Goal: Information Seeking & Learning: Learn about a topic

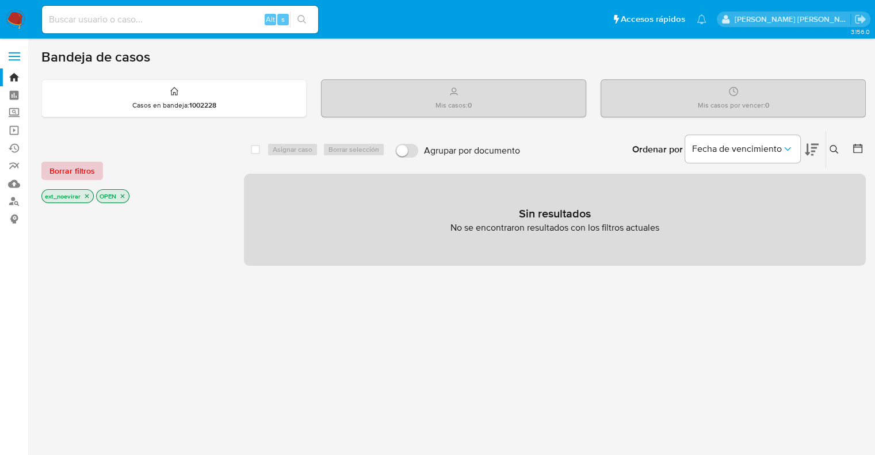
click at [59, 171] on span "Borrar filtros" at bounding box center [71, 171] width 45 height 16
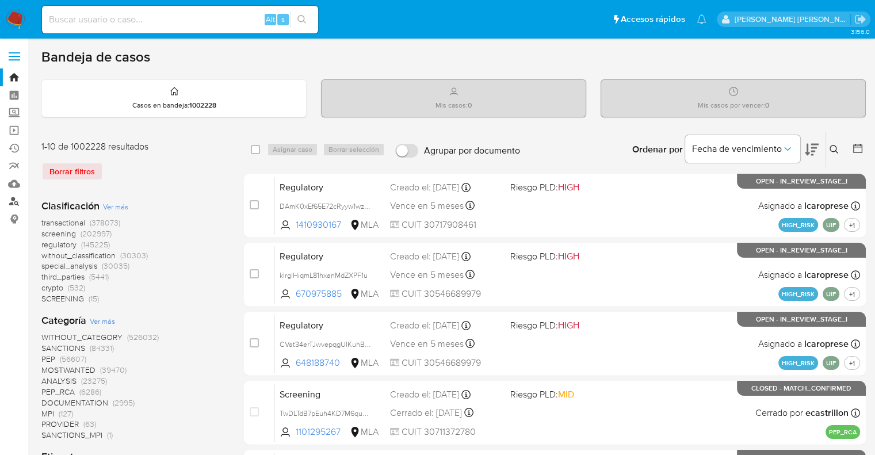
click at [13, 201] on link "Buscador de personas" at bounding box center [68, 202] width 137 height 18
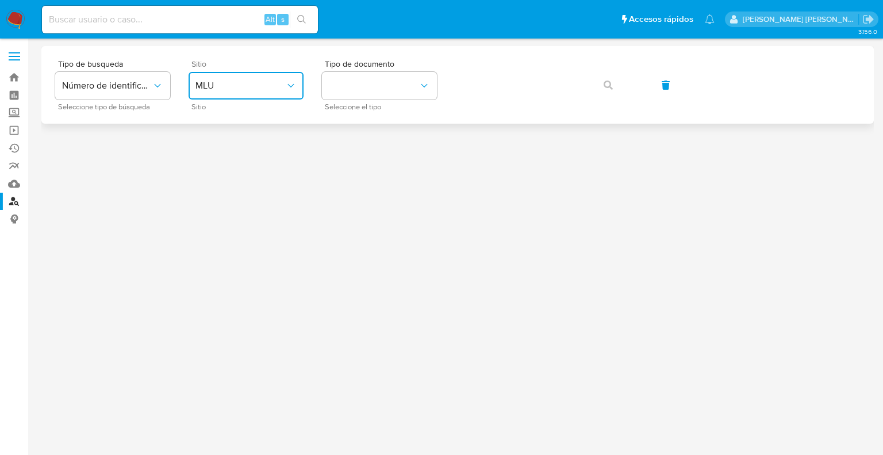
click at [230, 89] on span "MLU" at bounding box center [241, 86] width 90 height 12
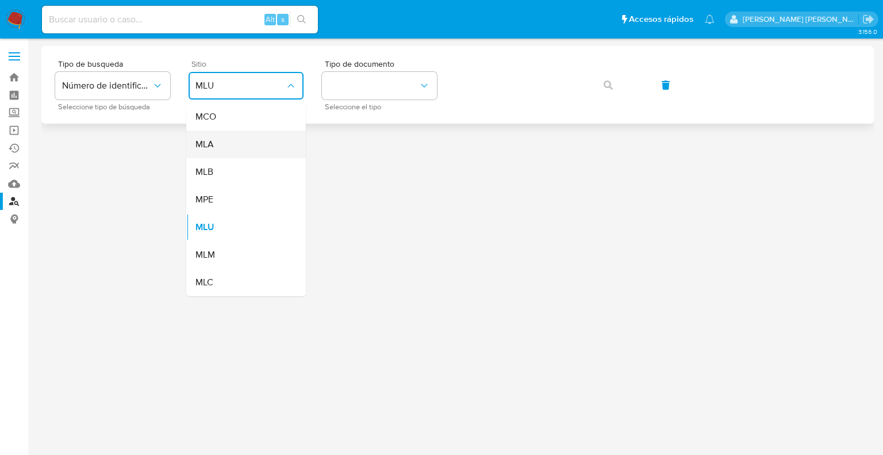
click at [220, 135] on div "MLA" at bounding box center [243, 145] width 94 height 28
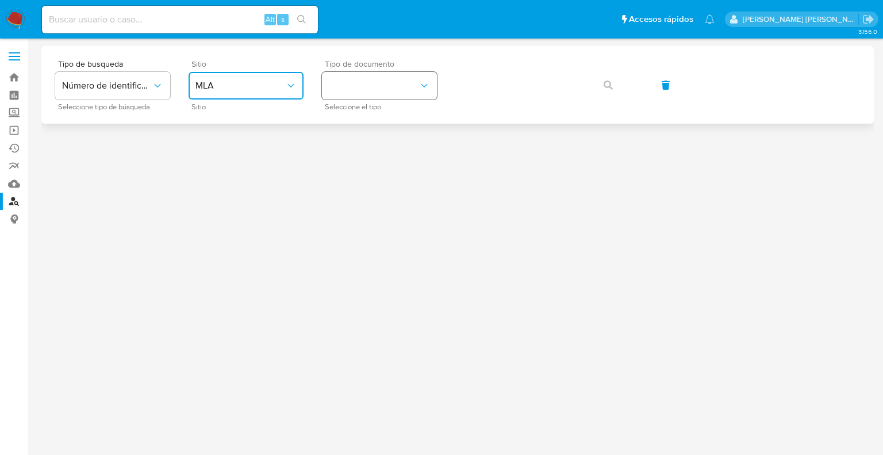
click at [357, 91] on button "identificationType" at bounding box center [379, 86] width 115 height 28
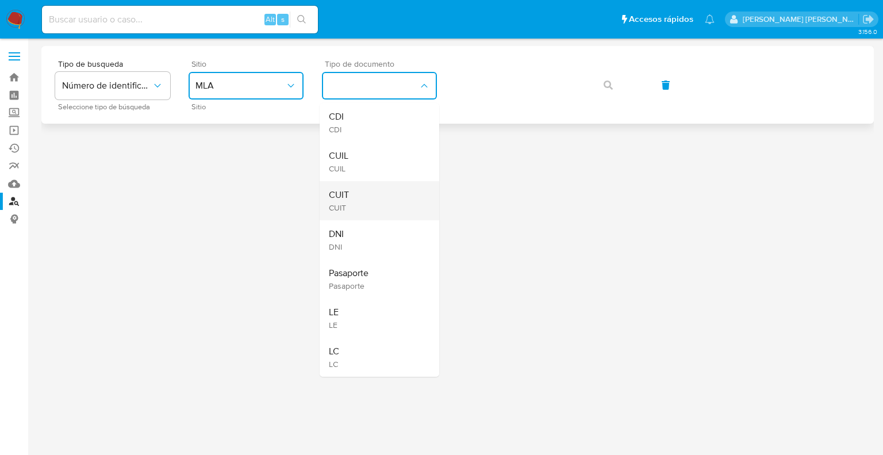
click at [352, 190] on div "CUIT CUIT" at bounding box center [376, 200] width 94 height 39
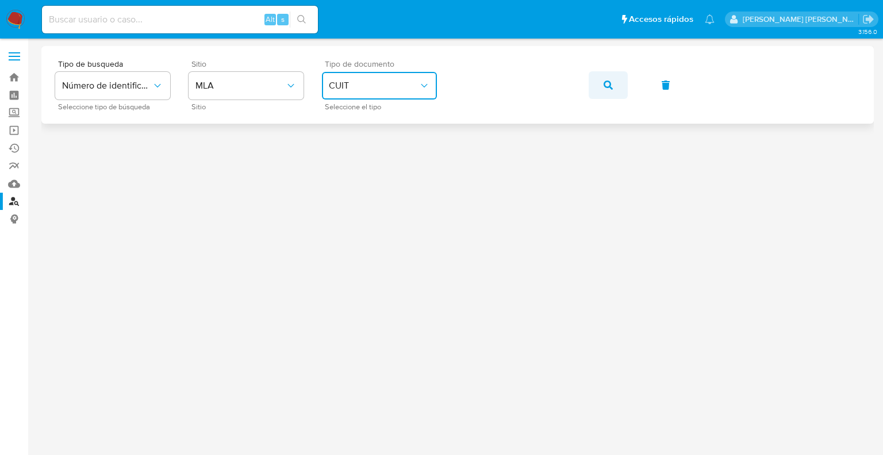
click at [600, 91] on button "button" at bounding box center [608, 85] width 39 height 28
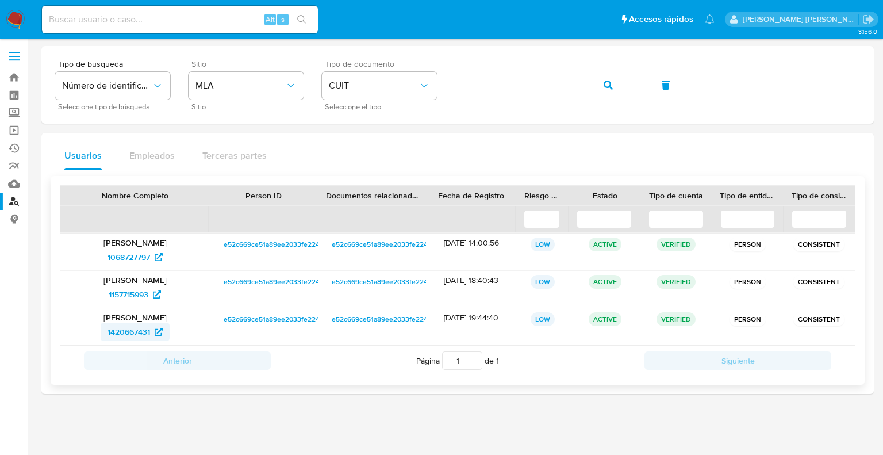
click at [127, 333] on span "1420667431" at bounding box center [129, 332] width 43 height 18
click at [309, 244] on span "e52c669ce51a89ee2033fe224bed2a5e" at bounding box center [286, 244] width 124 height 14
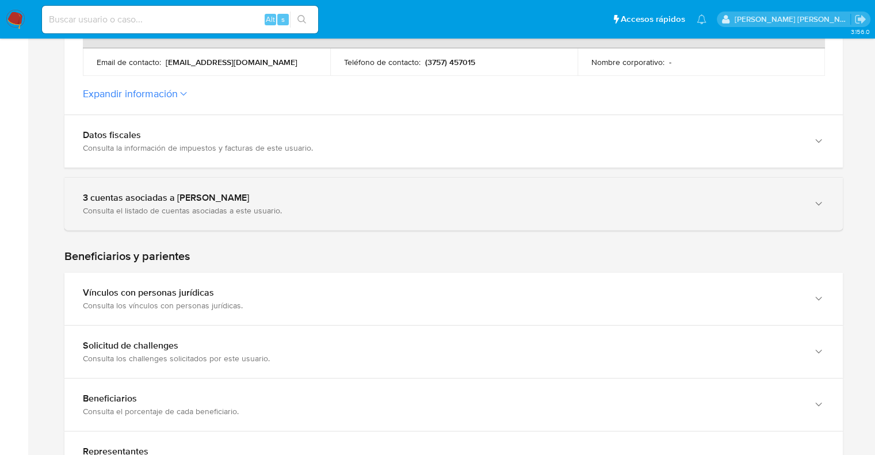
scroll to position [460, 0]
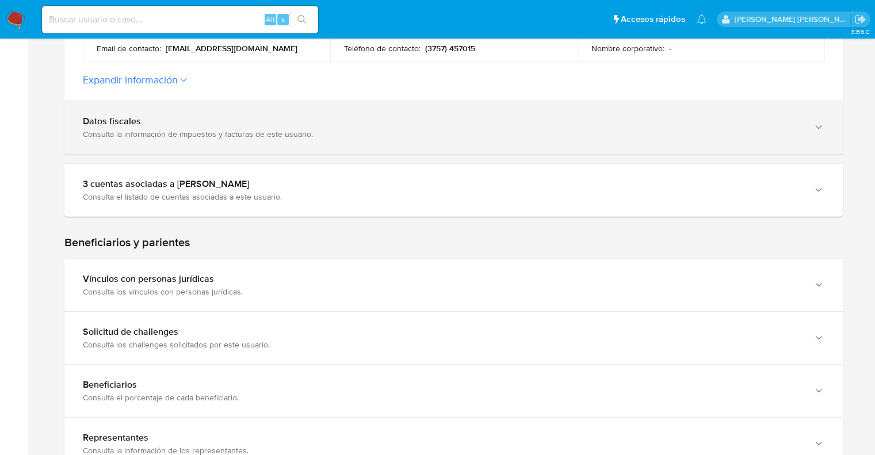
click at [159, 124] on div "Datos fiscales" at bounding box center [442, 122] width 718 height 12
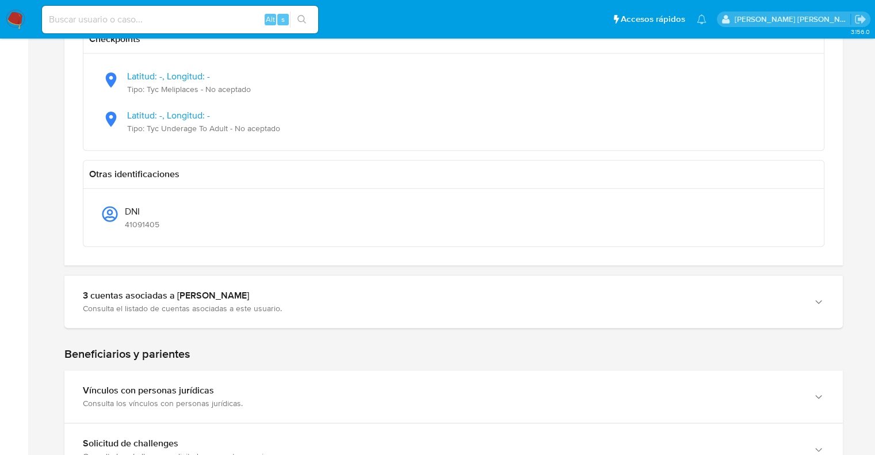
scroll to position [1093, 0]
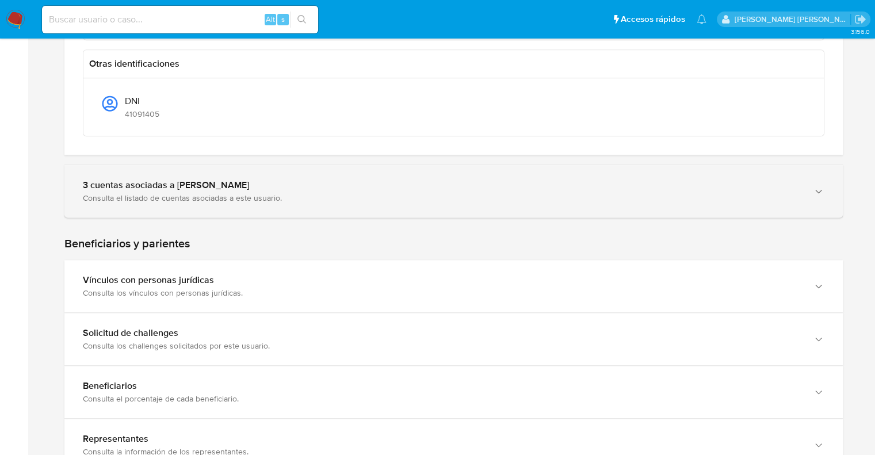
click at [216, 193] on div "Consulta el listado de cuentas asociadas a este usuario." at bounding box center [442, 198] width 718 height 10
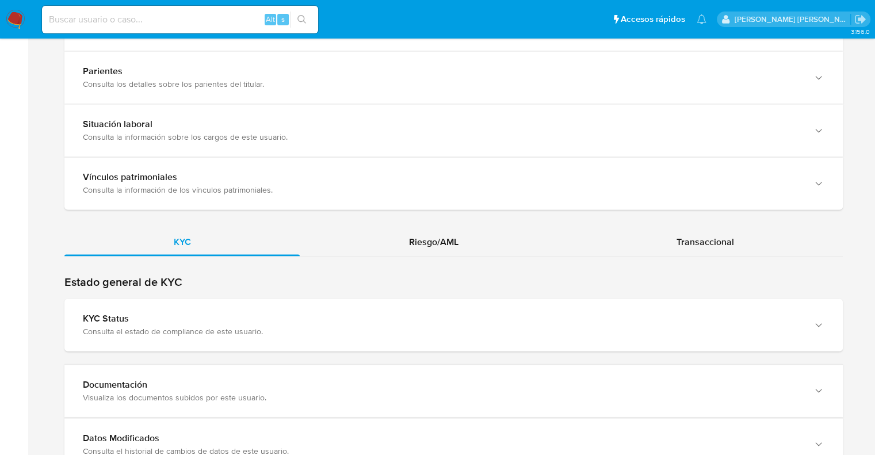
scroll to position [1725, 0]
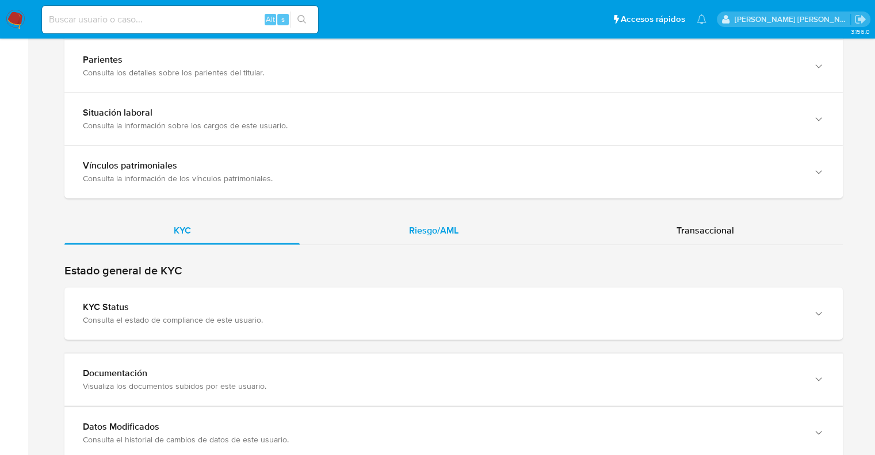
click at [435, 228] on span "Riesgo/AML" at bounding box center [433, 230] width 49 height 13
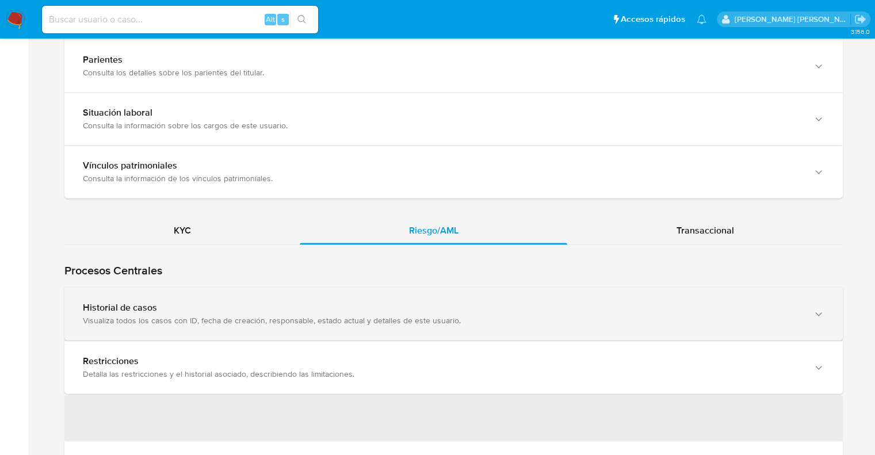
click at [152, 315] on div "Visualiza todos los casos con ID, fecha de creación, responsable, estado actual…" at bounding box center [442, 320] width 718 height 10
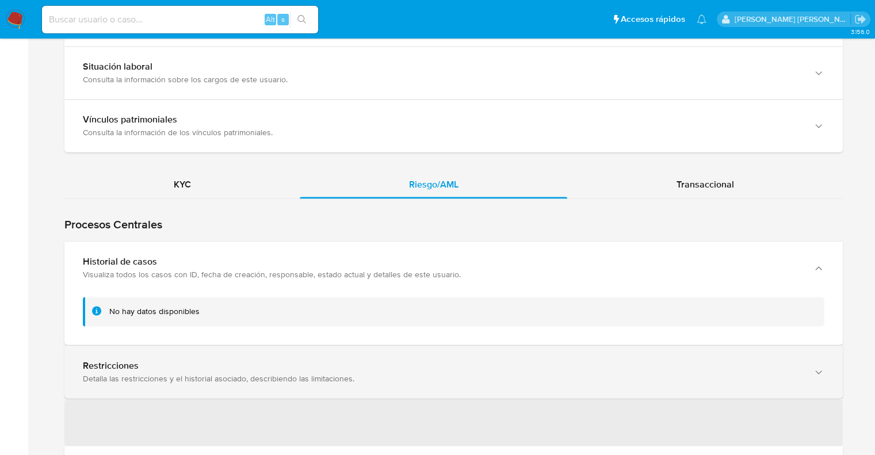
scroll to position [1840, 0]
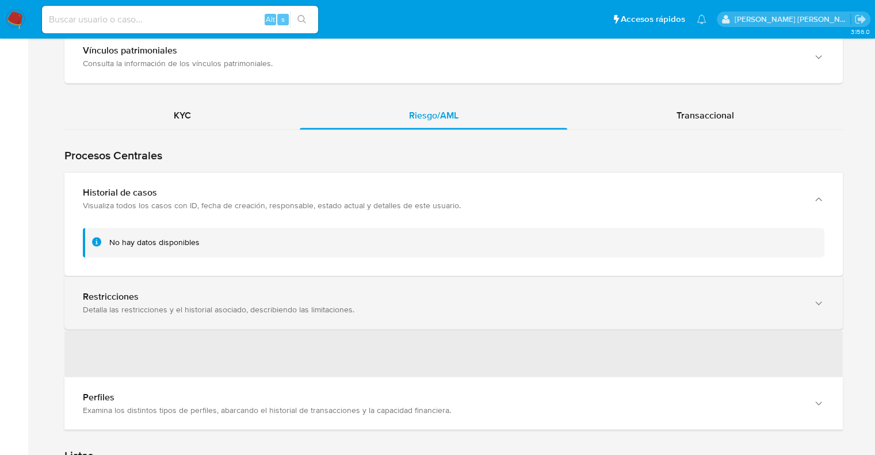
click at [150, 304] on div "Detalla las restricciones y el historial asociado, describiendo las limitacione…" at bounding box center [442, 309] width 718 height 10
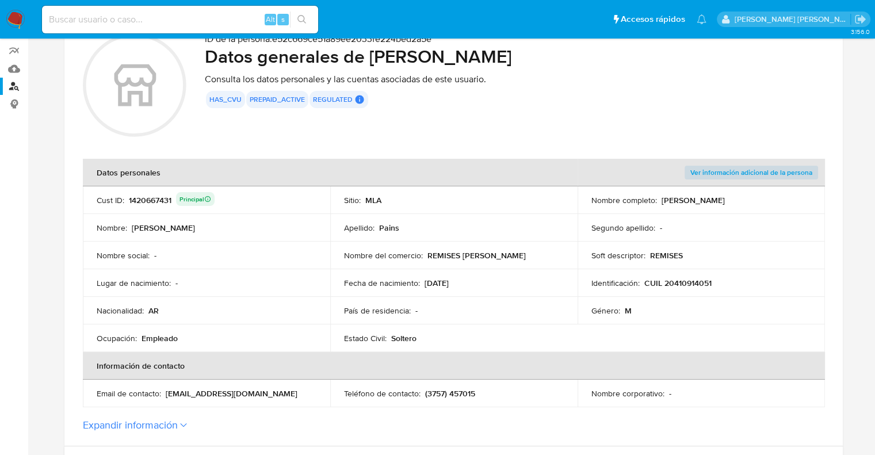
scroll to position [0, 0]
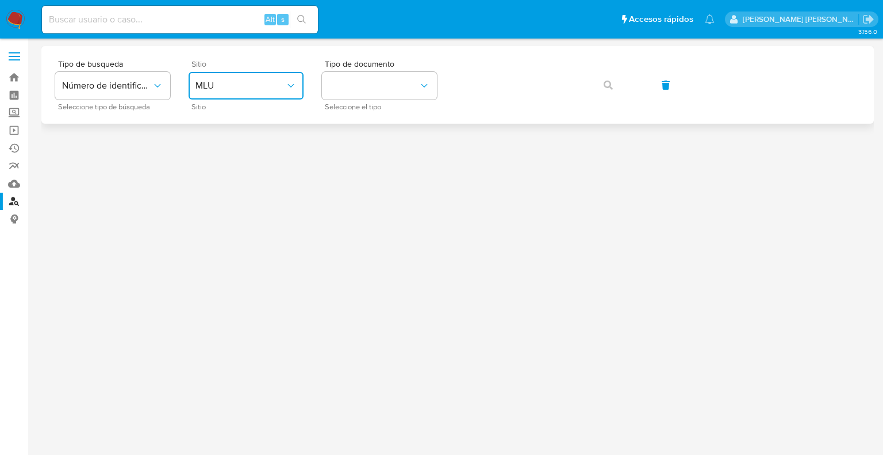
click at [255, 85] on span "MLU" at bounding box center [241, 86] width 90 height 12
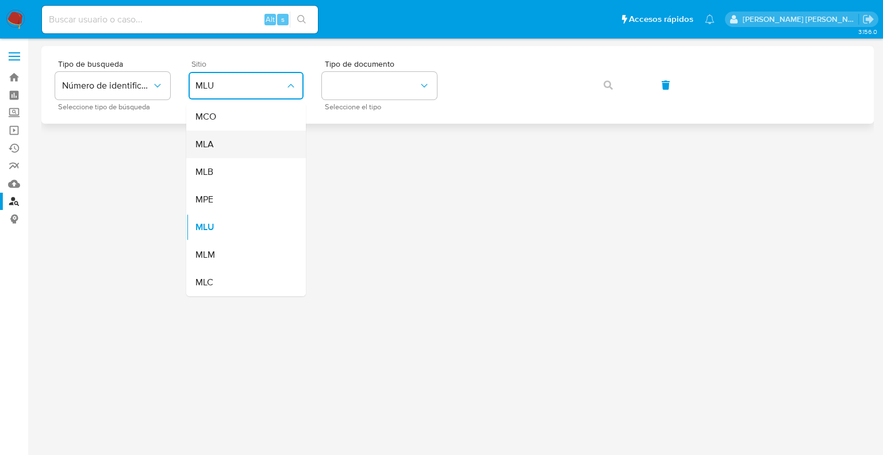
click at [232, 140] on div "MLA" at bounding box center [243, 145] width 94 height 28
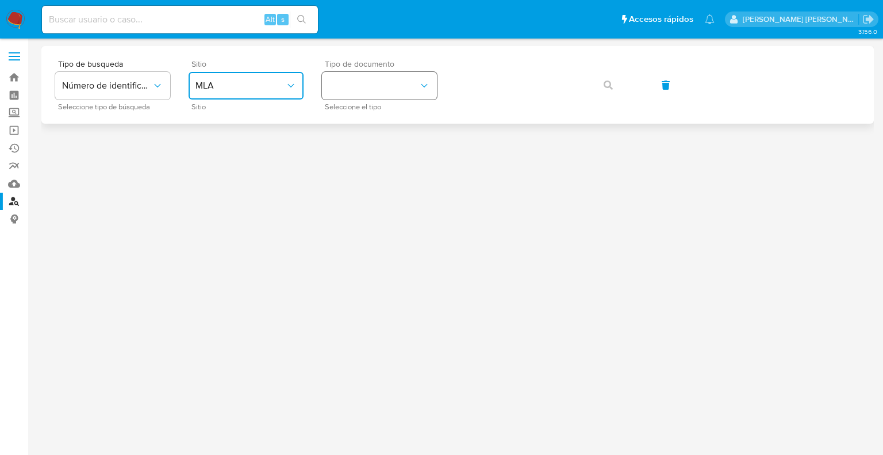
click at [362, 94] on button "identificationType" at bounding box center [379, 86] width 115 height 28
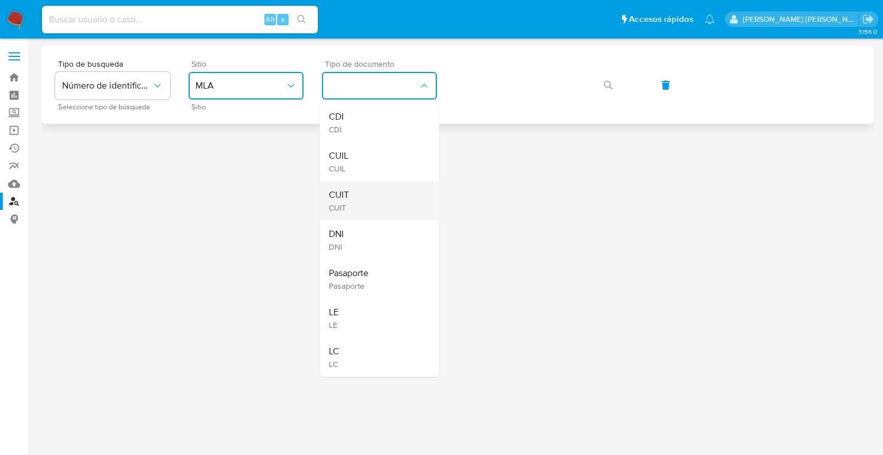
click at [360, 197] on div "CUIT CUIT" at bounding box center [376, 200] width 94 height 39
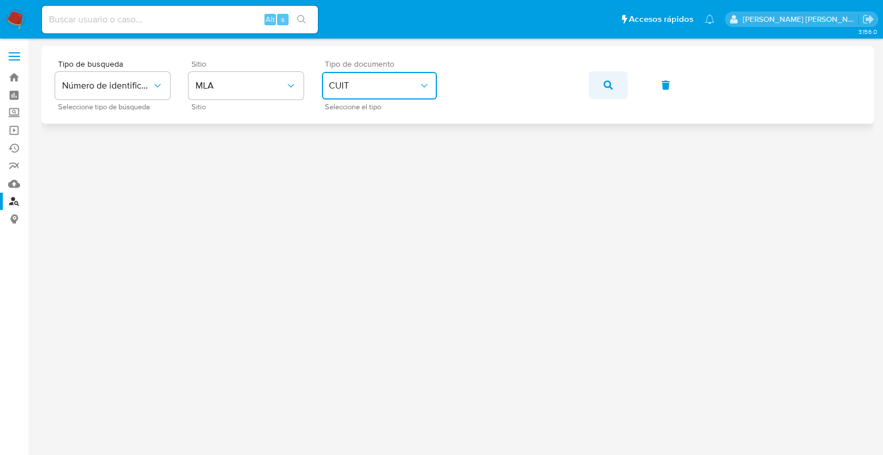
click at [607, 86] on icon "button" at bounding box center [608, 85] width 9 height 9
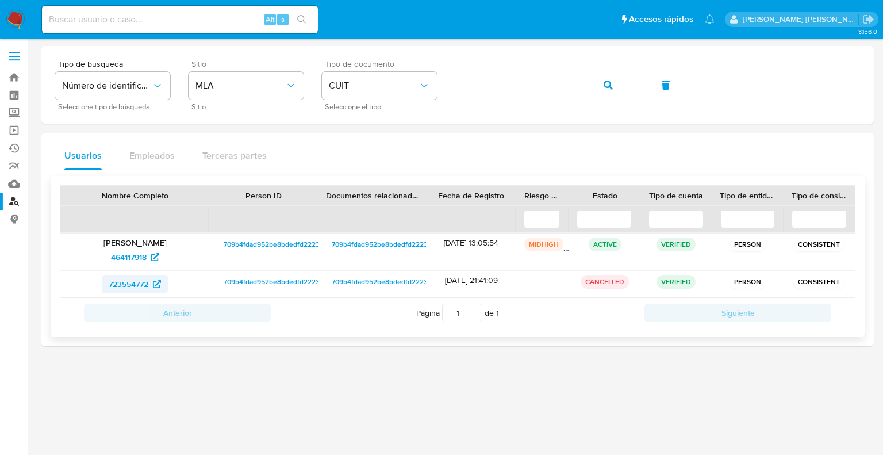
click at [124, 284] on span "723554772" at bounding box center [129, 284] width 40 height 18
click at [128, 256] on span "464117918" at bounding box center [129, 257] width 36 height 18
click at [608, 83] on icon "button" at bounding box center [608, 85] width 9 height 9
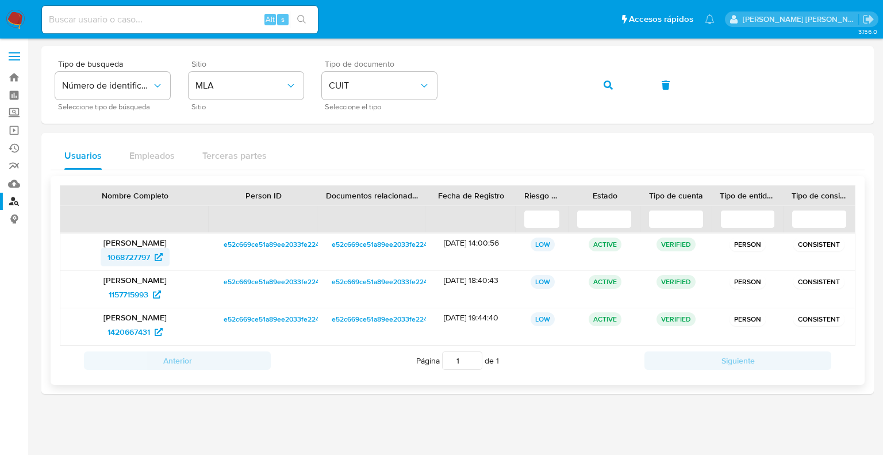
click at [133, 255] on span "1068727797" at bounding box center [129, 257] width 43 height 18
click at [128, 291] on span "1157715993" at bounding box center [129, 294] width 40 height 18
click at [127, 333] on span "1420667431" at bounding box center [129, 332] width 43 height 18
click at [599, 82] on button "button" at bounding box center [608, 85] width 39 height 28
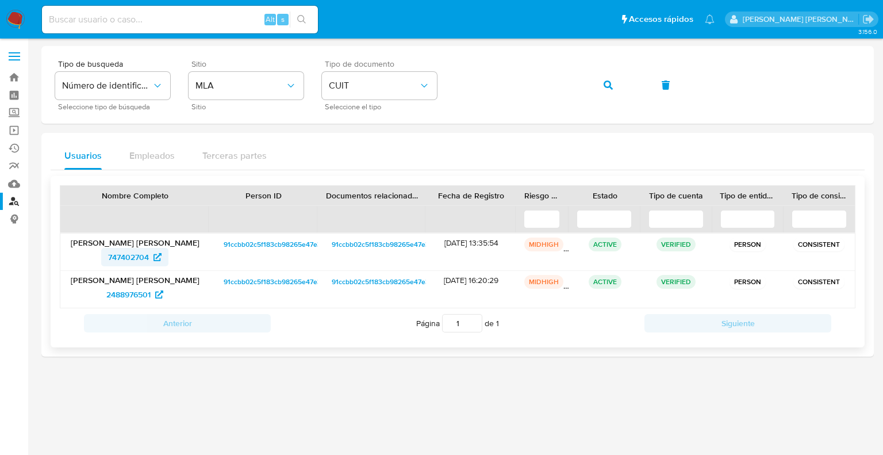
click at [145, 255] on span "747402704" at bounding box center [128, 257] width 41 height 18
click at [122, 286] on span "2488976501" at bounding box center [128, 294] width 44 height 18
click at [616, 91] on button "button" at bounding box center [608, 85] width 39 height 28
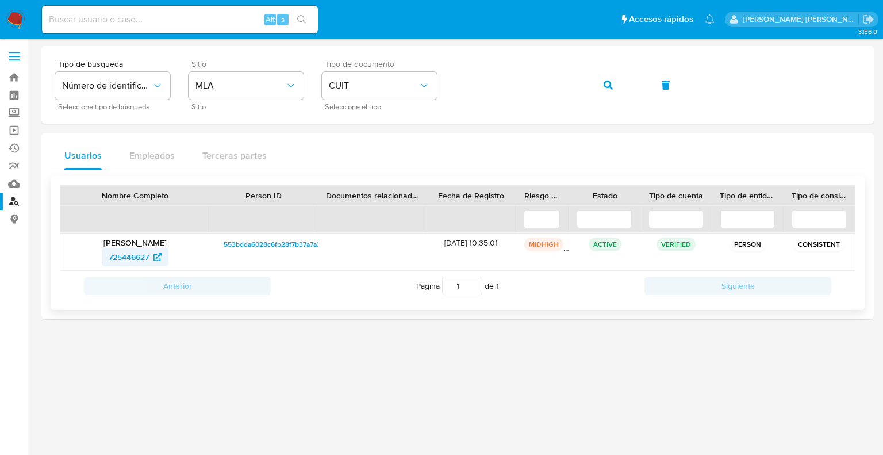
click at [129, 259] on span "725446627" at bounding box center [129, 257] width 40 height 18
click at [612, 85] on icon "button" at bounding box center [608, 85] width 9 height 9
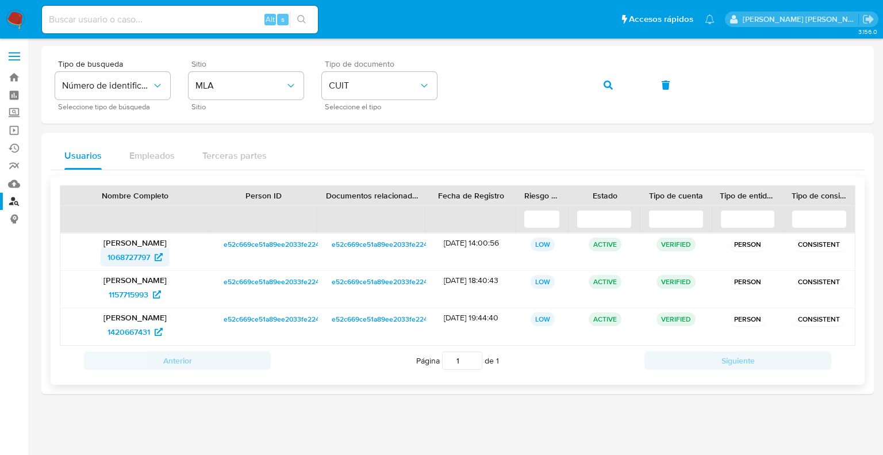
click at [122, 255] on span "1068727797" at bounding box center [129, 257] width 43 height 18
click at [130, 293] on span "1157715993" at bounding box center [129, 294] width 40 height 18
click at [132, 332] on span "1420667431" at bounding box center [129, 332] width 43 height 18
drag, startPoint x: 98, startPoint y: 334, endPoint x: 150, endPoint y: 336, distance: 51.2
click at [150, 336] on div "1420667431" at bounding box center [134, 332] width 133 height 18
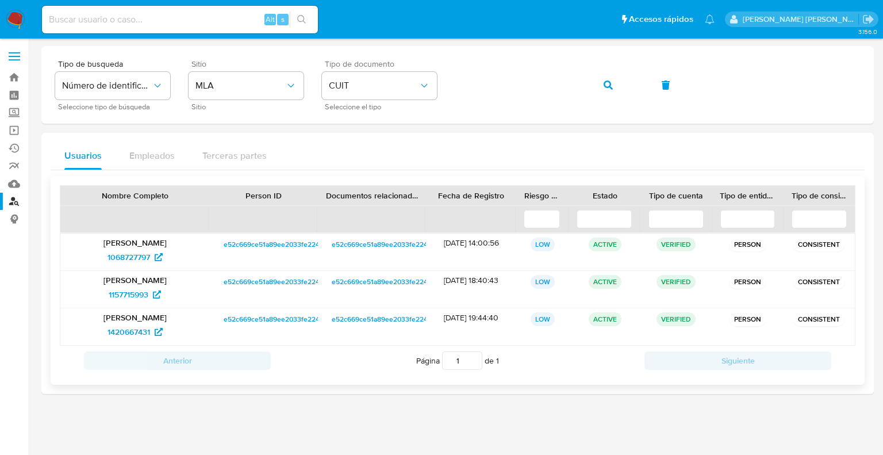
drag, startPoint x: 286, startPoint y: 243, endPoint x: 207, endPoint y: 206, distance: 86.9
click at [207, 206] on div "Nombre Completo Person ID Documentos relacionados Fecha de Registro Riesgo PLD …" at bounding box center [458, 265] width 796 height 160
drag, startPoint x: 302, startPoint y: 247, endPoint x: 246, endPoint y: 246, distance: 55.8
click at [246, 246] on span "e52c669ce51a89ee2033fe224bed2a5e" at bounding box center [287, 244] width 124 height 14
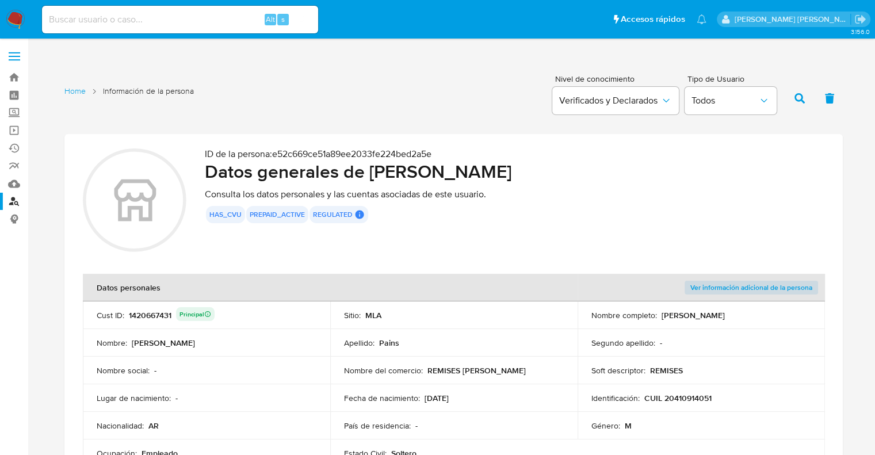
scroll to position [58, 0]
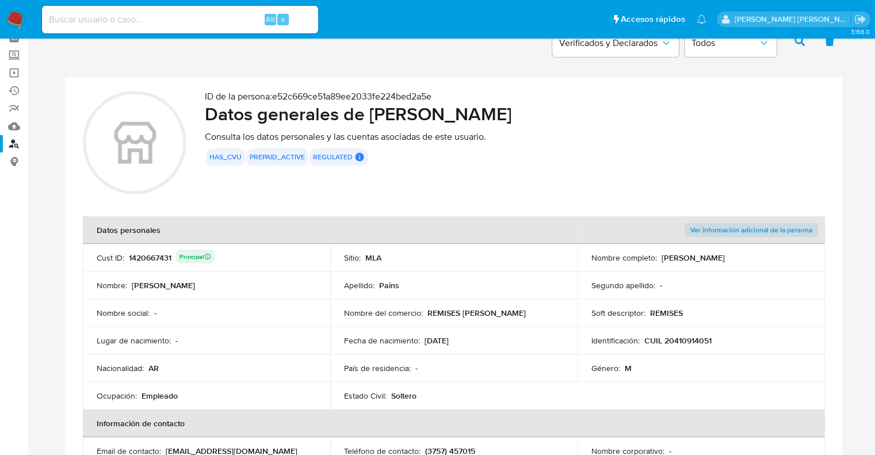
click at [152, 254] on div "1420667431 Principal" at bounding box center [172, 258] width 86 height 16
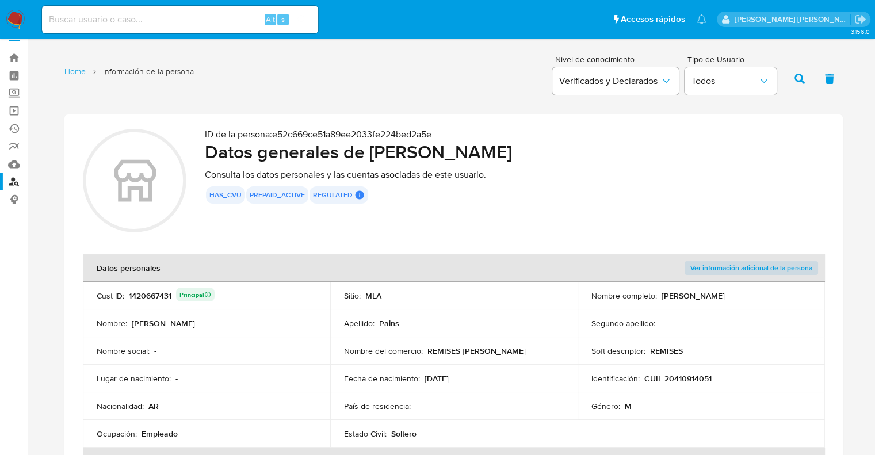
scroll to position [0, 0]
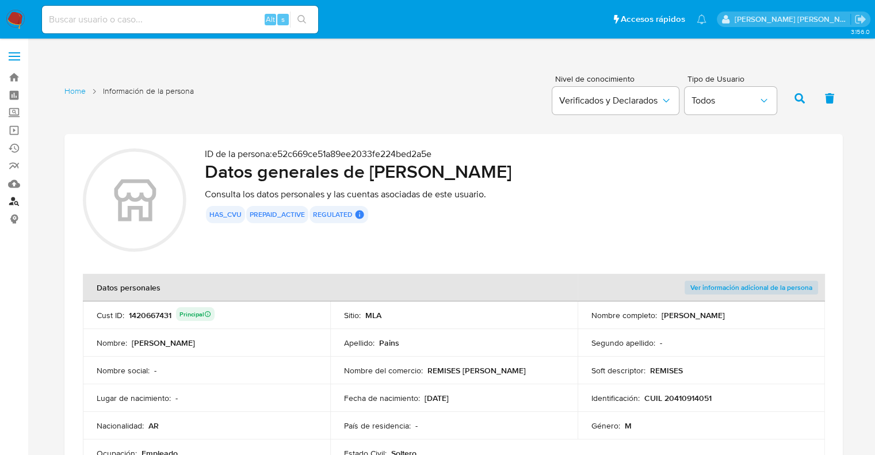
click at [17, 202] on link "Buscador de personas" at bounding box center [68, 202] width 137 height 18
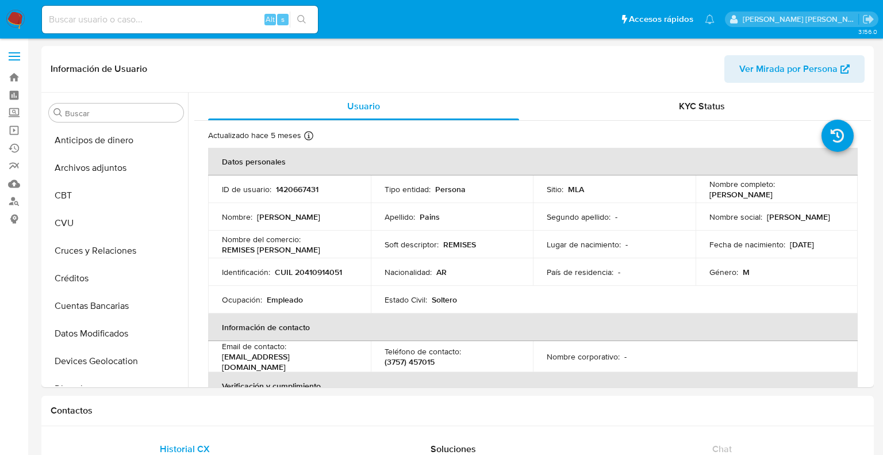
select select "10"
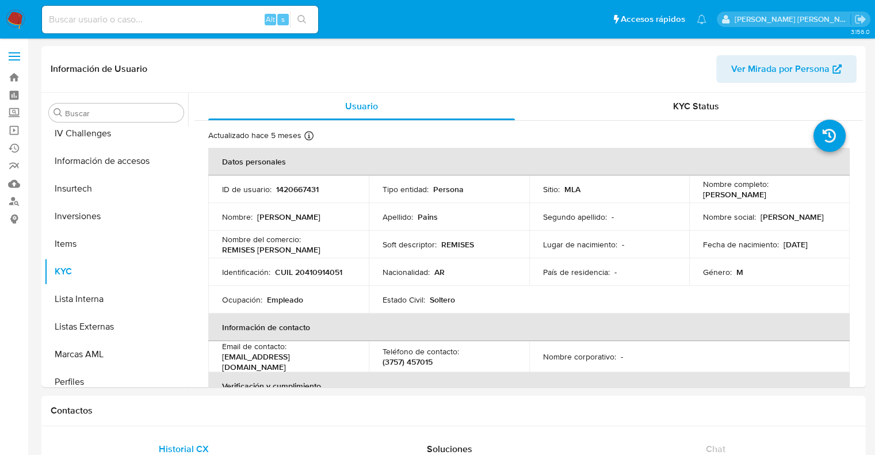
scroll to position [541, 0]
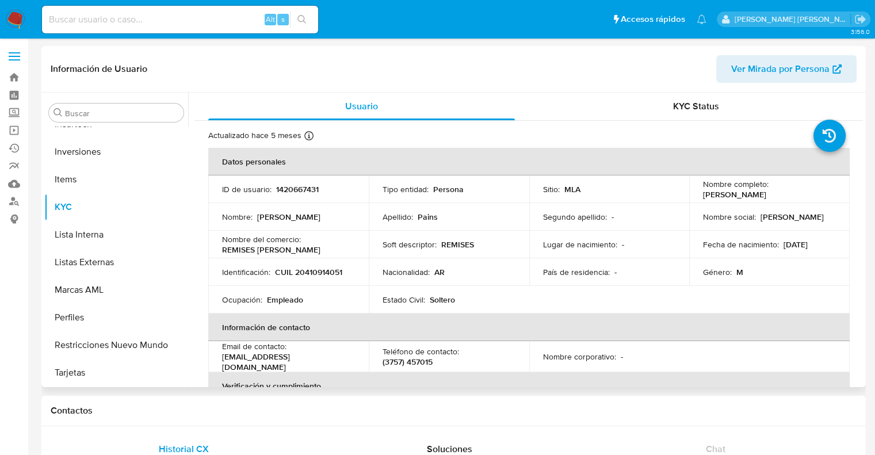
click at [452, 189] on p "Persona" at bounding box center [448, 189] width 30 height 10
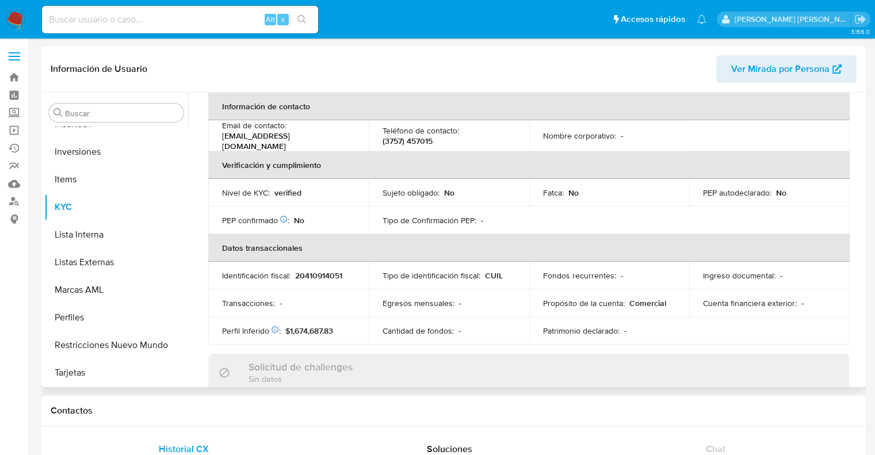
scroll to position [0, 0]
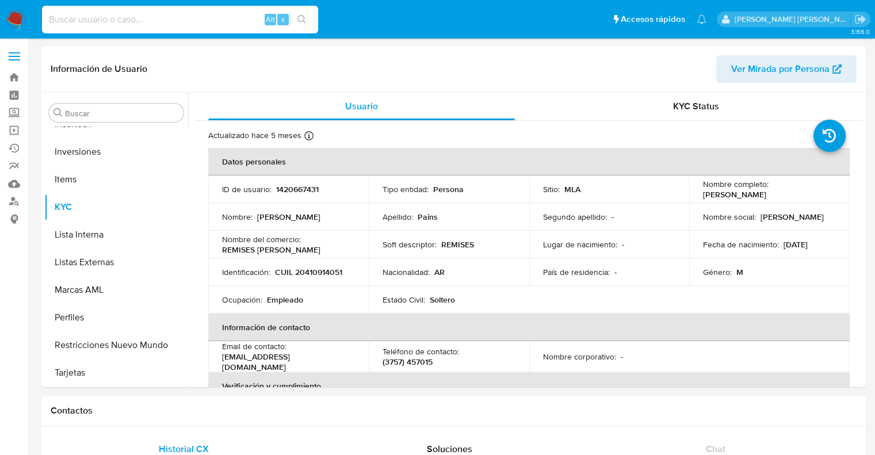
click at [117, 18] on input at bounding box center [180, 19] width 276 height 15
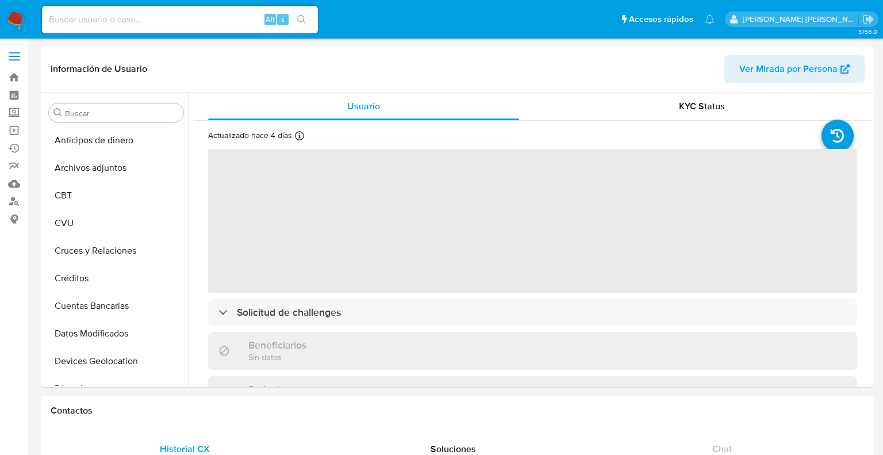
select select "10"
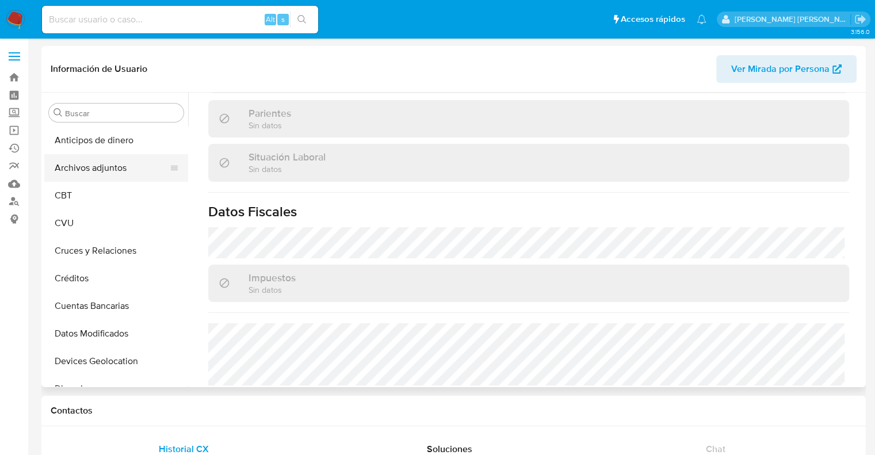
click at [104, 172] on button "Archivos adjuntos" at bounding box center [111, 168] width 135 height 28
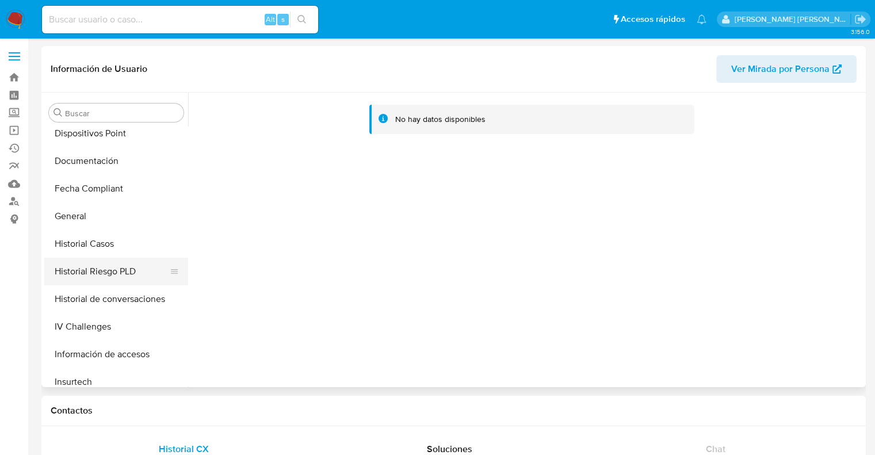
scroll to position [288, 0]
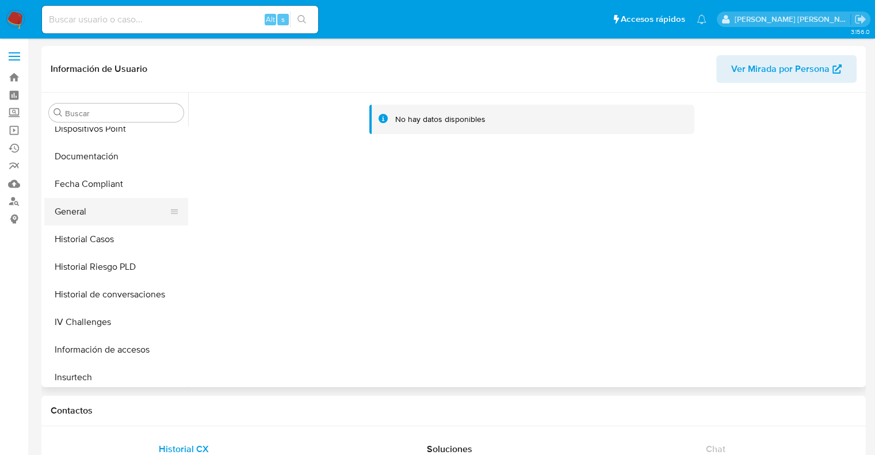
click at [83, 203] on button "General" at bounding box center [111, 212] width 135 height 28
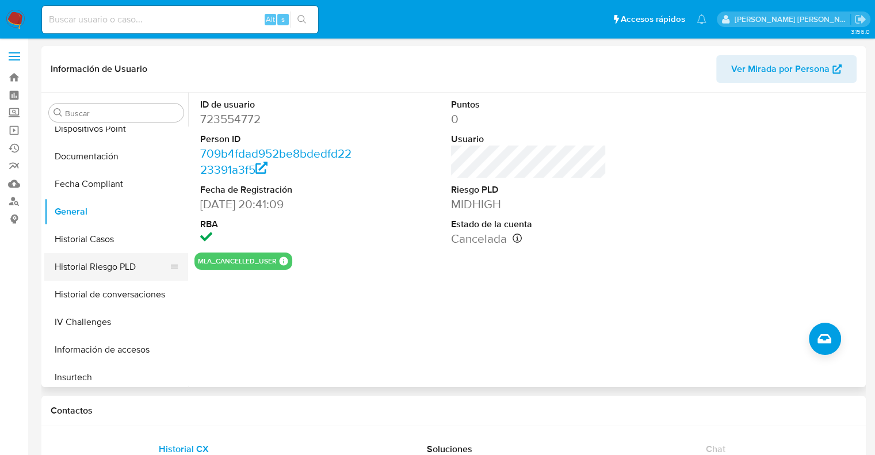
click at [97, 267] on button "Historial Riesgo PLD" at bounding box center [111, 267] width 135 height 28
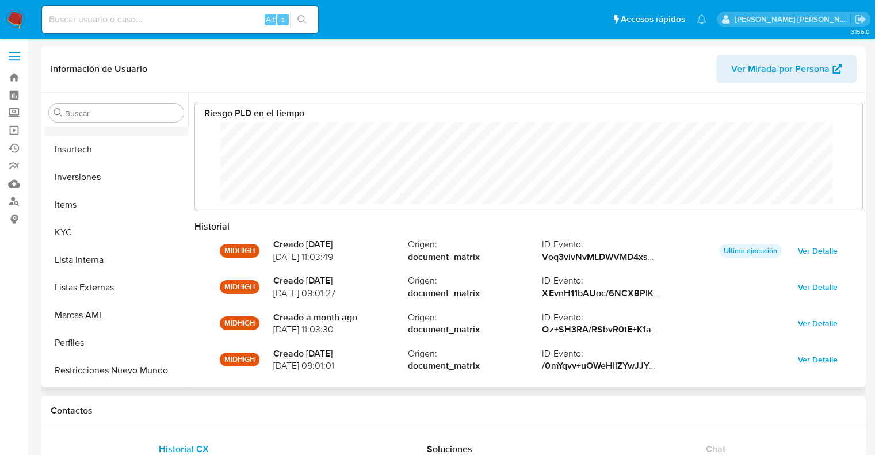
scroll to position [518, 0]
click at [70, 233] on button "KYC" at bounding box center [111, 230] width 135 height 28
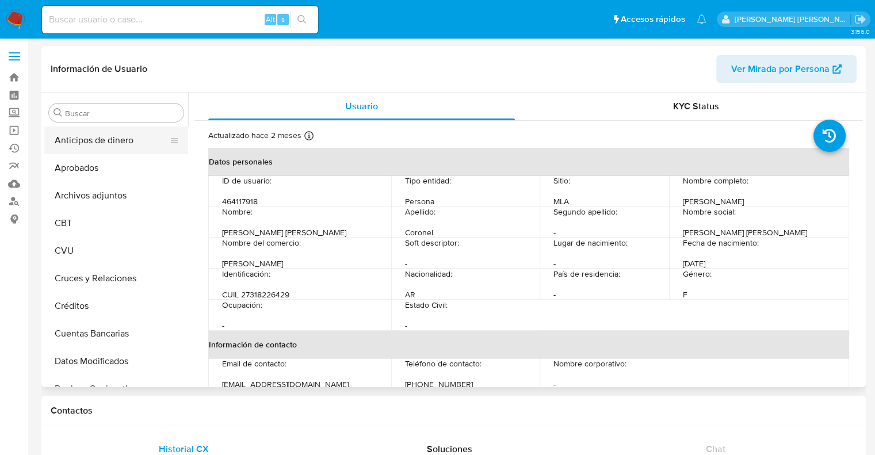
select select "10"
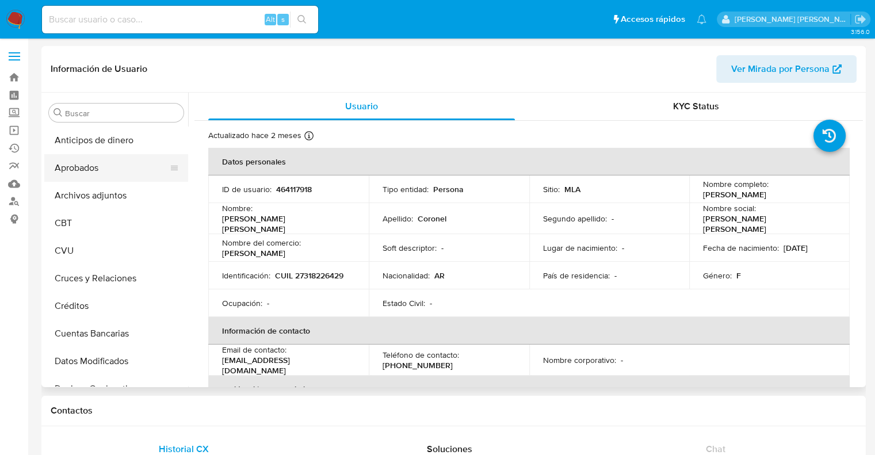
click at [99, 163] on button "Aprobados" at bounding box center [111, 168] width 135 height 28
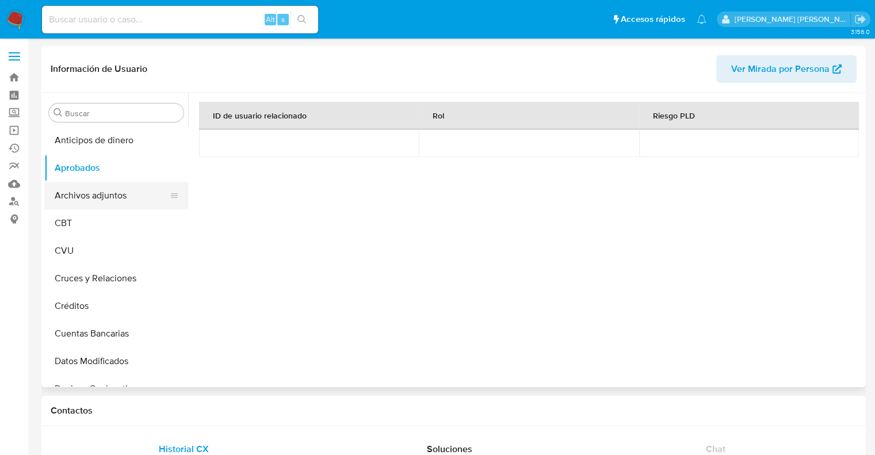
click at [94, 200] on button "Archivos adjuntos" at bounding box center [111, 196] width 135 height 28
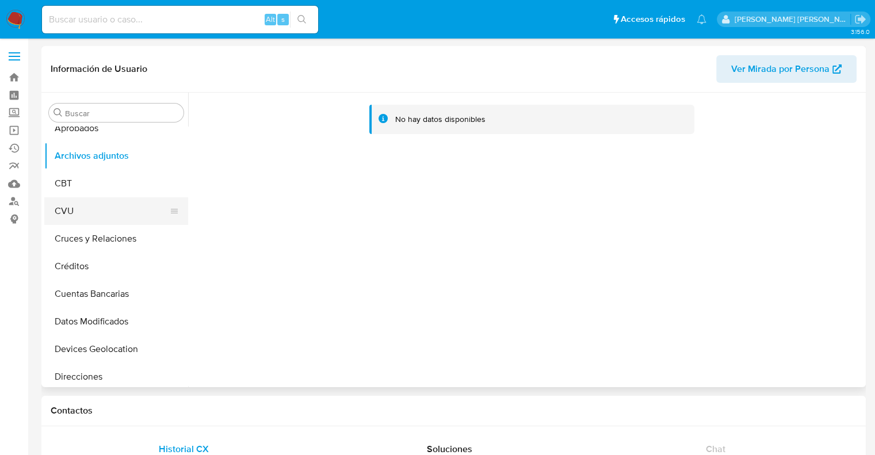
scroll to position [58, 0]
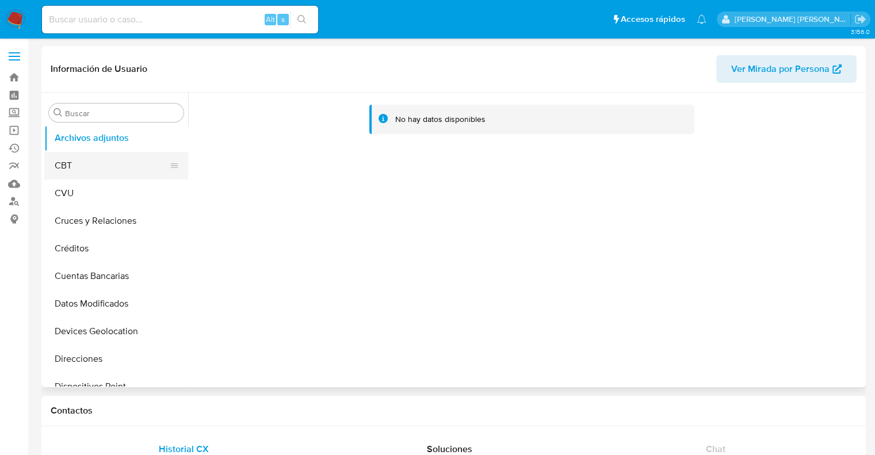
click at [81, 171] on button "CBT" at bounding box center [111, 166] width 135 height 28
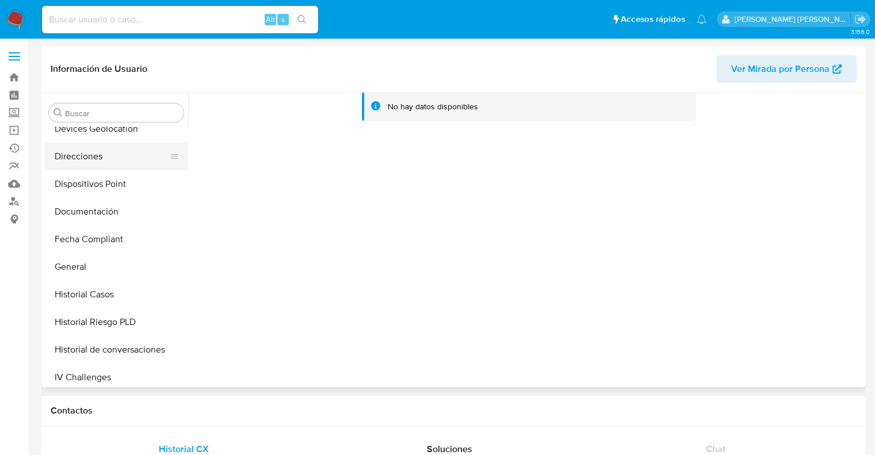
scroll to position [288, 0]
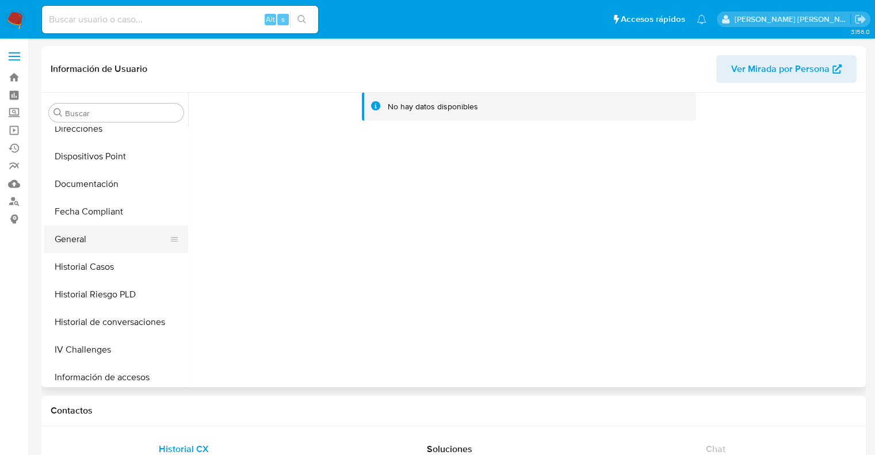
click at [83, 237] on button "General" at bounding box center [111, 239] width 135 height 28
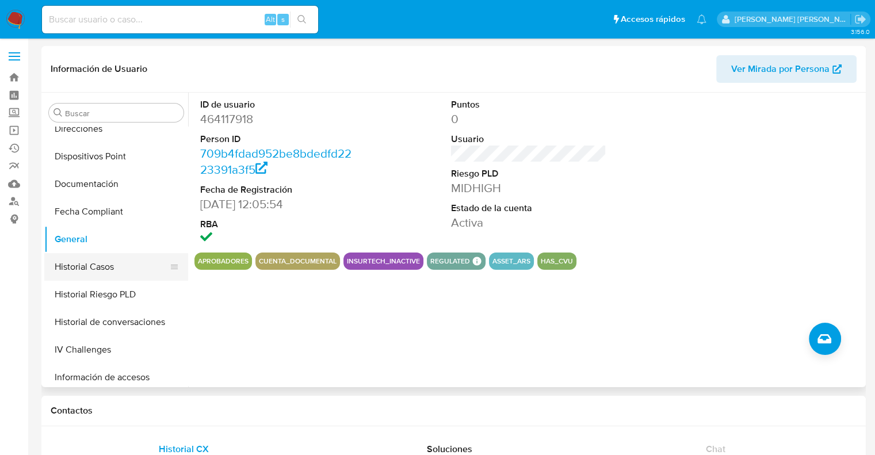
click at [78, 270] on button "Historial Casos" at bounding box center [111, 267] width 135 height 28
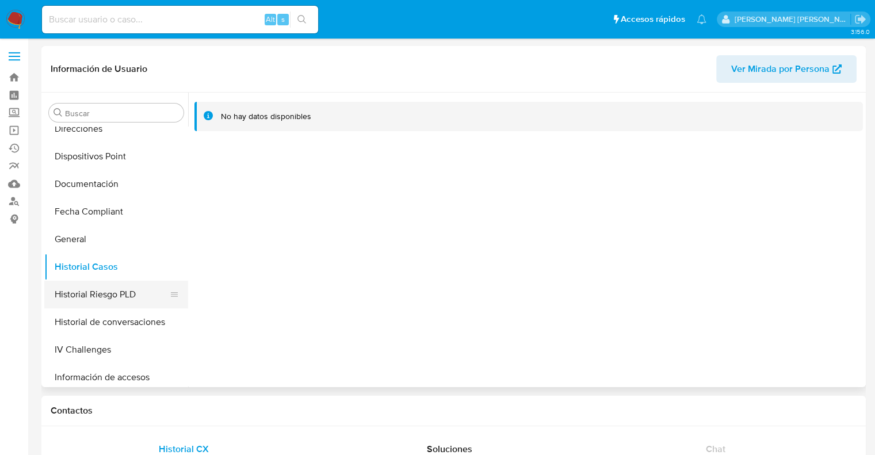
click at [83, 298] on button "Historial Riesgo PLD" at bounding box center [111, 295] width 135 height 28
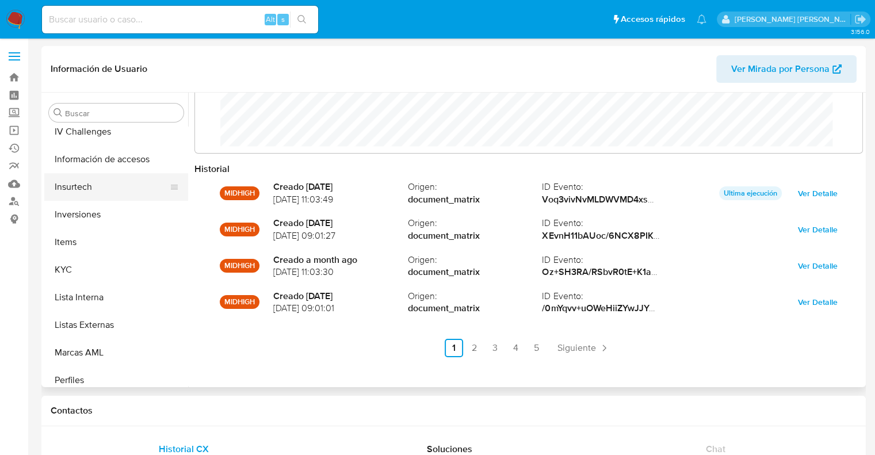
scroll to position [518, 0]
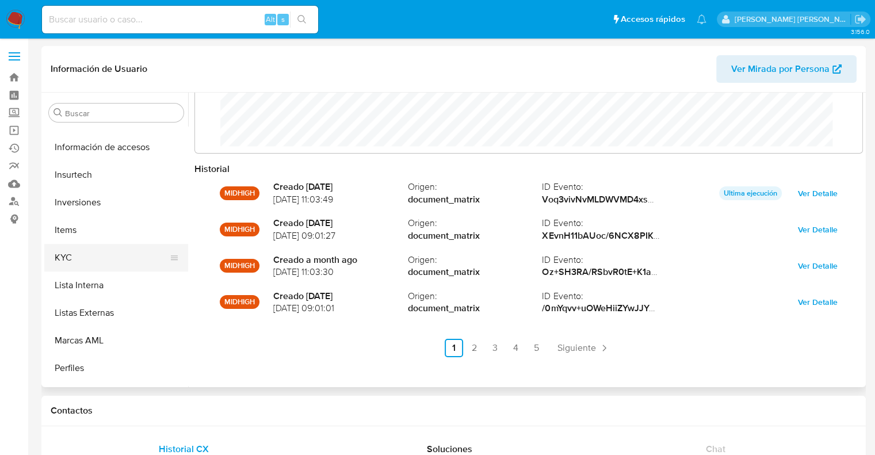
click at [77, 256] on button "KYC" at bounding box center [111, 258] width 135 height 28
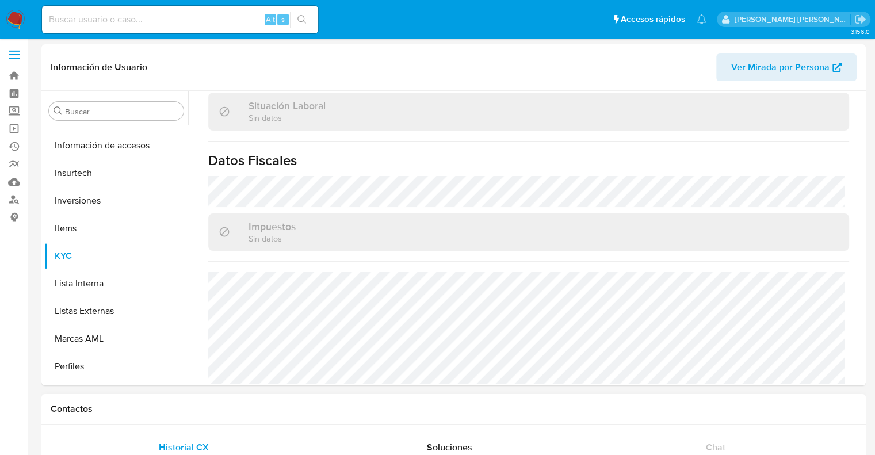
scroll to position [0, 0]
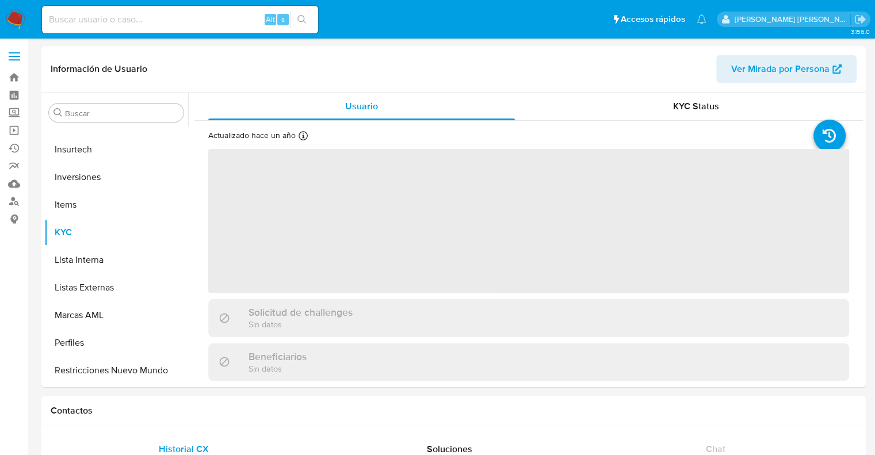
scroll to position [541, 0]
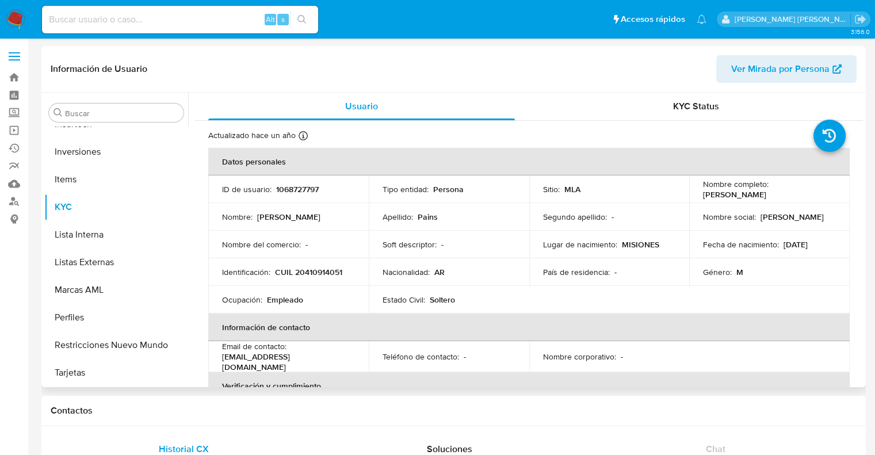
select select "10"
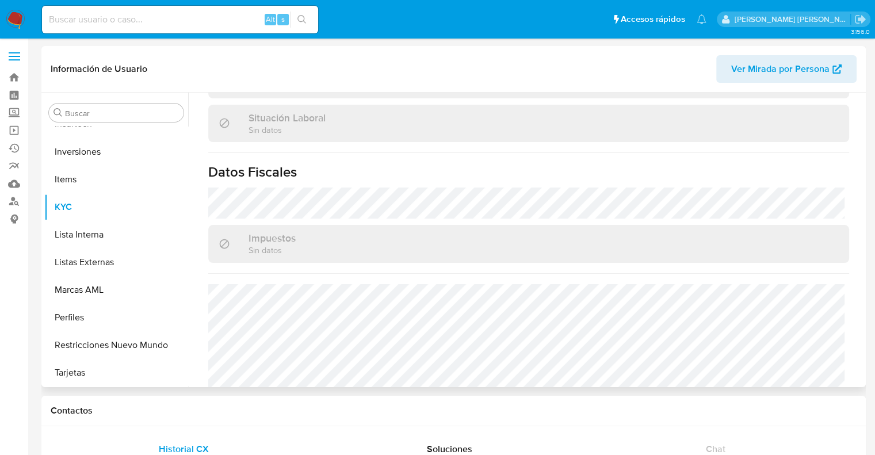
scroll to position [616, 0]
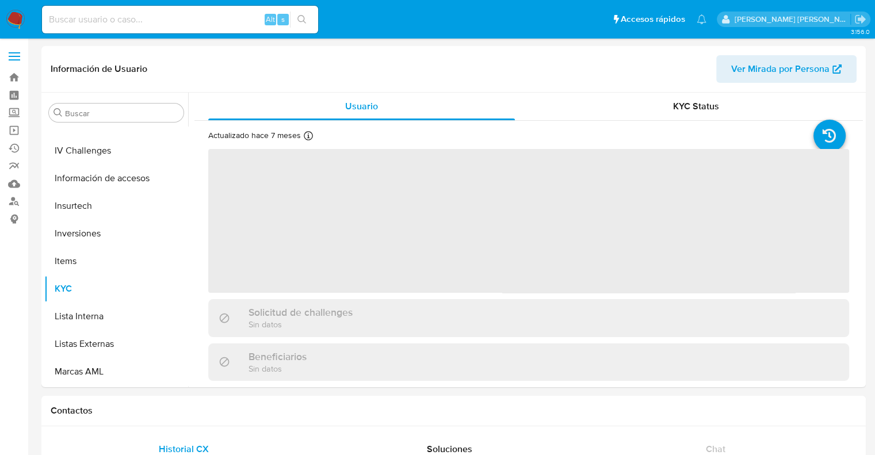
scroll to position [541, 0]
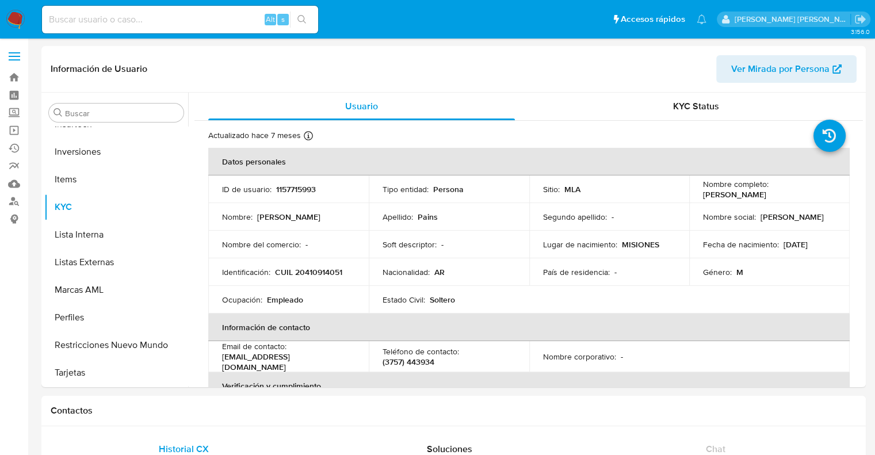
select select "10"
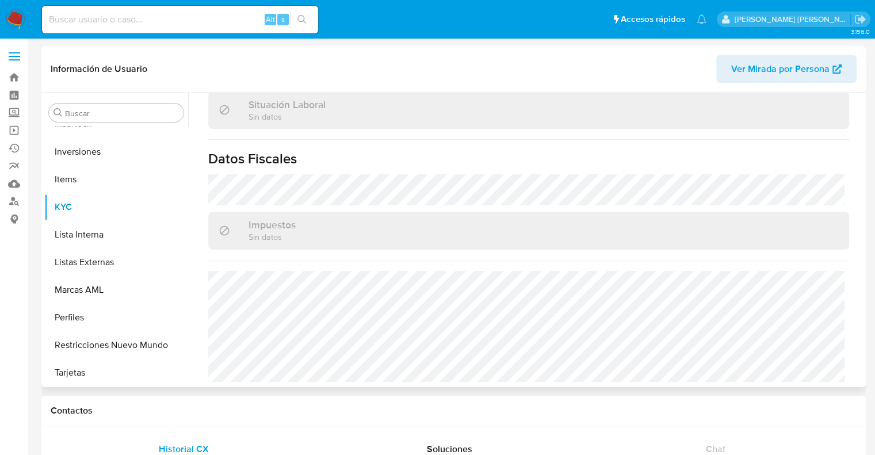
scroll to position [616, 0]
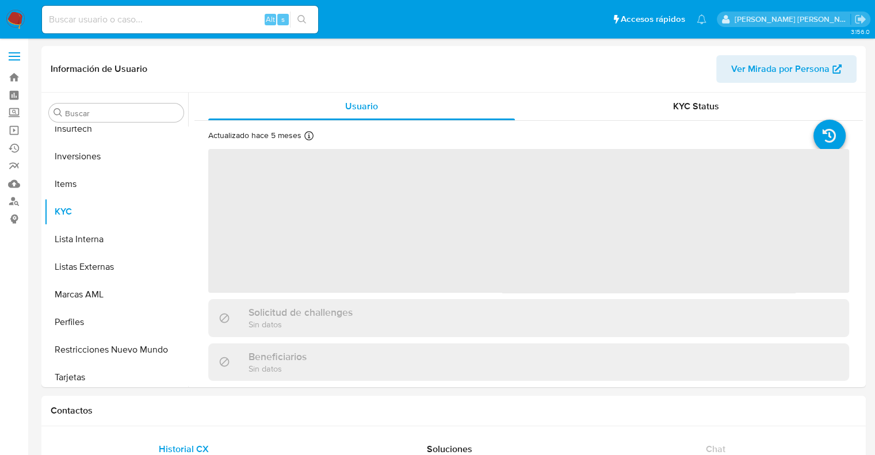
scroll to position [541, 0]
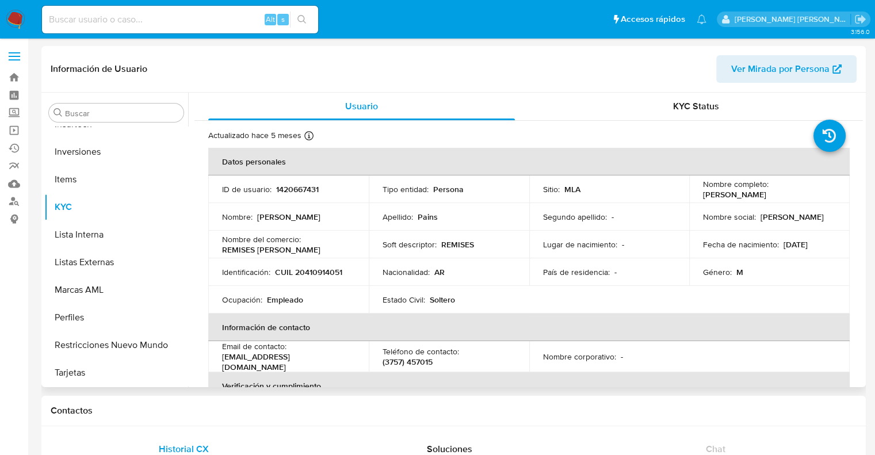
select select "10"
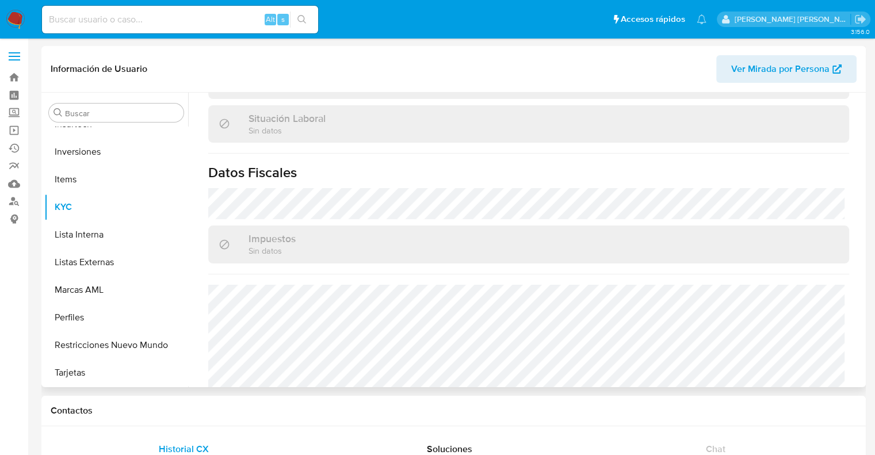
scroll to position [616, 0]
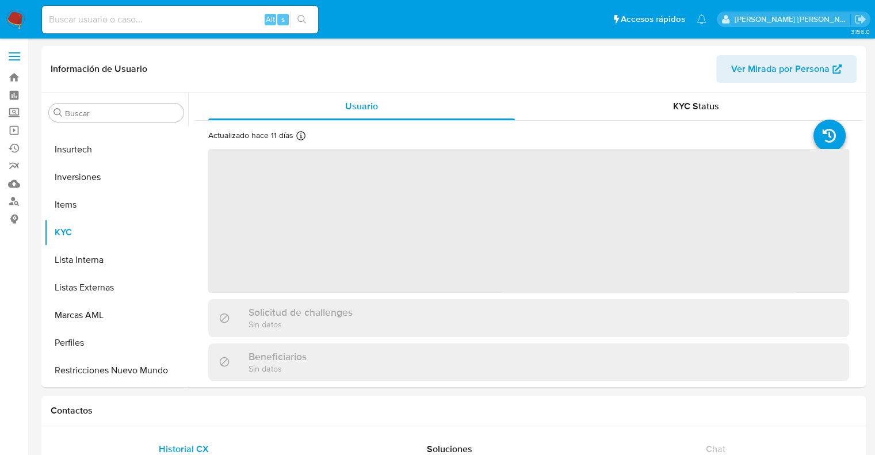
scroll to position [541, 0]
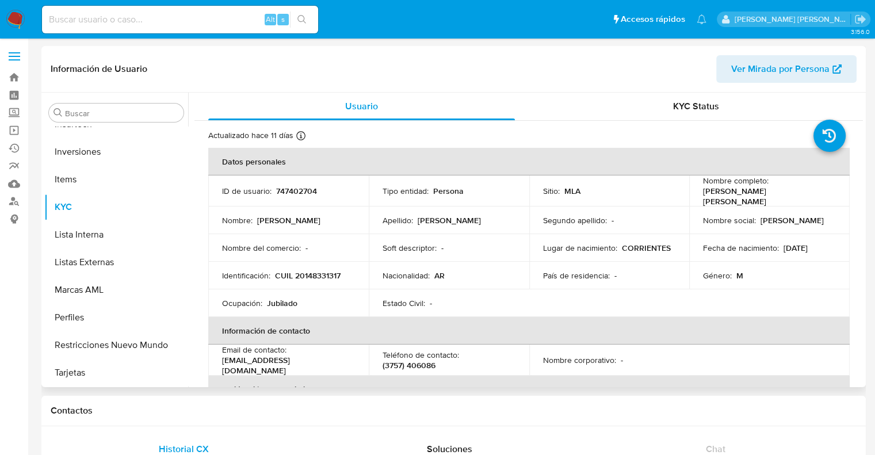
select select "10"
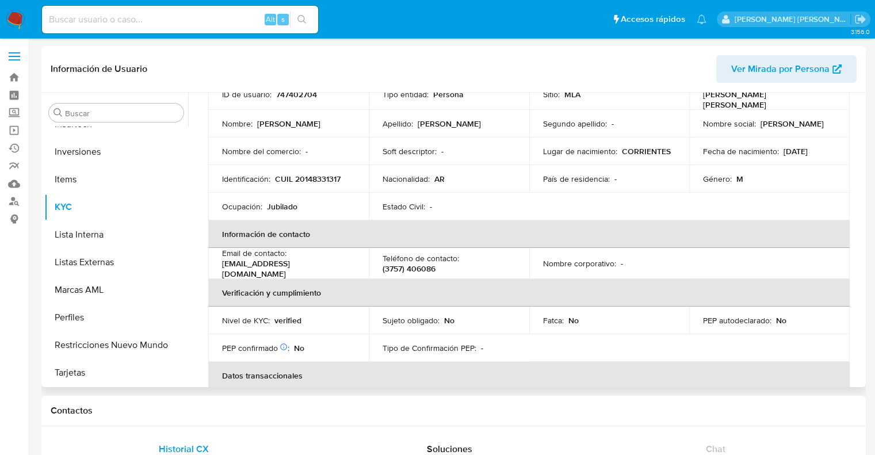
scroll to position [0, 0]
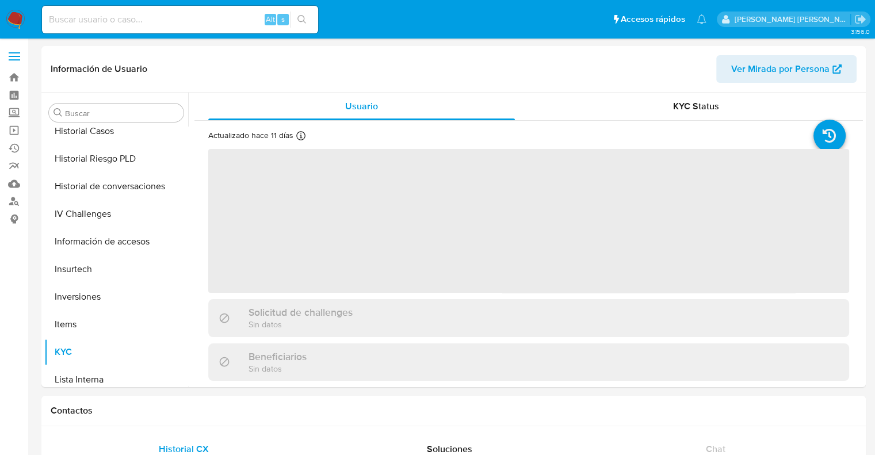
scroll to position [541, 0]
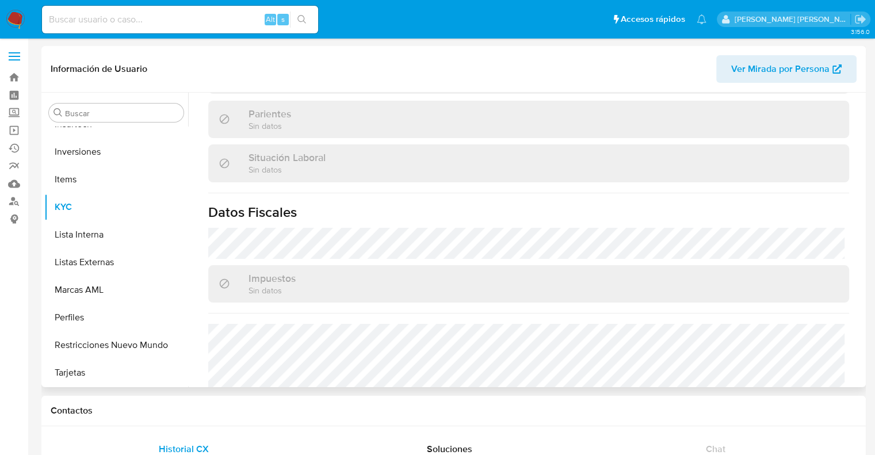
select select "10"
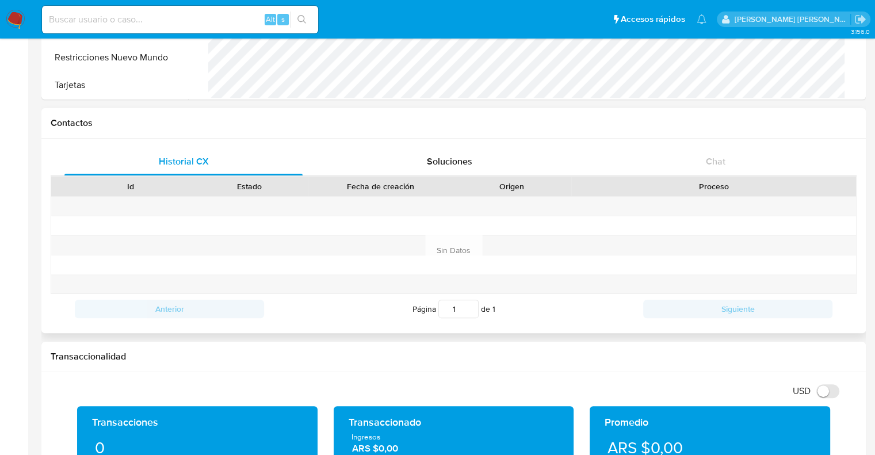
scroll to position [0, 0]
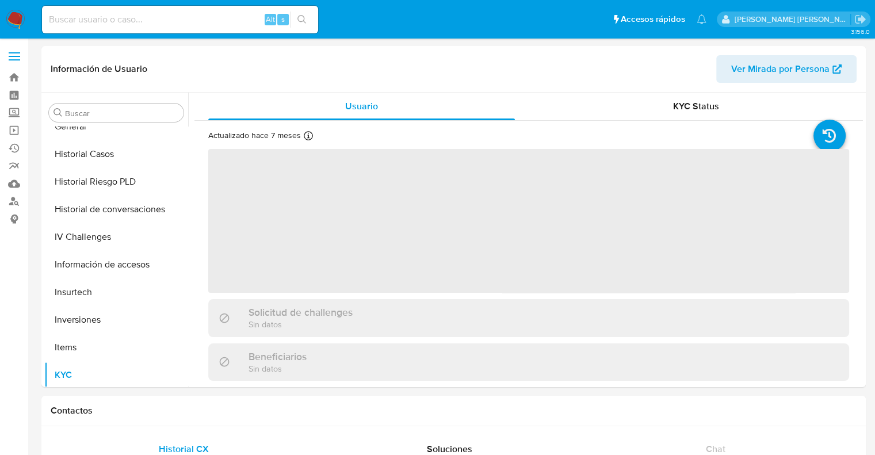
scroll to position [541, 0]
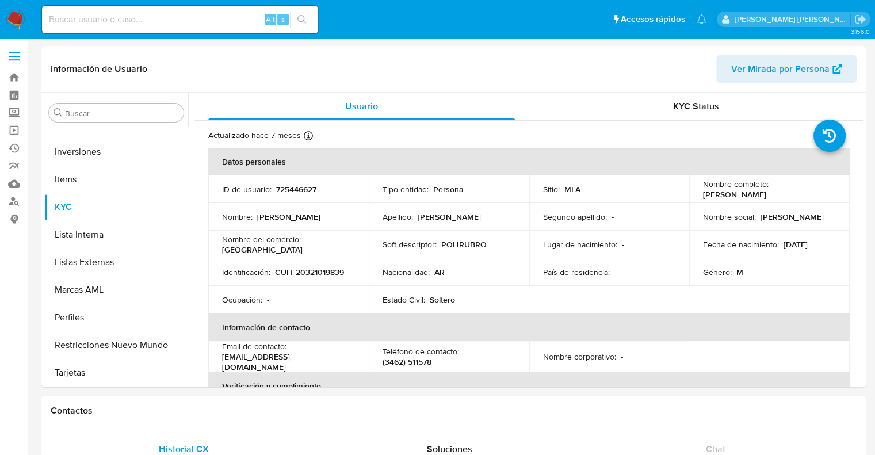
select select "10"
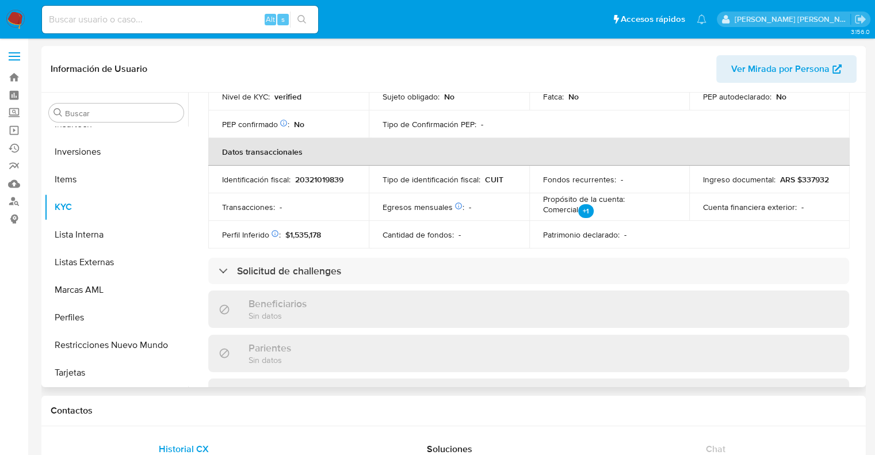
scroll to position [0, 0]
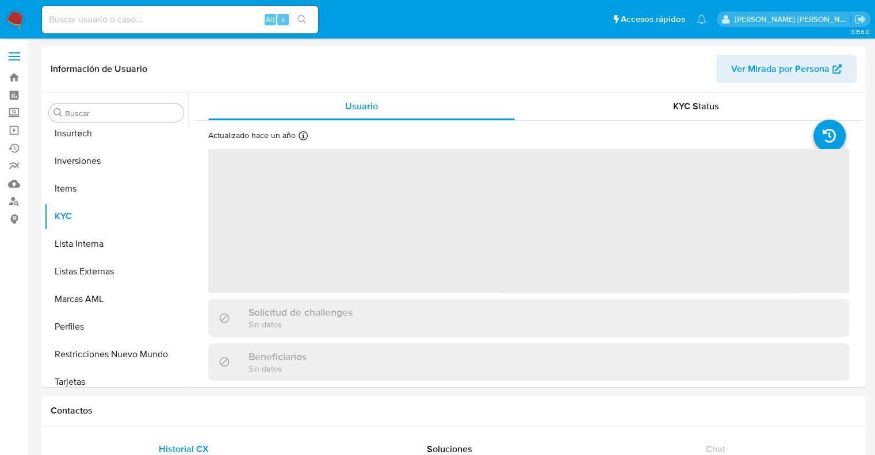
scroll to position [541, 0]
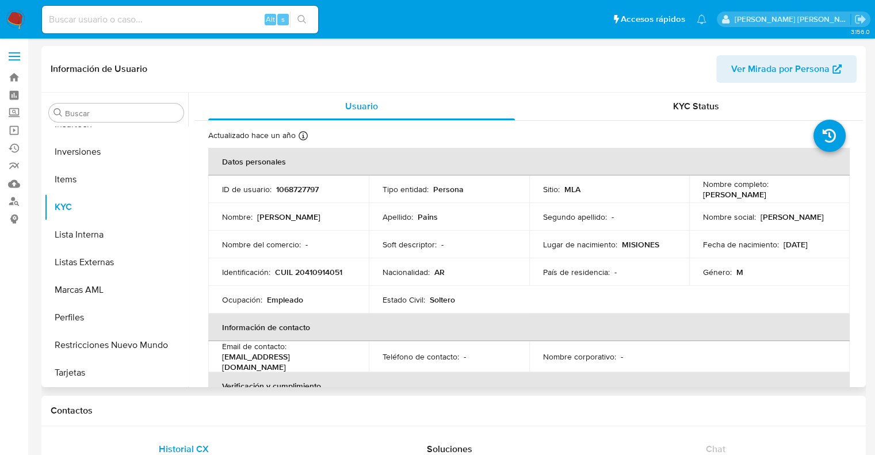
select select "10"
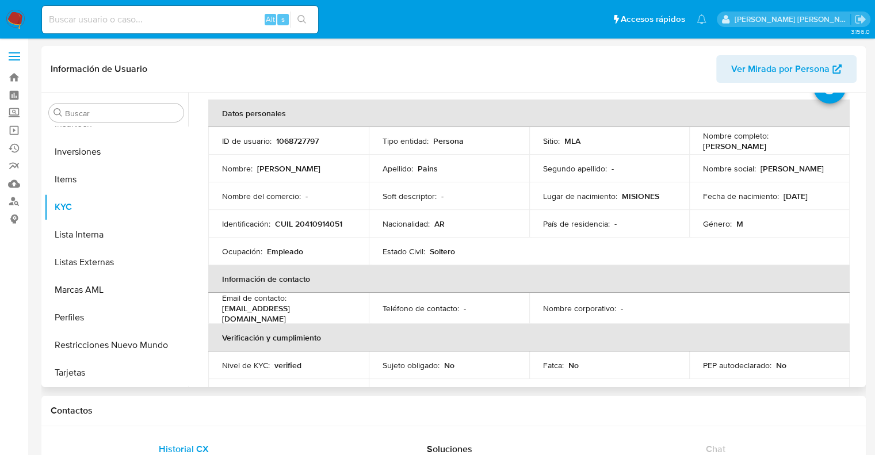
scroll to position [0, 0]
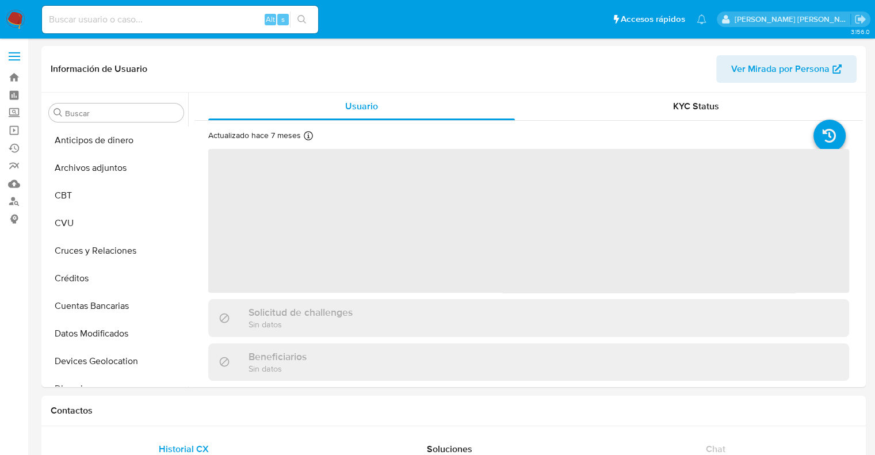
select select "10"
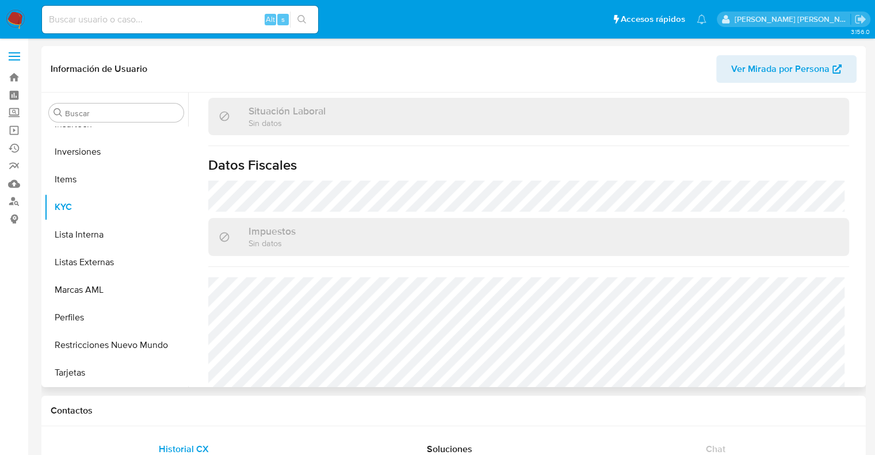
scroll to position [616, 0]
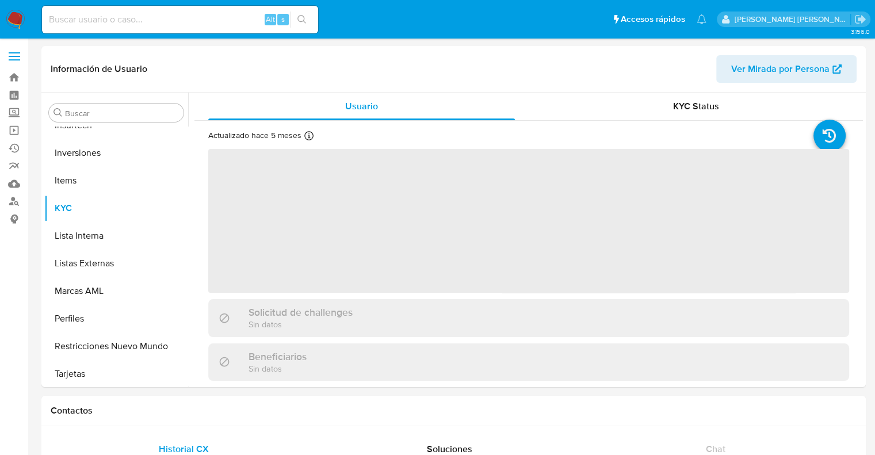
scroll to position [541, 0]
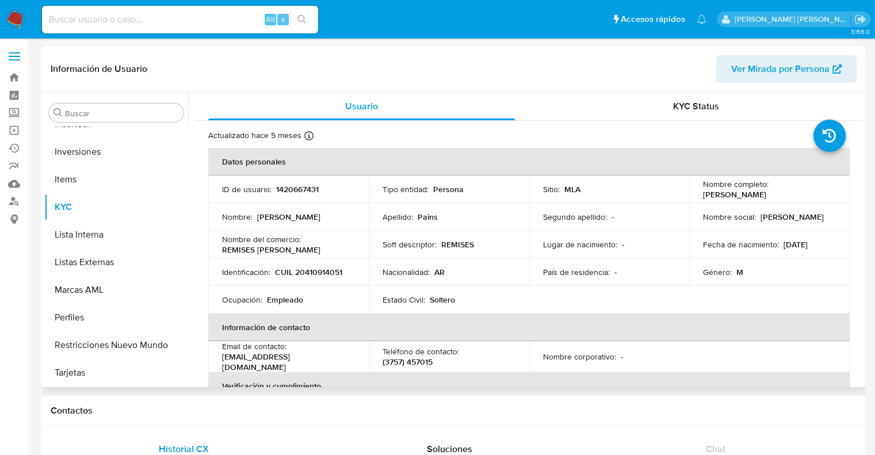
select select "10"
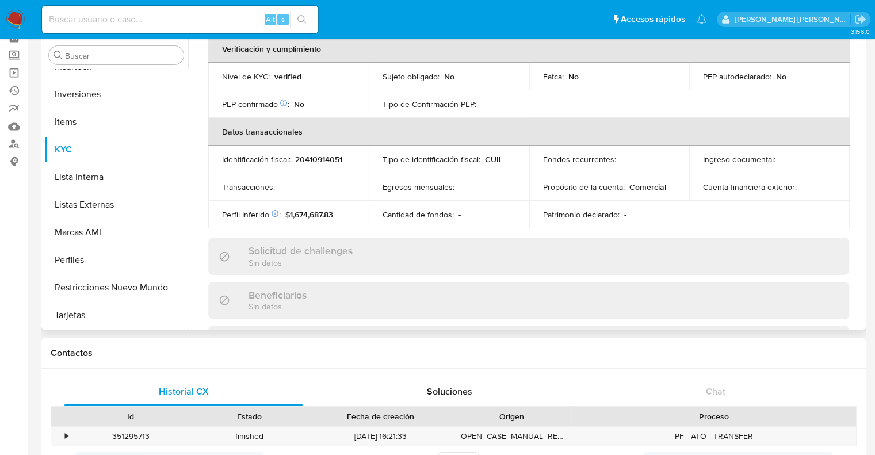
scroll to position [230, 0]
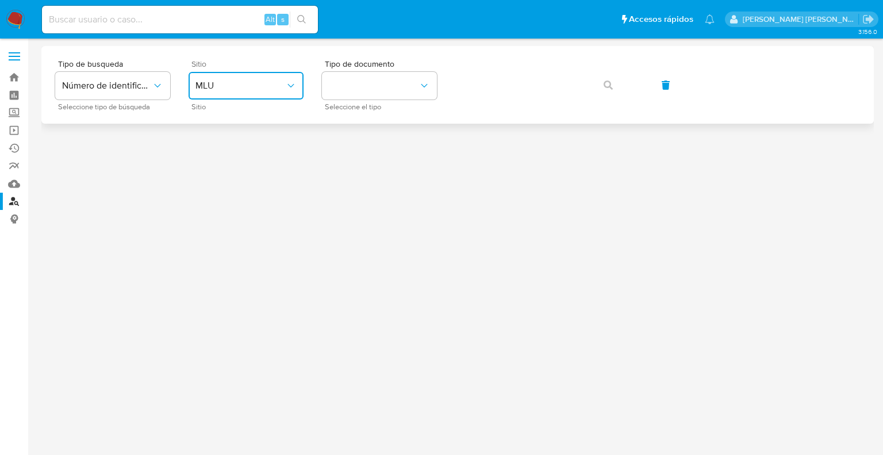
click at [228, 75] on button "MLU" at bounding box center [246, 86] width 115 height 28
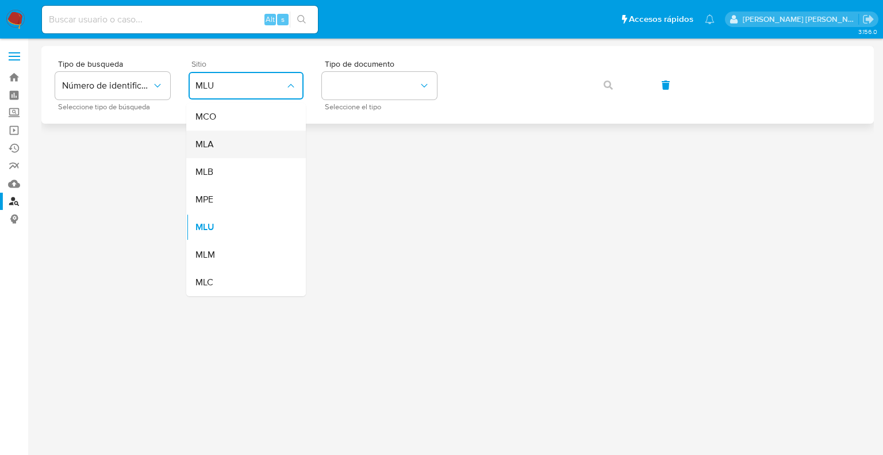
click at [214, 148] on div "MLA" at bounding box center [243, 145] width 94 height 28
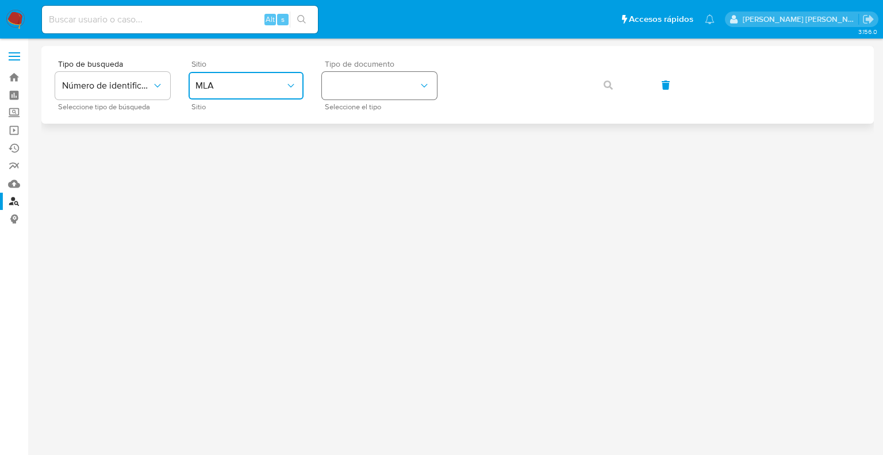
click at [351, 94] on button "identificationType" at bounding box center [379, 86] width 115 height 28
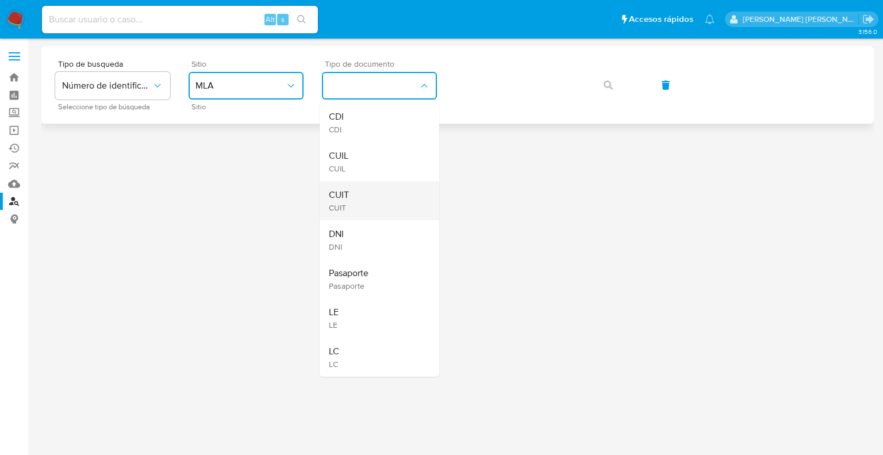
click at [361, 188] on div "CUIT CUIT" at bounding box center [376, 200] width 94 height 39
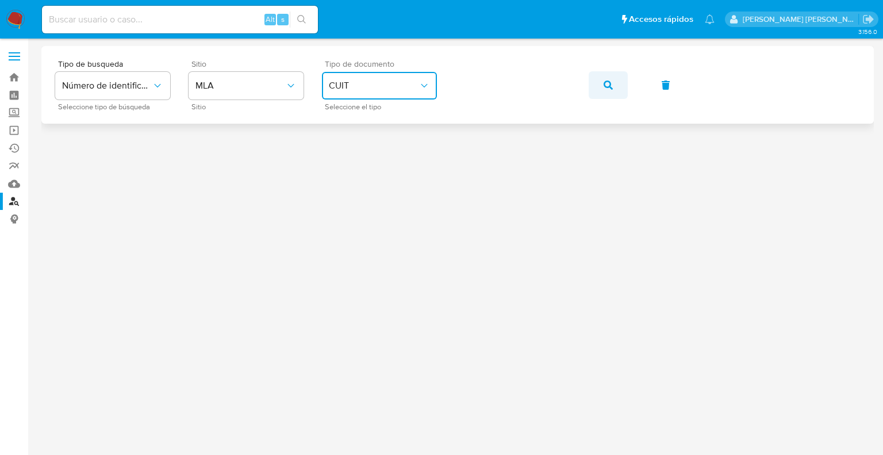
click at [605, 83] on icon "button" at bounding box center [608, 85] width 9 height 9
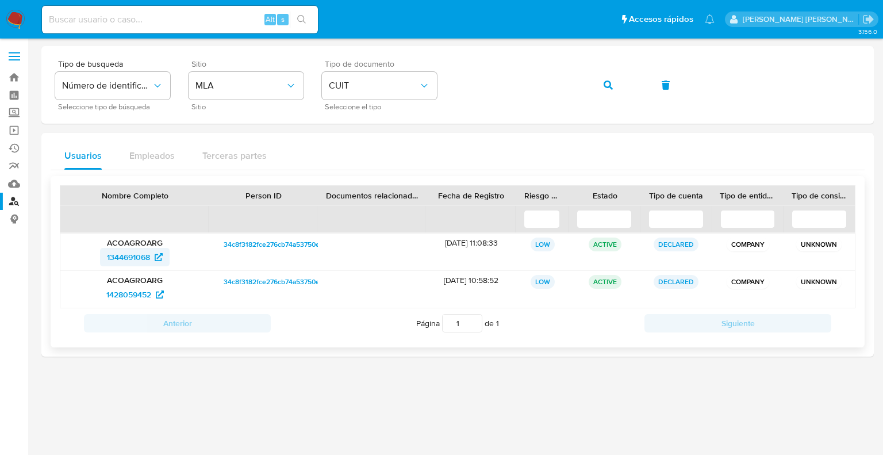
click at [134, 258] on span "1344691068" at bounding box center [128, 257] width 43 height 18
click at [11, 185] on link "Mulan" at bounding box center [68, 184] width 137 height 18
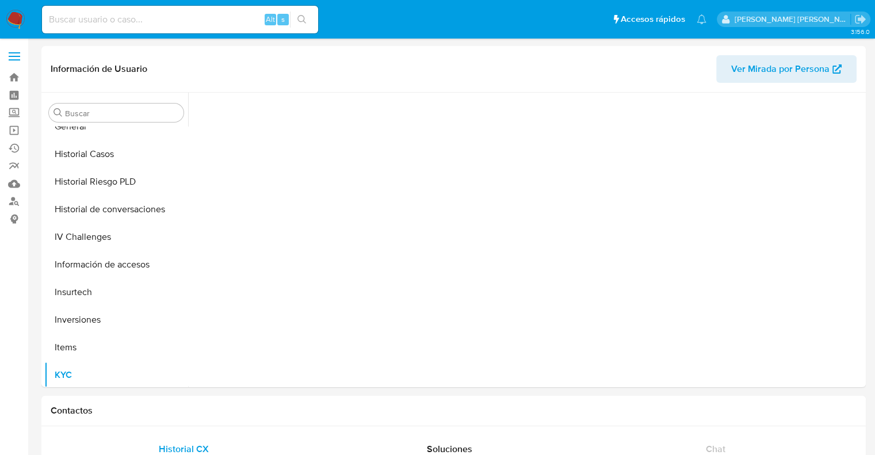
scroll to position [541, 0]
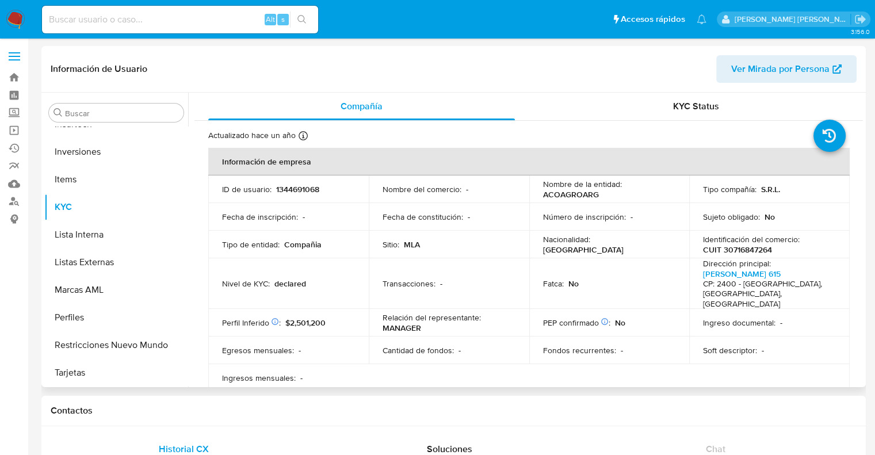
select select "10"
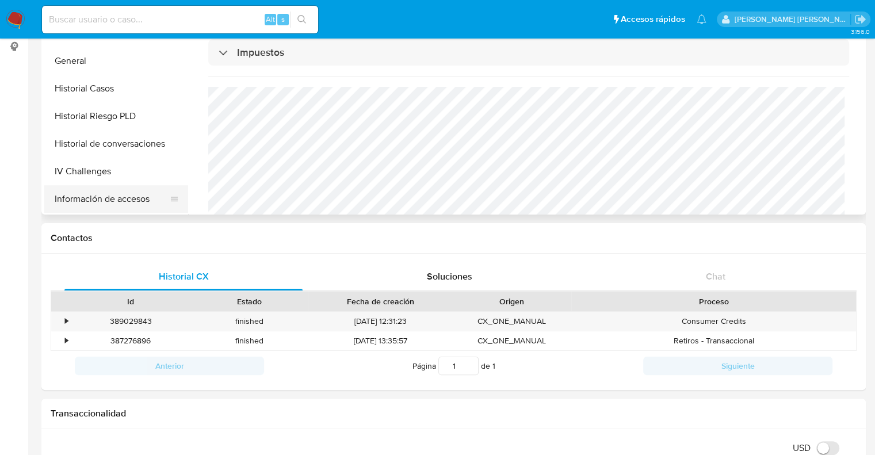
scroll to position [253, 0]
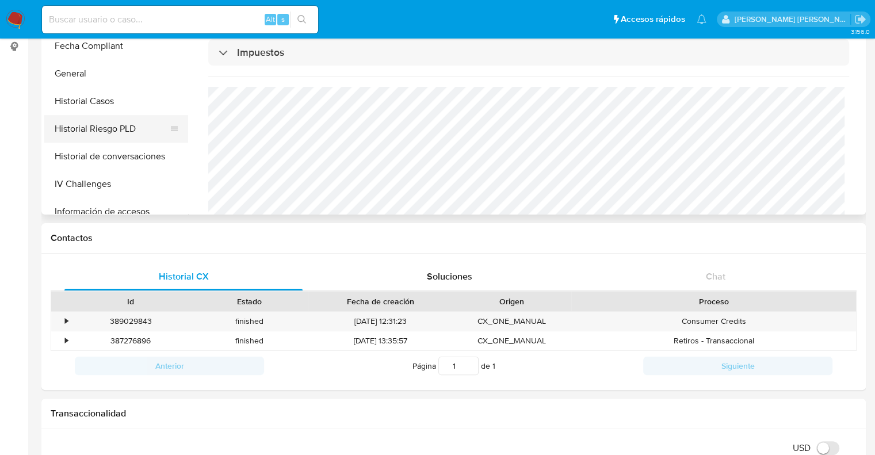
click at [104, 124] on button "Historial Riesgo PLD" at bounding box center [111, 129] width 135 height 28
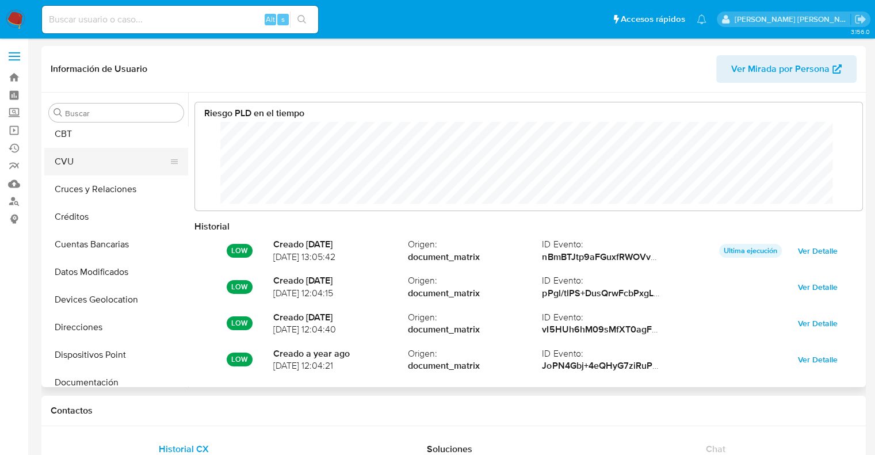
scroll to position [0, 0]
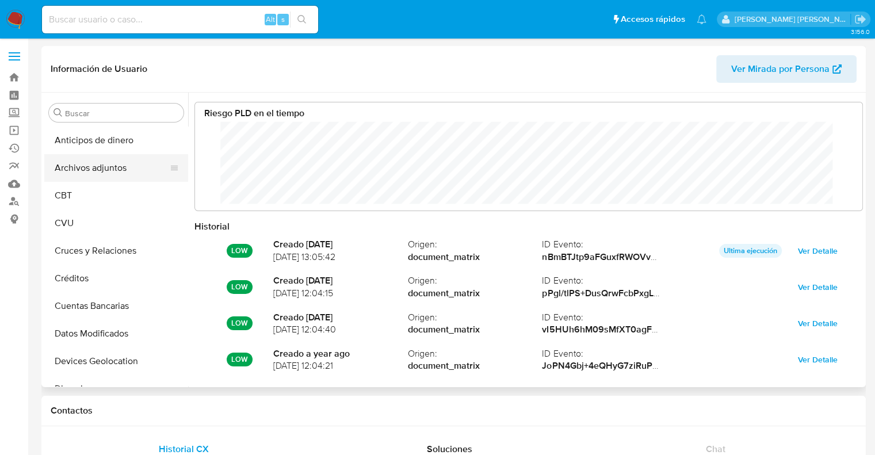
click at [99, 172] on button "Archivos adjuntos" at bounding box center [111, 168] width 135 height 28
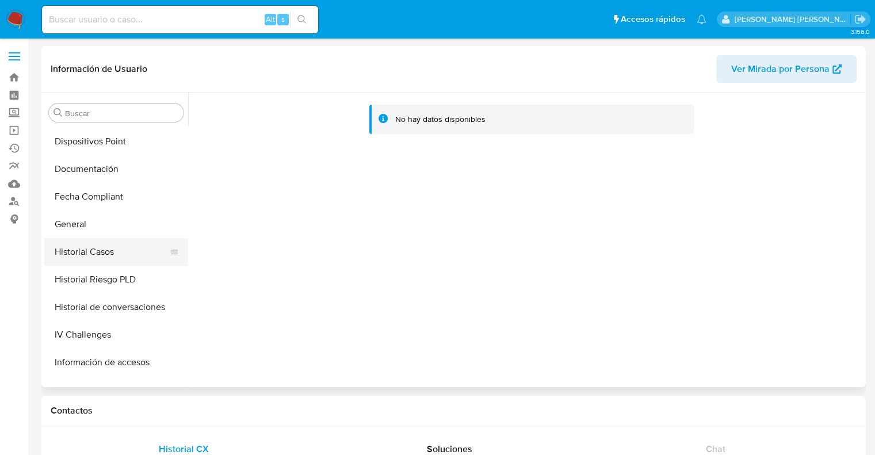
scroll to position [288, 0]
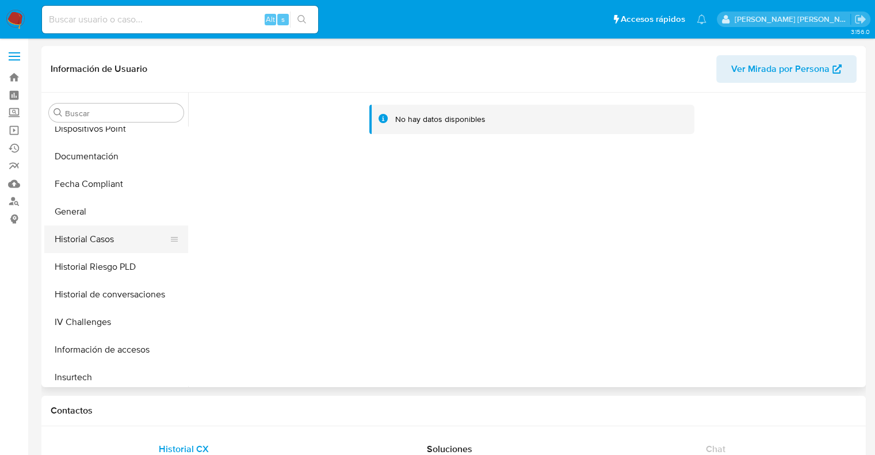
click at [97, 240] on button "Historial Casos" at bounding box center [111, 239] width 135 height 28
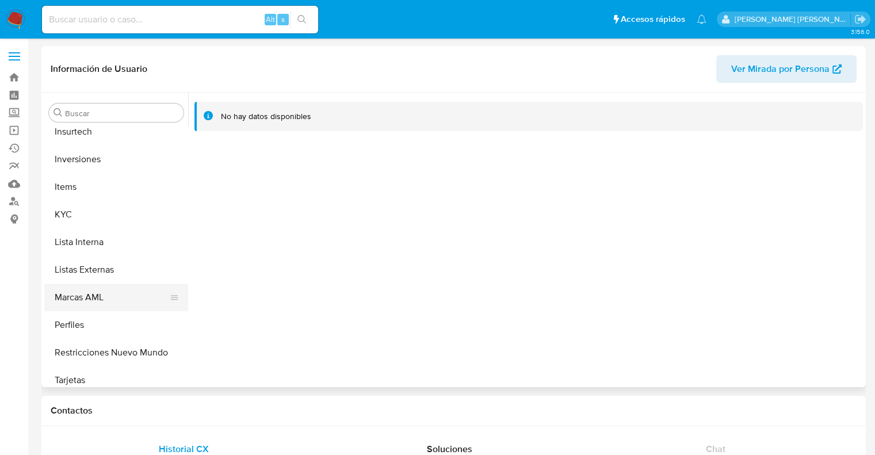
scroll to position [541, 0]
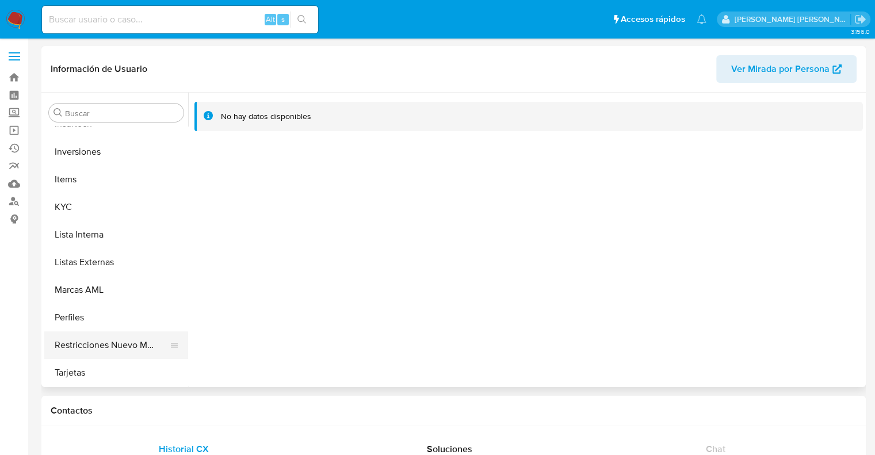
click at [93, 343] on button "Restricciones Nuevo Mundo" at bounding box center [111, 345] width 135 height 28
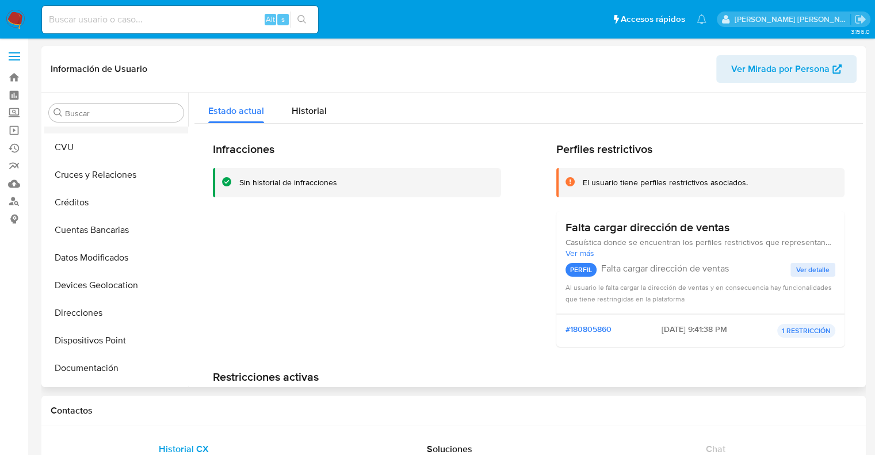
scroll to position [0, 0]
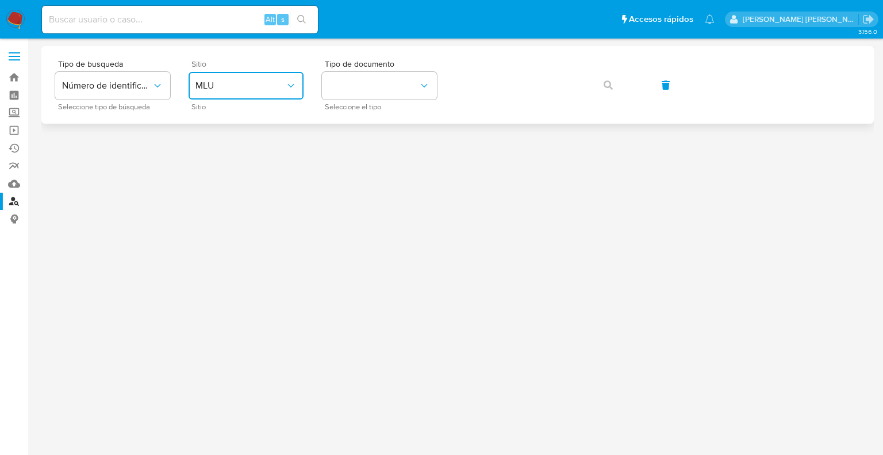
click at [237, 89] on span "MLU" at bounding box center [241, 86] width 90 height 12
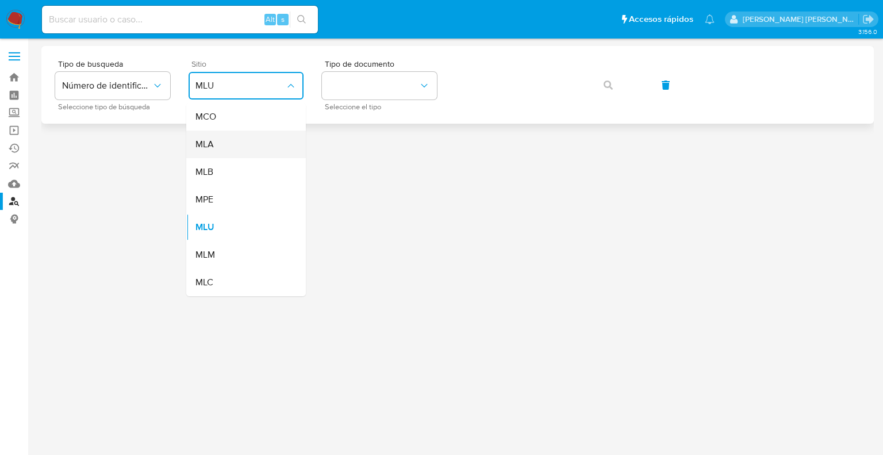
click at [211, 145] on span "MLA" at bounding box center [205, 145] width 18 height 12
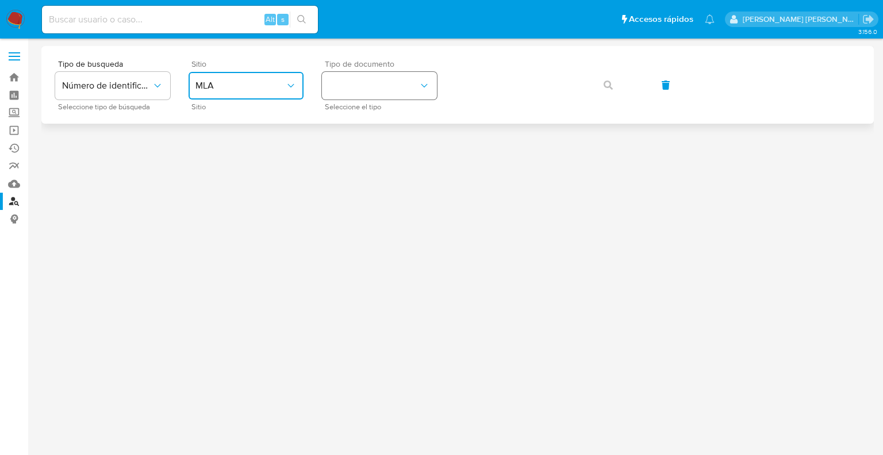
click at [350, 89] on button "identificationType" at bounding box center [379, 86] width 115 height 28
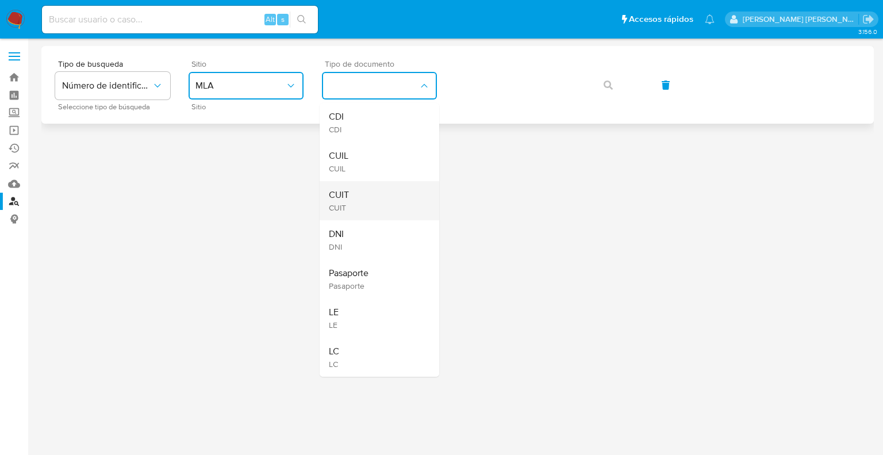
click at [351, 191] on div "CUIT CUIT" at bounding box center [376, 200] width 94 height 39
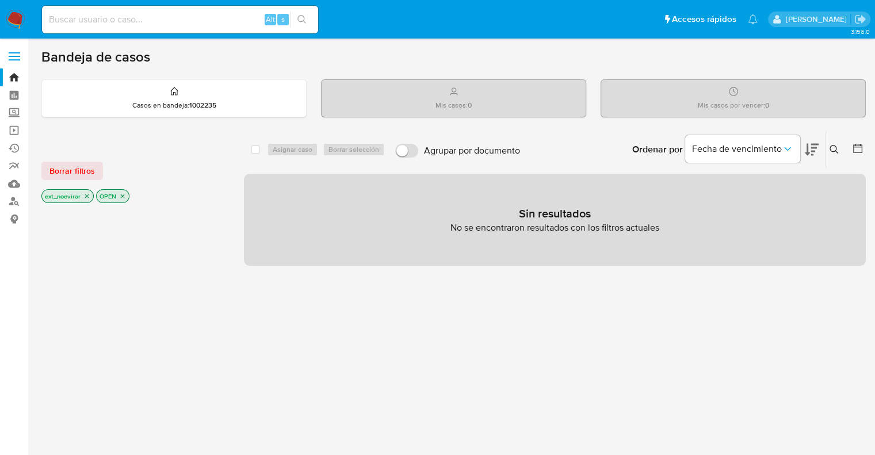
click at [80, 168] on span "Borrar filtros" at bounding box center [71, 171] width 45 height 16
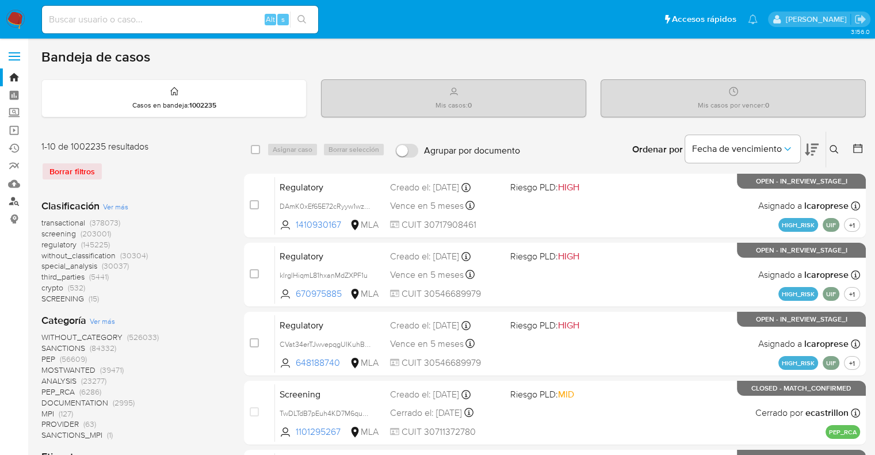
click at [12, 201] on link "Buscador de personas" at bounding box center [68, 202] width 137 height 18
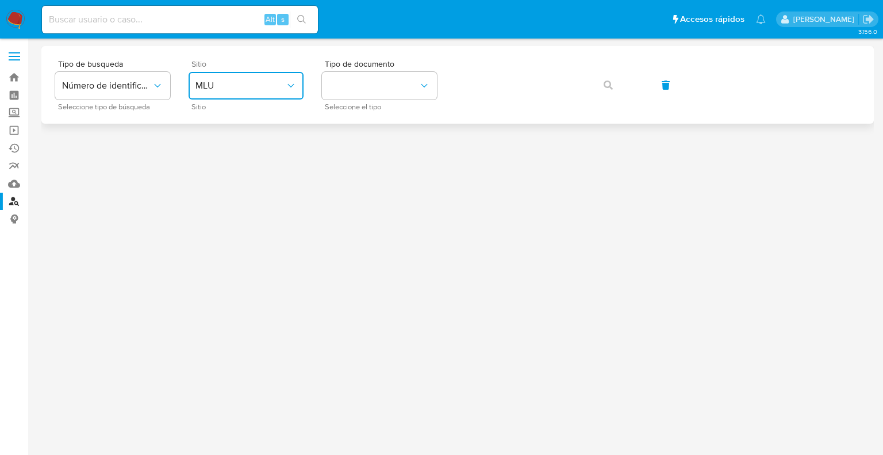
click at [230, 90] on span "MLU" at bounding box center [241, 86] width 90 height 12
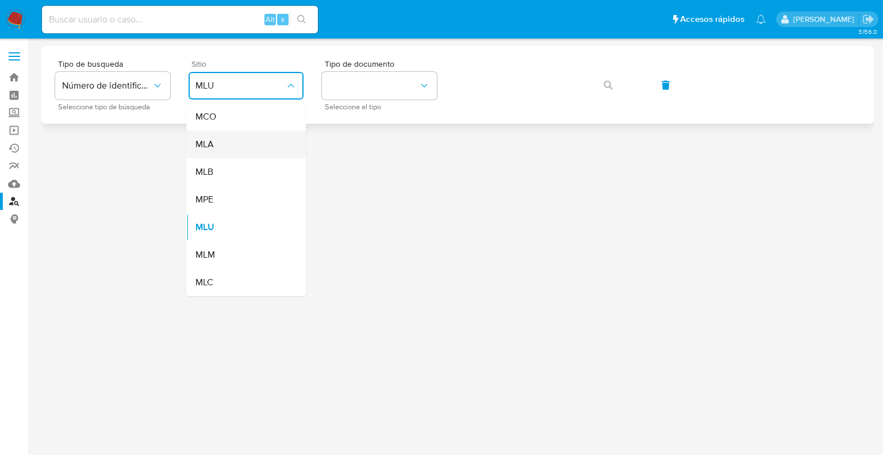
click at [219, 147] on div "MLA" at bounding box center [243, 145] width 94 height 28
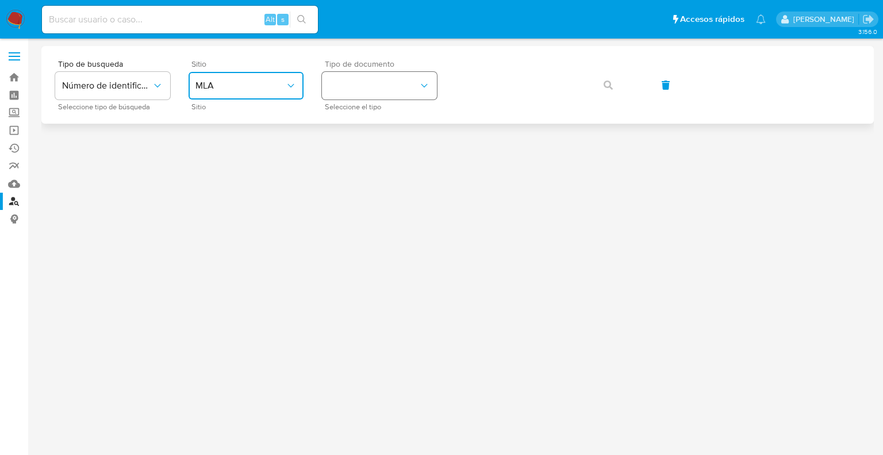
click at [369, 94] on button "identificationType" at bounding box center [379, 86] width 115 height 28
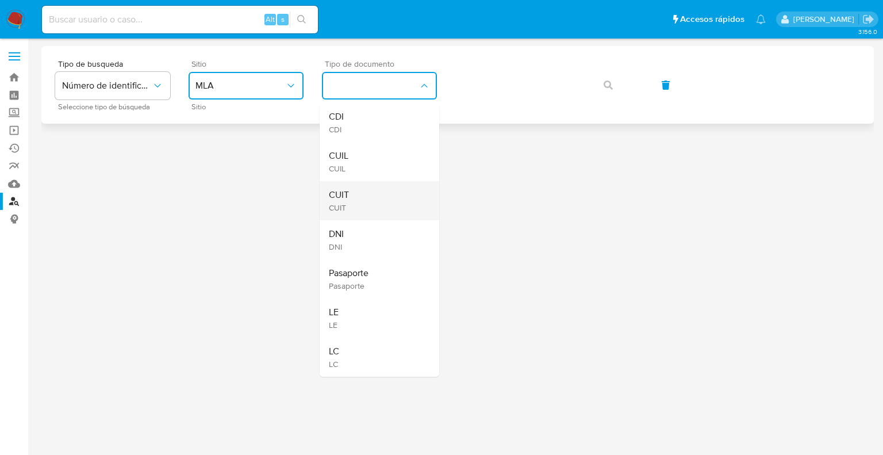
click at [347, 199] on span "CUIT" at bounding box center [339, 195] width 20 height 12
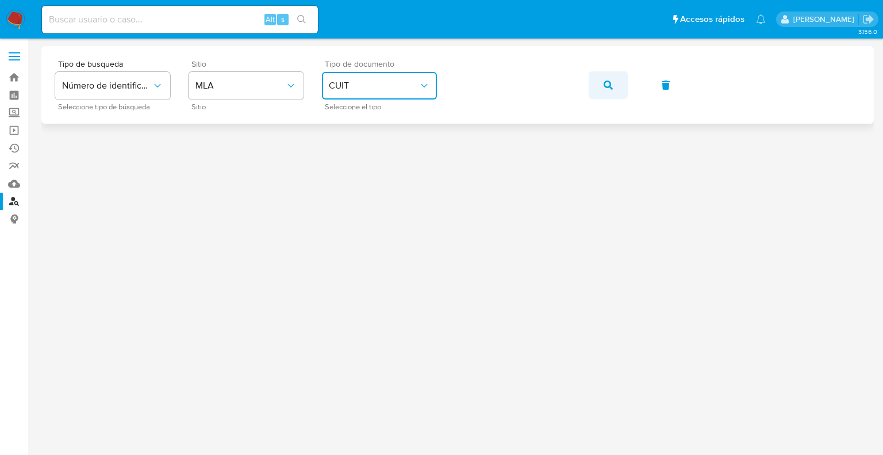
click at [600, 91] on button "button" at bounding box center [608, 85] width 39 height 28
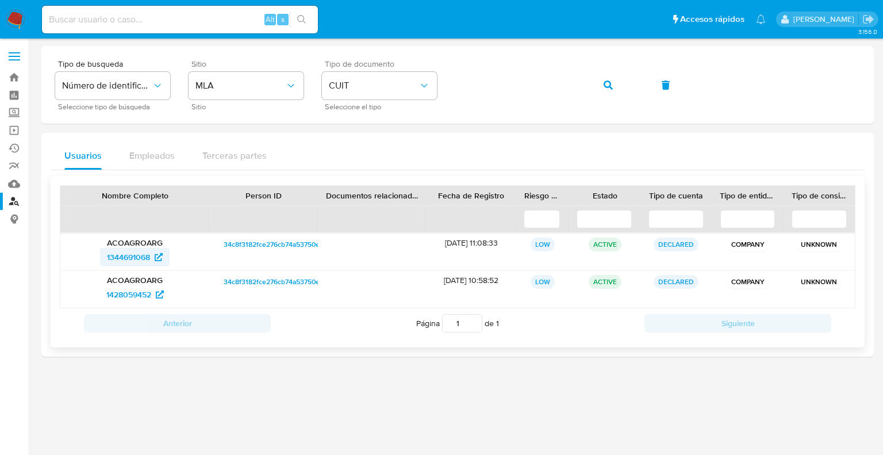
drag, startPoint x: 90, startPoint y: 261, endPoint x: 151, endPoint y: 260, distance: 61.0
click at [151, 260] on div "1344691068" at bounding box center [134, 257] width 133 height 18
click at [17, 186] on link "Mulan" at bounding box center [68, 184] width 137 height 18
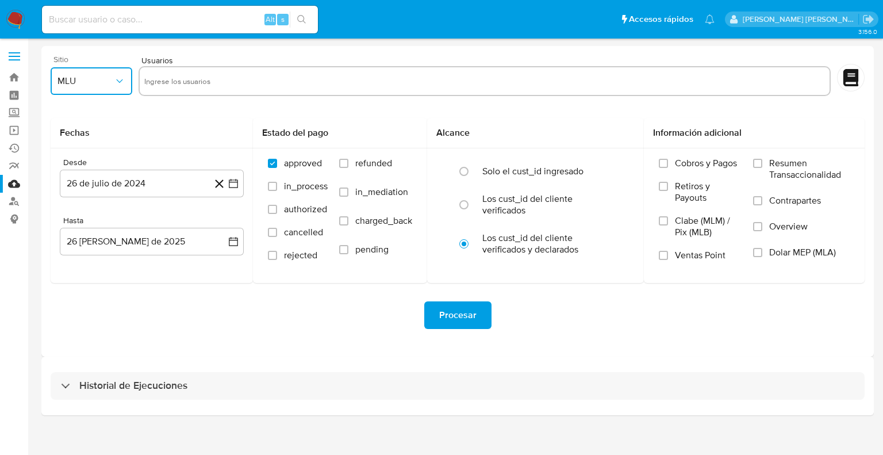
click at [106, 85] on span "MLU" at bounding box center [86, 81] width 56 height 12
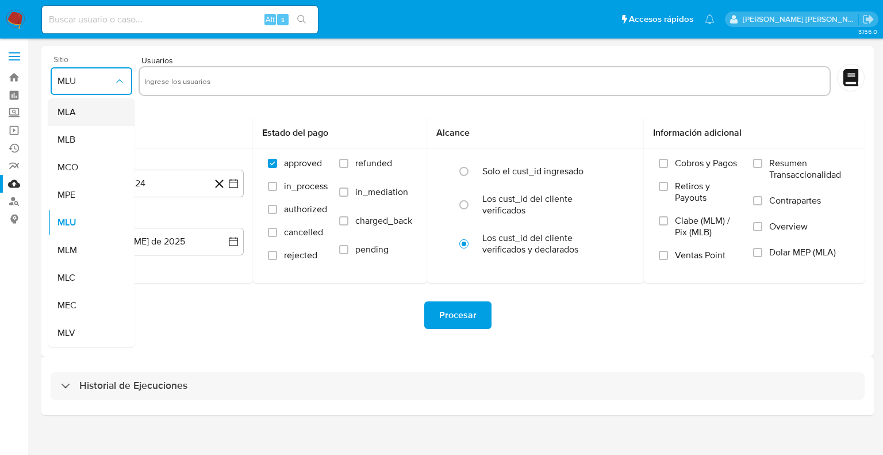
click at [81, 117] on div "MLA" at bounding box center [88, 112] width 61 height 28
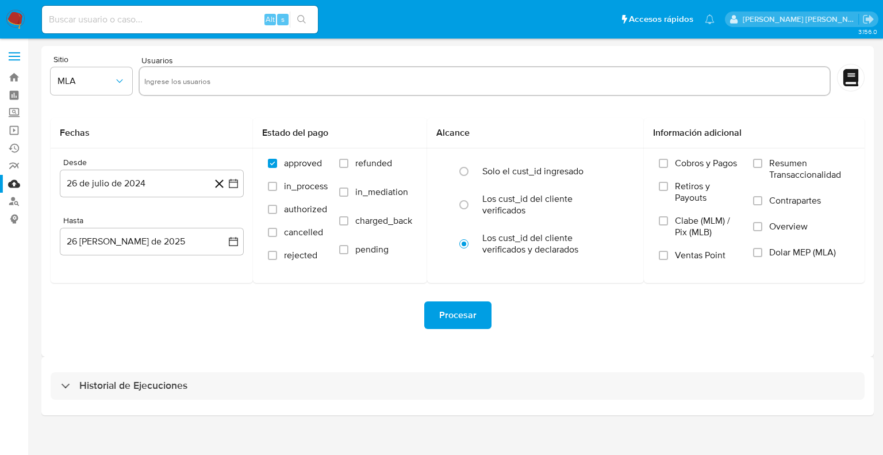
drag, startPoint x: 200, startPoint y: 92, endPoint x: 205, endPoint y: 82, distance: 10.8
click at [202, 89] on div at bounding box center [485, 81] width 692 height 30
click at [205, 82] on input "text" at bounding box center [484, 81] width 681 height 18
paste input "1344691068"
type input "1344691068"
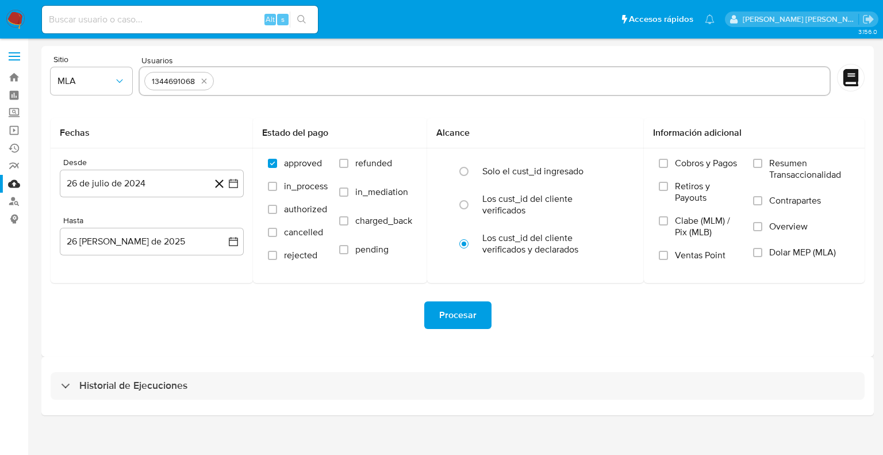
paste input "1428059452"
click at [297, 85] on input "1428059452" at bounding box center [522, 81] width 607 height 18
type input "1428059452"
click at [147, 185] on button "26 de julio de 2024" at bounding box center [152, 184] width 184 height 28
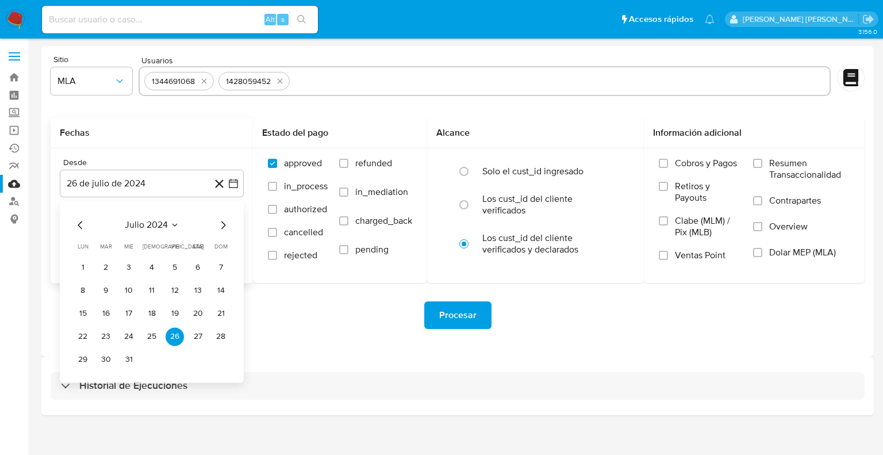
click at [224, 225] on icon "Mes siguiente" at bounding box center [223, 225] width 14 height 14
click at [223, 225] on icon "Mes siguiente" at bounding box center [223, 225] width 14 height 14
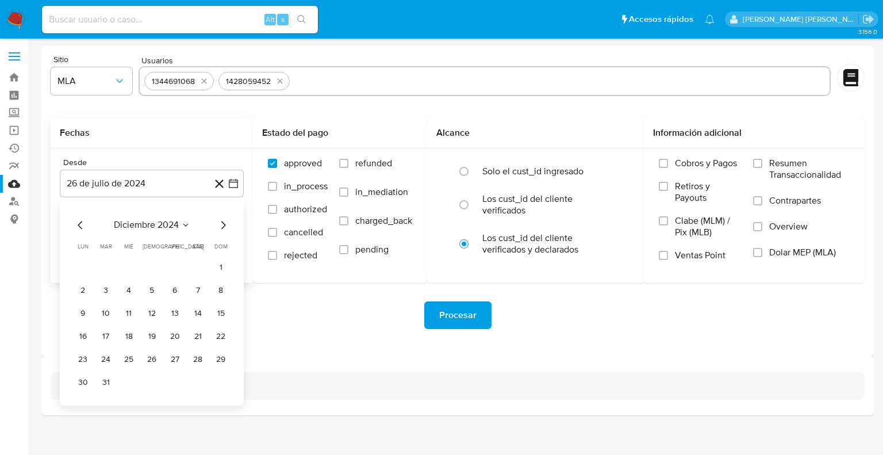
click at [223, 225] on icon "Mes siguiente" at bounding box center [223, 225] width 14 height 14
click at [131, 266] on button "1" at bounding box center [129, 267] width 18 height 18
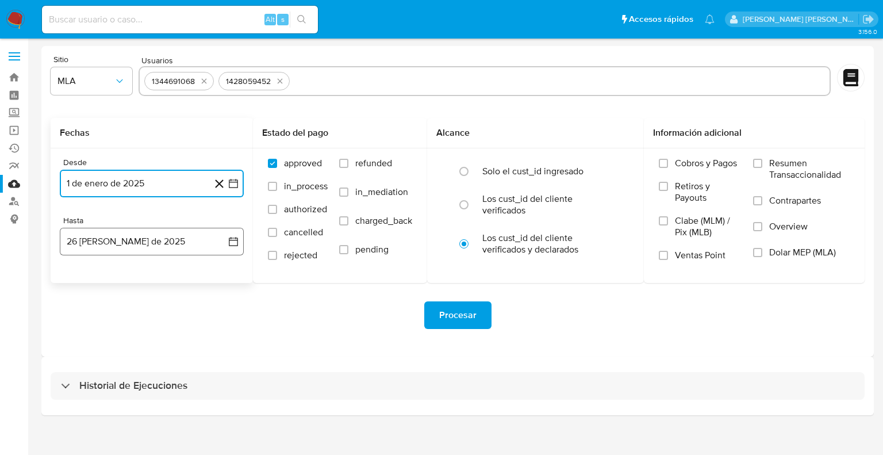
click at [236, 243] on icon "button" at bounding box center [234, 242] width 12 height 12
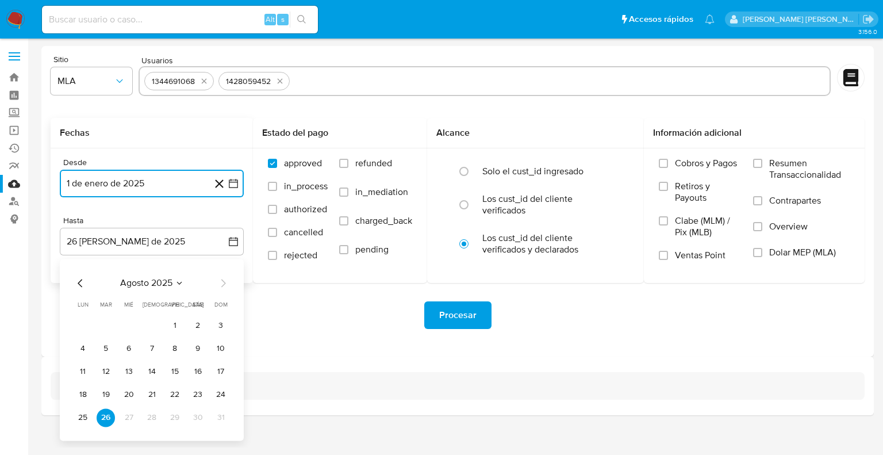
click at [78, 280] on icon "Mes anterior" at bounding box center [81, 283] width 14 height 14
click at [222, 284] on icon "Mes siguiente" at bounding box center [223, 283] width 14 height 14
click at [83, 443] on button "30" at bounding box center [83, 440] width 18 height 18
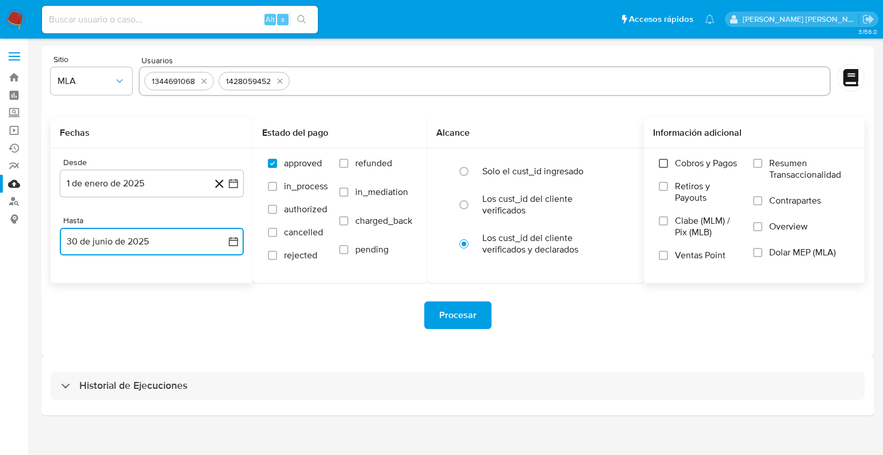
click at [664, 164] on input "Cobros y Pagos" at bounding box center [663, 163] width 9 height 9
click at [666, 188] on input "Retiros y Payouts" at bounding box center [663, 186] width 9 height 9
click at [664, 257] on input "Ventas Point" at bounding box center [663, 255] width 9 height 9
click at [759, 166] on input "Resumen Transaccionalidad" at bounding box center [757, 163] width 9 height 9
click at [757, 203] on input "Contrapartes" at bounding box center [757, 200] width 9 height 9
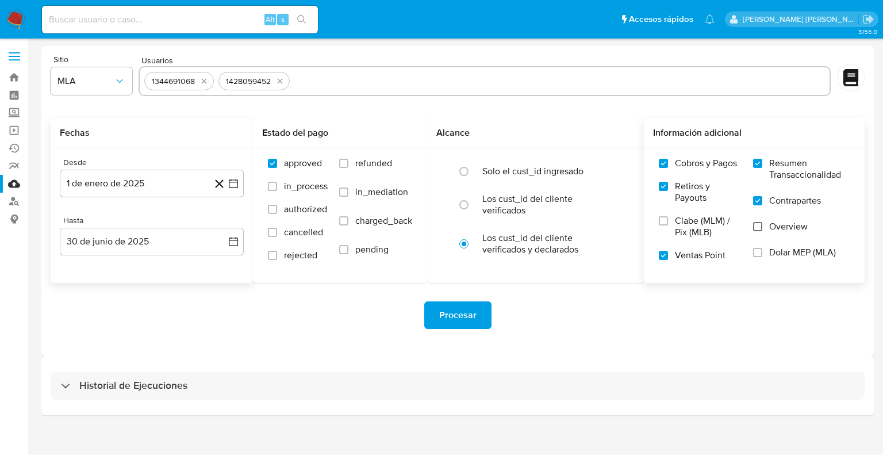
click at [757, 227] on input "Overview" at bounding box center [757, 226] width 9 height 9
click at [760, 258] on label "Dolar MEP (MLA)" at bounding box center [801, 260] width 97 height 26
click at [760, 257] on input "Dolar MEP (MLA)" at bounding box center [757, 252] width 9 height 9
click at [463, 311] on span "Procesar" at bounding box center [457, 314] width 37 height 25
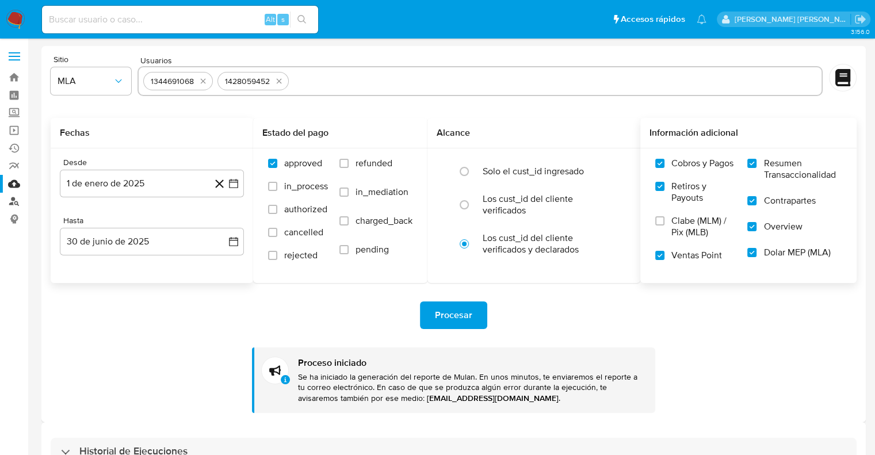
click at [14, 202] on link "Buscador de personas" at bounding box center [68, 202] width 137 height 18
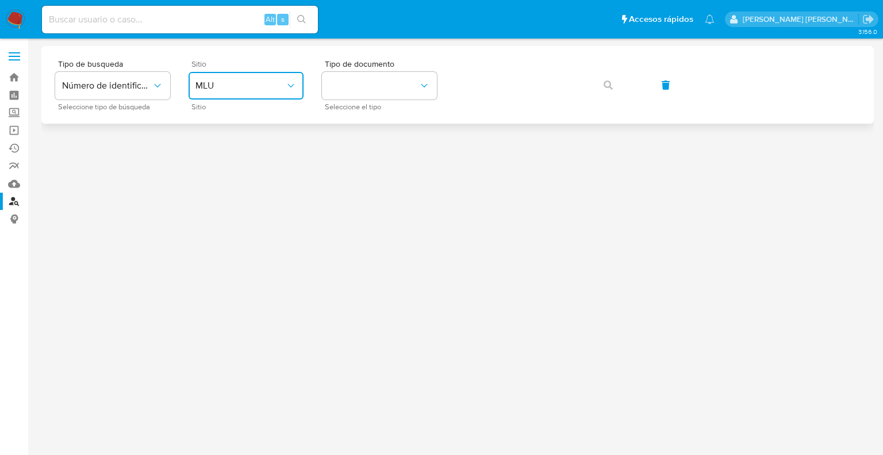
click at [224, 79] on button "MLU" at bounding box center [246, 86] width 115 height 28
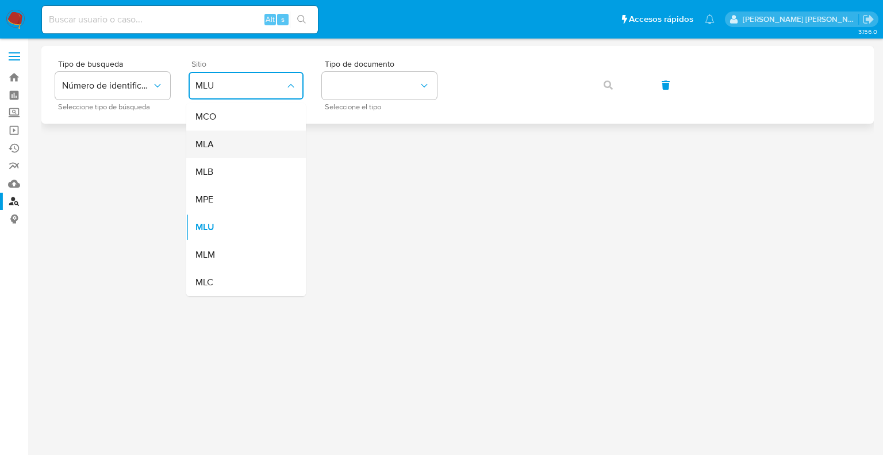
click at [217, 145] on div "MLA" at bounding box center [243, 145] width 94 height 28
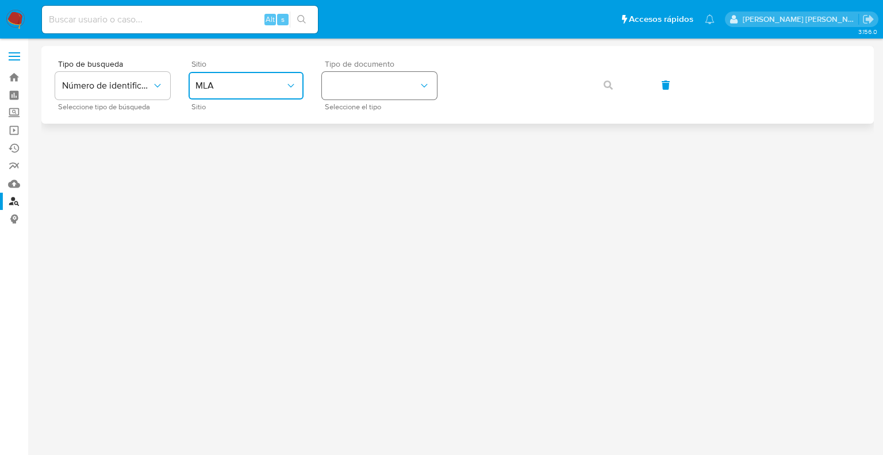
click at [416, 85] on button "identificationType" at bounding box center [379, 86] width 115 height 28
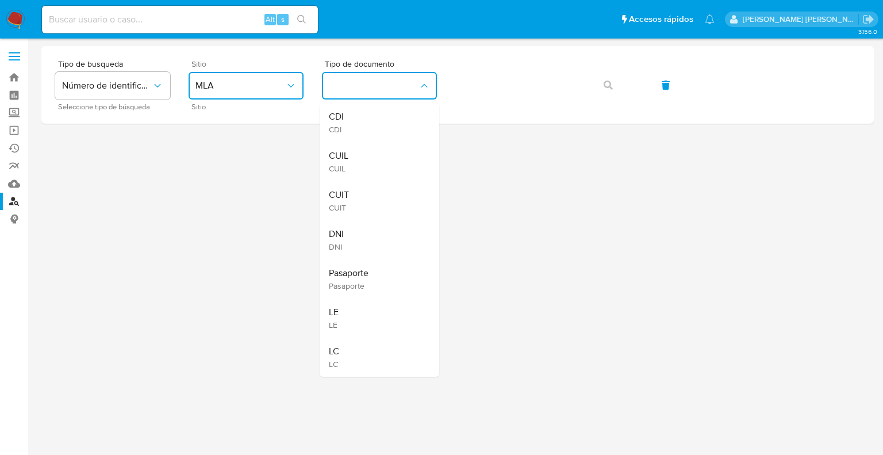
drag, startPoint x: 369, startPoint y: 188, endPoint x: 403, endPoint y: 165, distance: 40.5
click at [368, 189] on div "CUIT CUIT" at bounding box center [376, 200] width 94 height 39
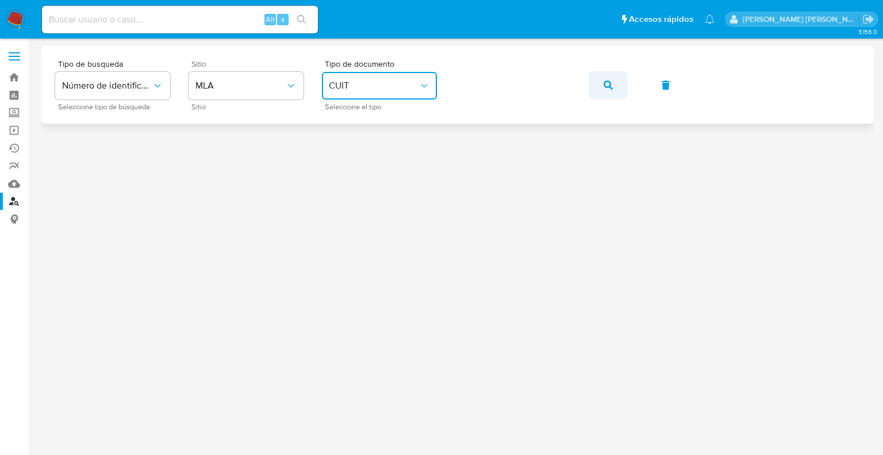
click at [591, 85] on button "button" at bounding box center [608, 85] width 39 height 28
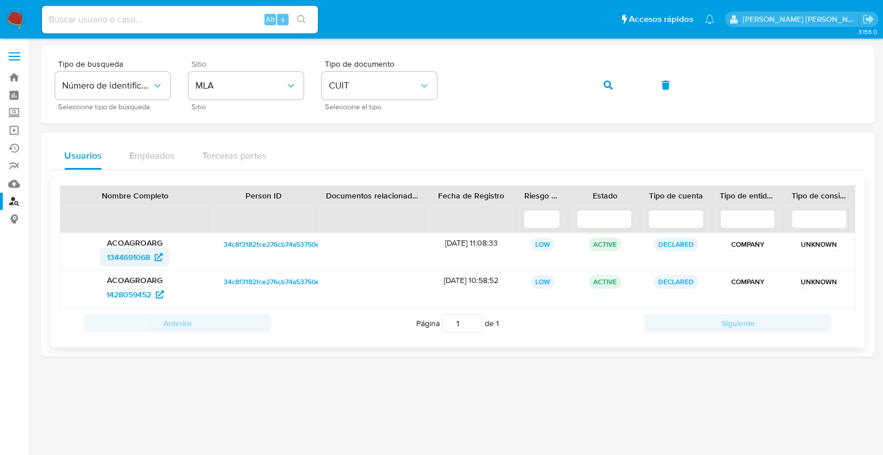
click at [130, 256] on span "1344691068" at bounding box center [128, 257] width 43 height 18
click at [130, 294] on span "1428059452" at bounding box center [128, 294] width 45 height 18
click at [599, 87] on button "button" at bounding box center [608, 85] width 39 height 28
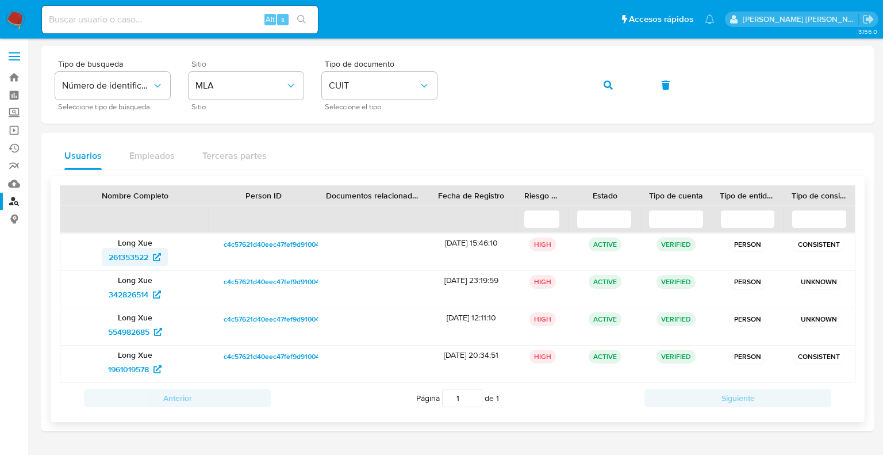
click at [135, 257] on span "261353522" at bounding box center [129, 257] width 40 height 18
click at [141, 295] on span "342826514" at bounding box center [129, 294] width 40 height 18
click at [146, 332] on span "554982685" at bounding box center [128, 332] width 41 height 18
click at [138, 369] on span "1961019578" at bounding box center [128, 369] width 41 height 18
click at [129, 294] on span "342826514" at bounding box center [129, 294] width 40 height 18
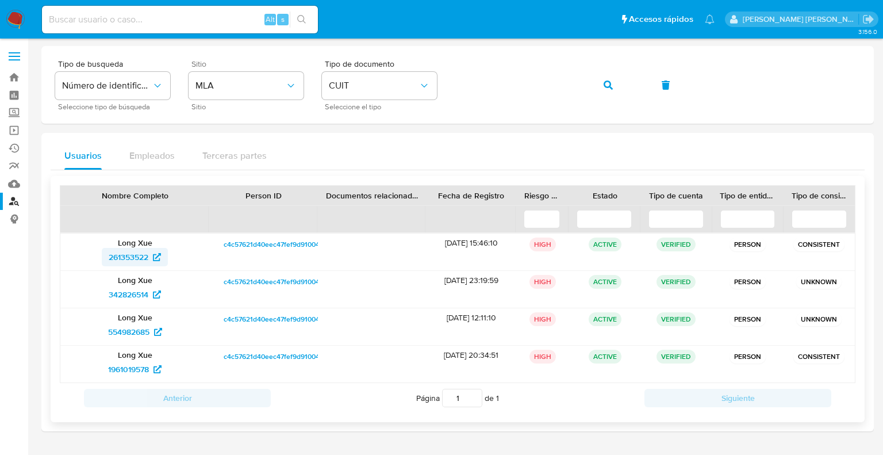
click at [138, 260] on span "261353522" at bounding box center [129, 257] width 40 height 18
click at [129, 331] on span "554982685" at bounding box center [128, 332] width 41 height 18
click at [133, 259] on span "261353522" at bounding box center [129, 257] width 40 height 18
drag, startPoint x: 182, startPoint y: 340, endPoint x: 103, endPoint y: 338, distance: 78.8
click at [103, 338] on div "554982685" at bounding box center [134, 332] width 133 height 18
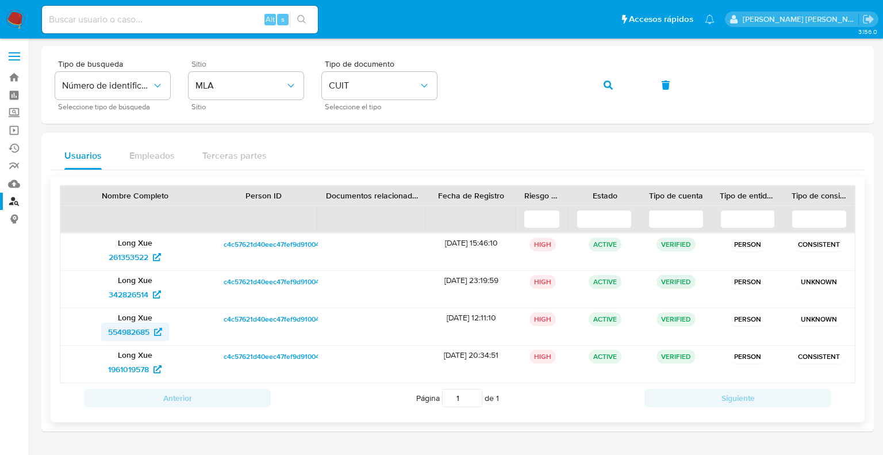
click at [124, 329] on span "554982685" at bounding box center [128, 332] width 41 height 18
click at [136, 367] on span "1961019578" at bounding box center [128, 369] width 41 height 18
drag, startPoint x: 99, startPoint y: 365, endPoint x: 149, endPoint y: 369, distance: 49.6
click at [149, 369] on div "1961019578" at bounding box center [134, 369] width 133 height 18
click at [127, 296] on span "342826514" at bounding box center [129, 294] width 40 height 18
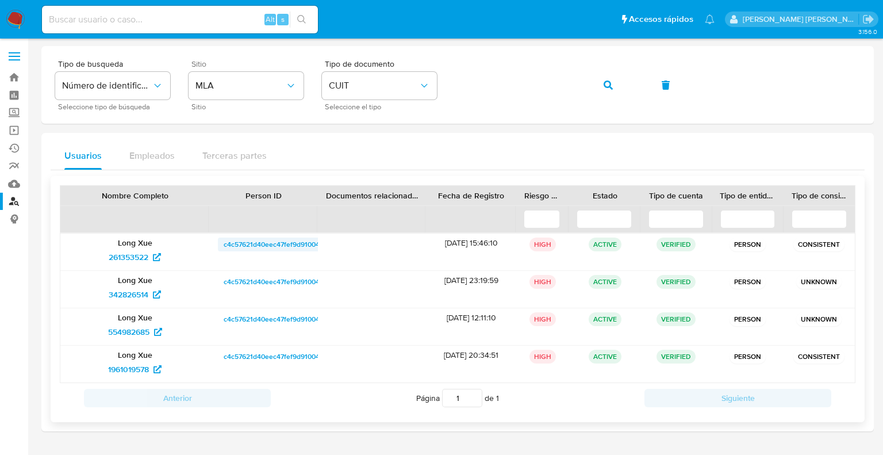
click at [277, 241] on span "c4c57621d40eec47fef9d91004217d16" at bounding box center [282, 244] width 117 height 14
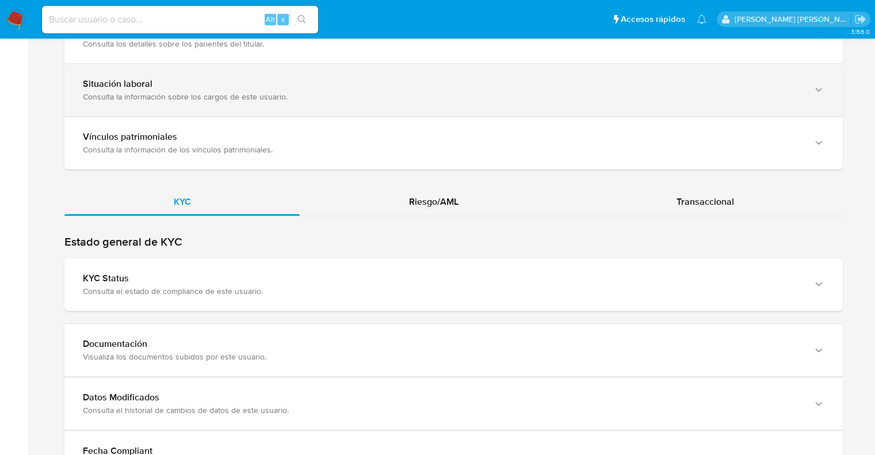
scroll to position [920, 0]
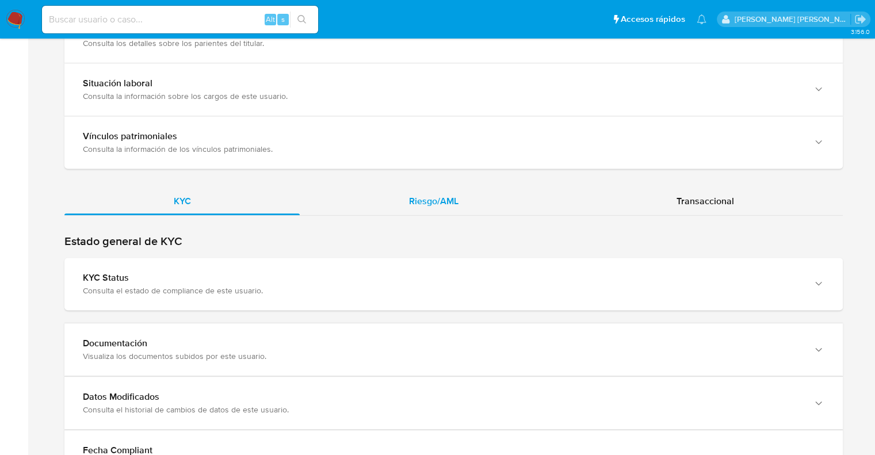
click at [442, 198] on span "Riesgo/AML" at bounding box center [433, 200] width 49 height 13
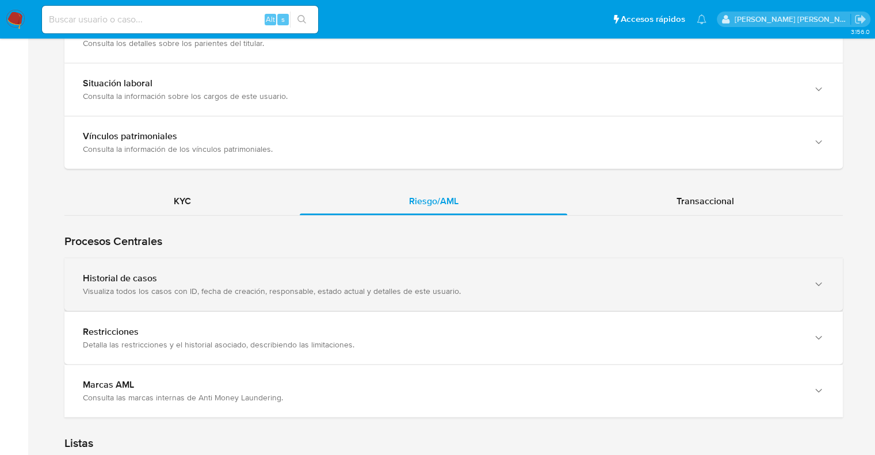
click at [132, 287] on div "Visualiza todos los casos con ID, fecha de creación, responsable, estado actual…" at bounding box center [442, 291] width 718 height 10
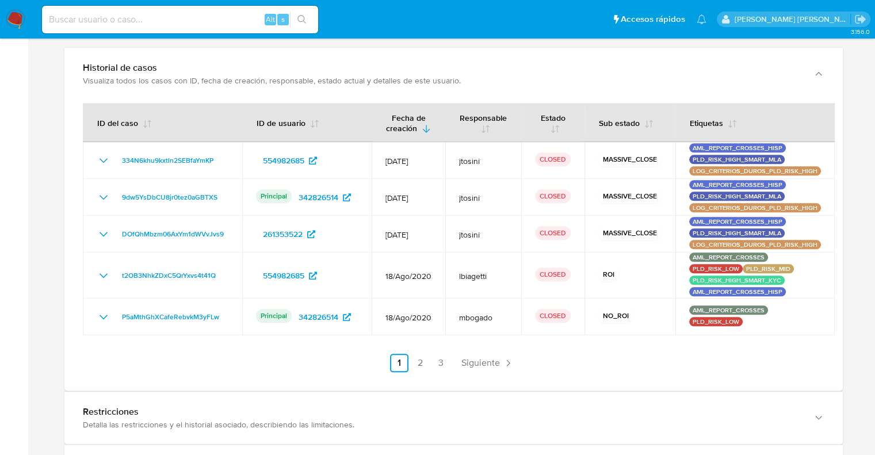
scroll to position [1150, 0]
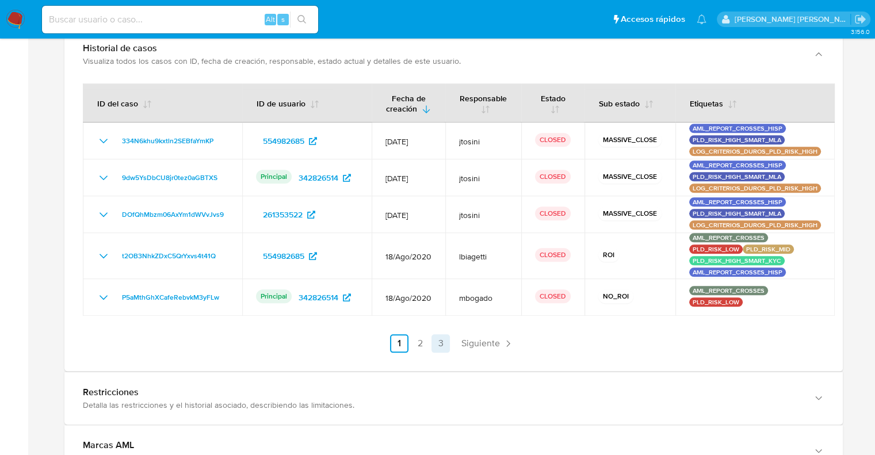
click at [444, 344] on link "3" at bounding box center [440, 343] width 18 height 18
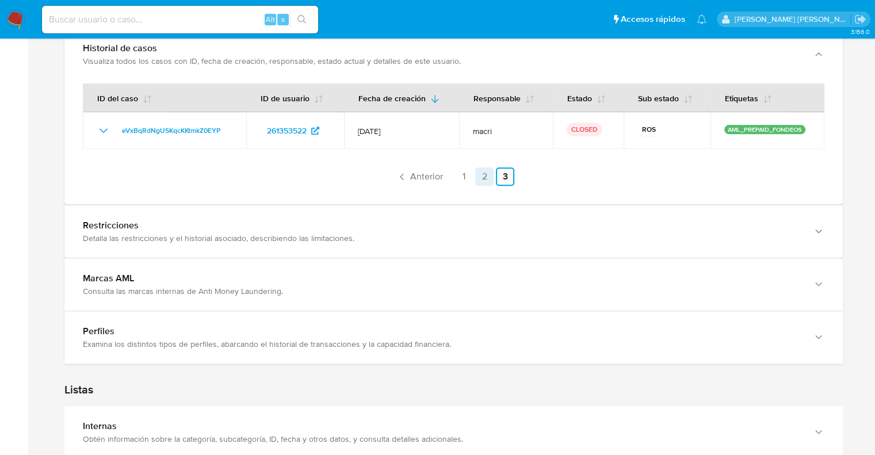
click at [485, 176] on link "2" at bounding box center [484, 176] width 18 height 18
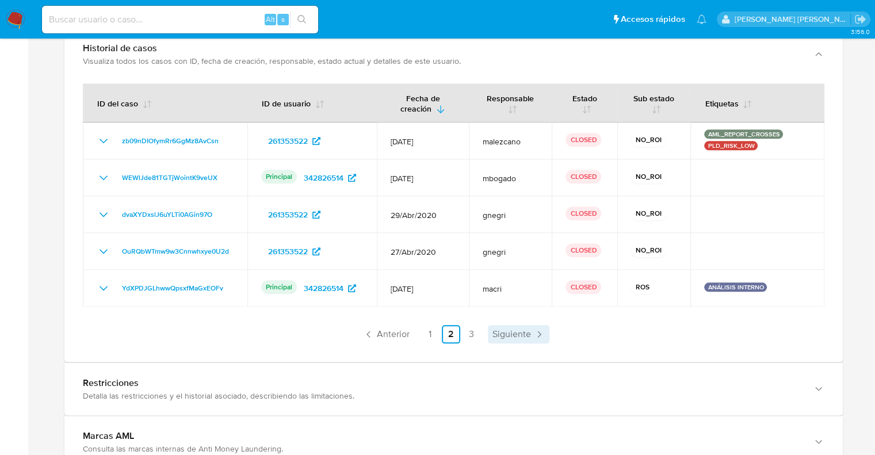
click at [519, 333] on span "Siguiente" at bounding box center [511, 333] width 39 height 9
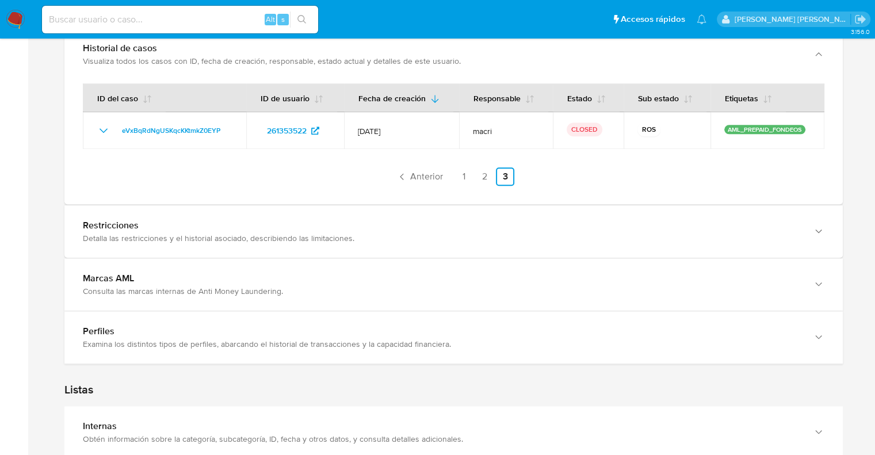
click at [483, 181] on link "2" at bounding box center [484, 176] width 18 height 18
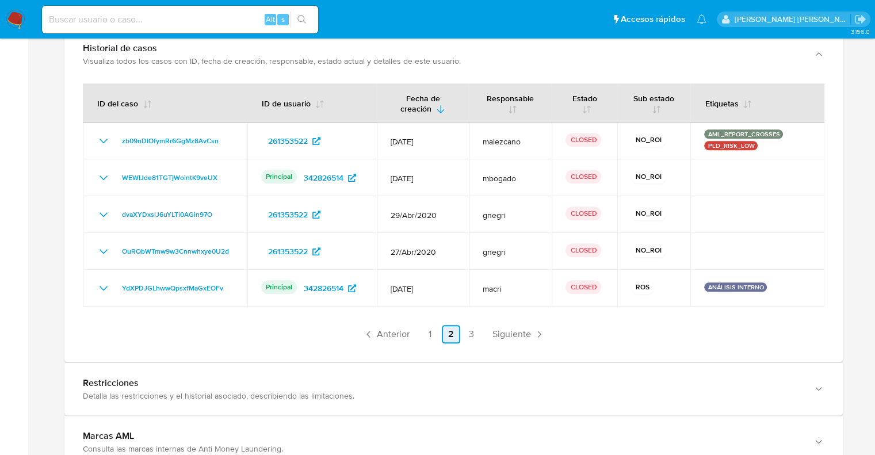
click at [427, 338] on link "1" at bounding box center [430, 334] width 18 height 18
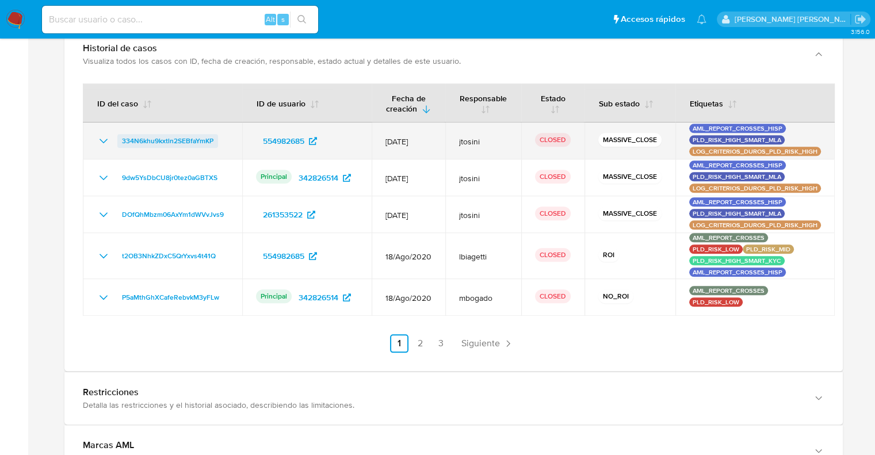
click at [181, 138] on span "334N6khu9kxtln2SEBfaYmKP" at bounding box center [167, 141] width 91 height 14
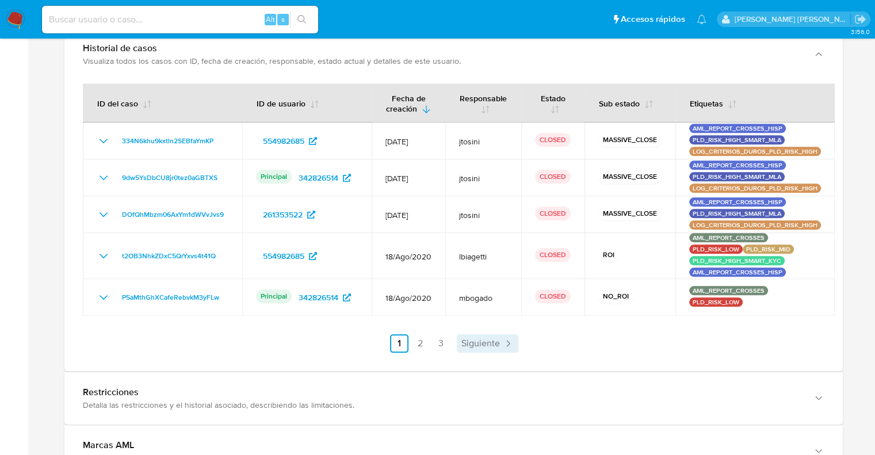
click at [475, 343] on span "Siguiente" at bounding box center [480, 343] width 39 height 9
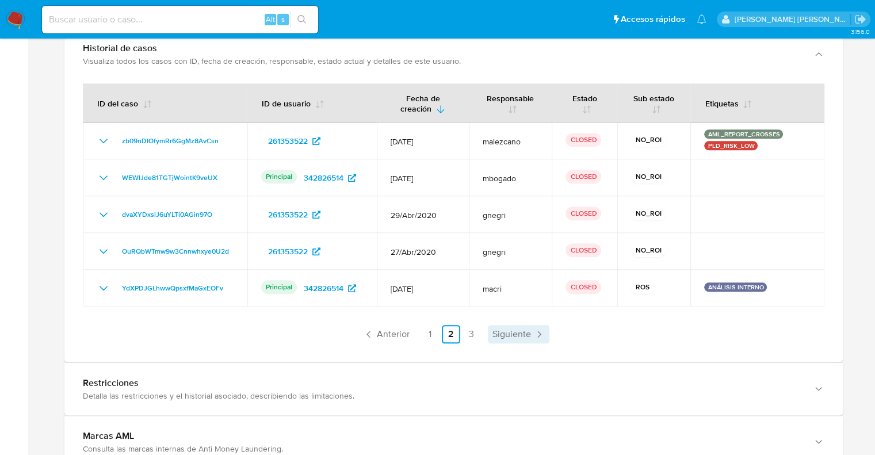
click at [511, 332] on span "Siguiente" at bounding box center [511, 333] width 39 height 9
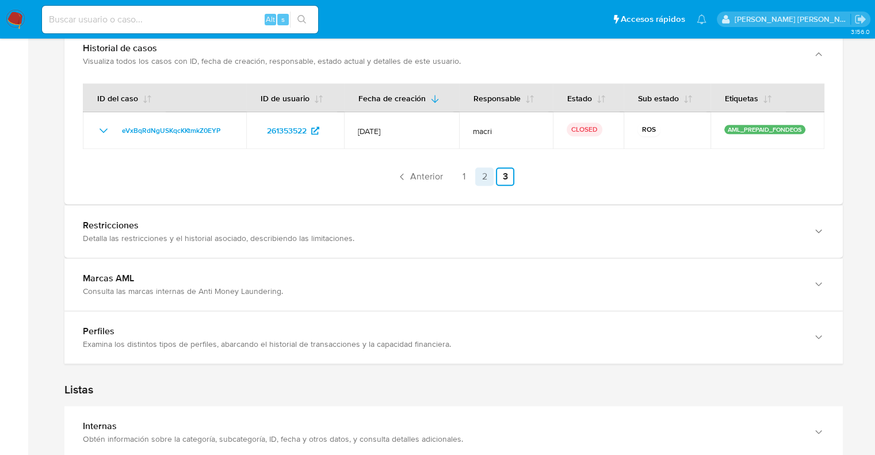
click at [486, 177] on link "2" at bounding box center [484, 176] width 18 height 18
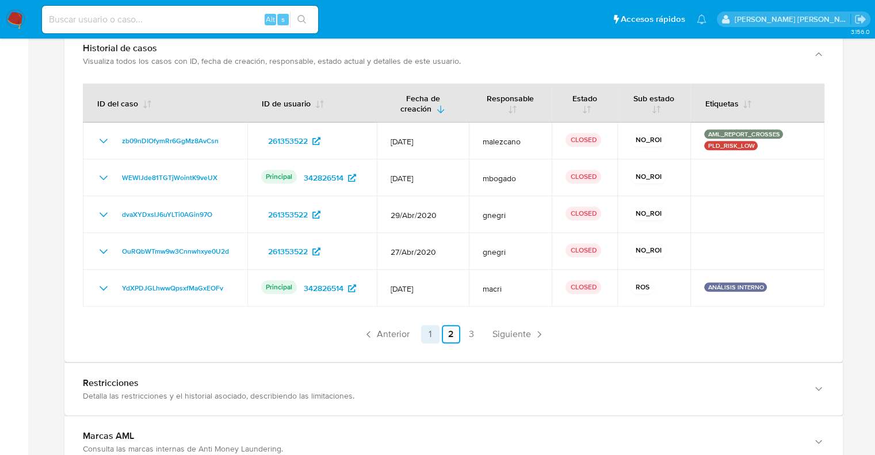
click at [428, 339] on link "1" at bounding box center [430, 334] width 18 height 18
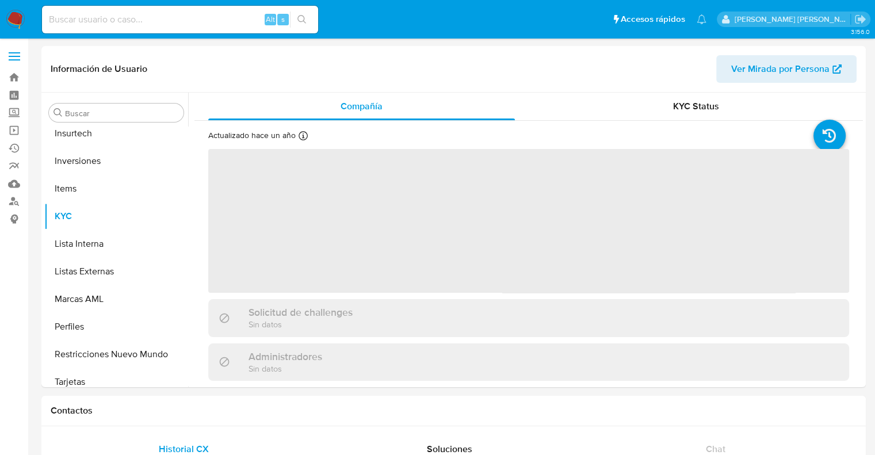
scroll to position [541, 0]
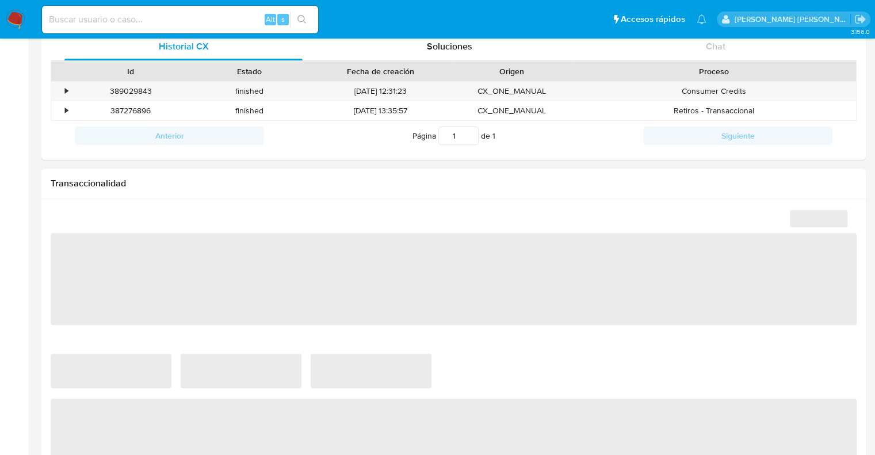
select select "10"
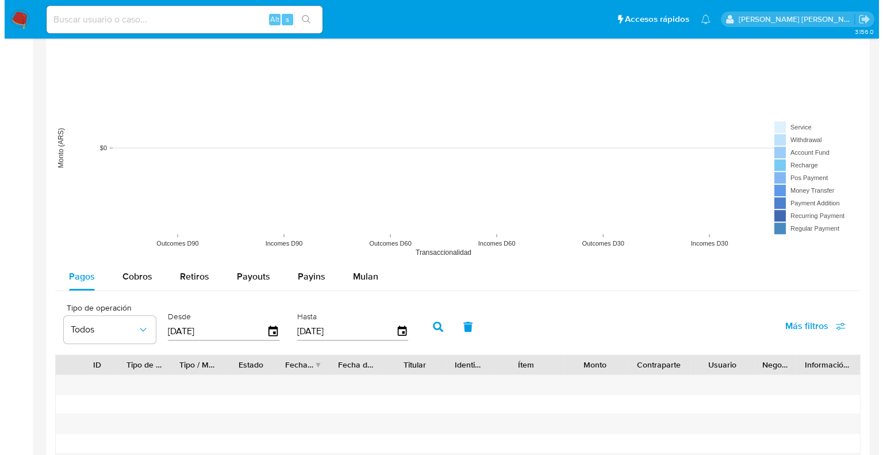
scroll to position [920, 0]
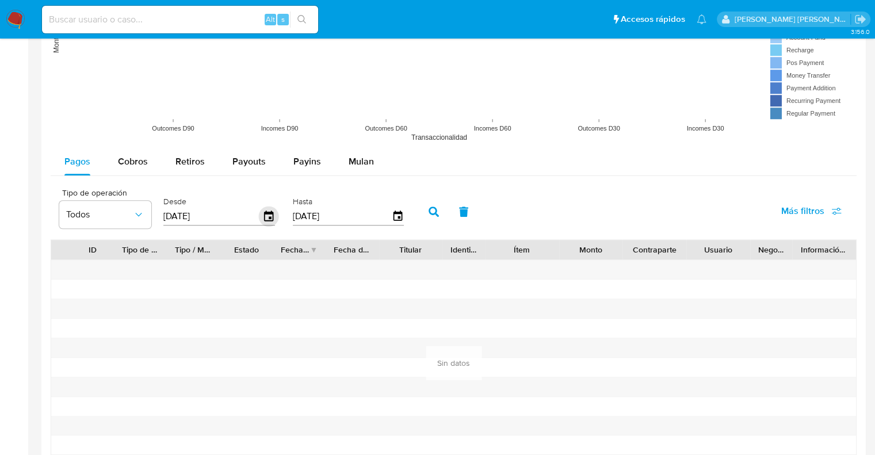
click at [266, 213] on icon "button" at bounding box center [268, 215] width 9 height 10
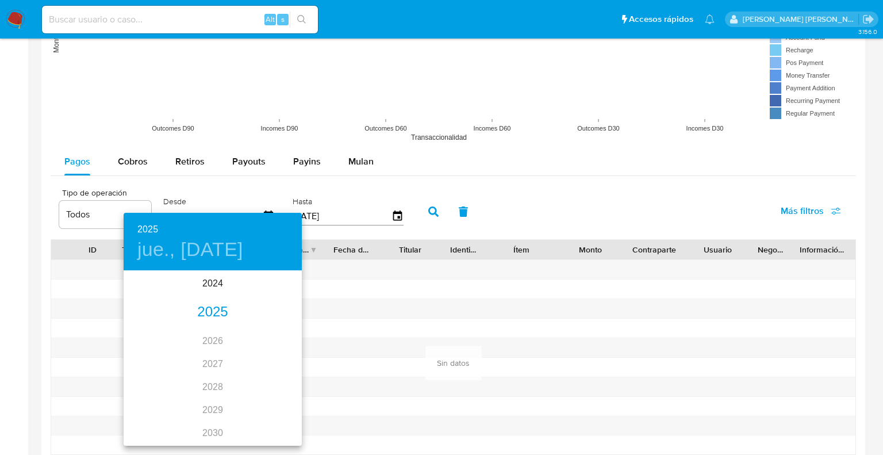
click at [214, 309] on div "2025" at bounding box center [213, 312] width 178 height 23
click at [145, 293] on div "ene." at bounding box center [153, 293] width 59 height 43
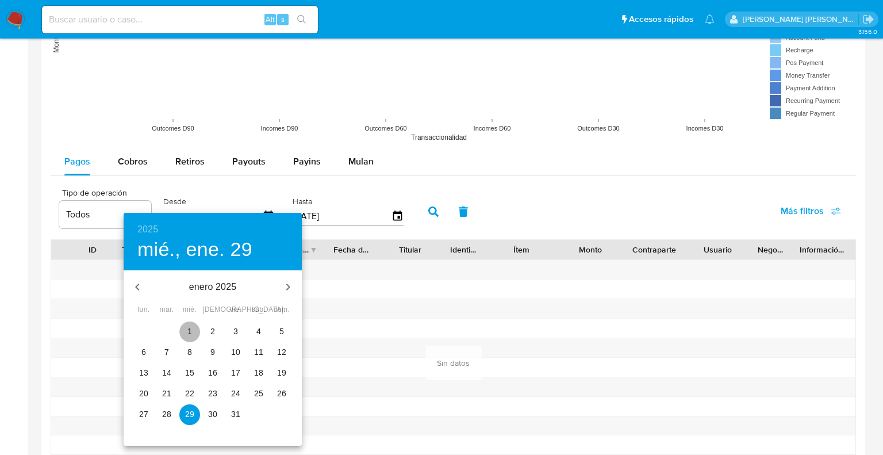
click at [185, 325] on span "1" at bounding box center [189, 331] width 21 height 12
type input "01/01/2025"
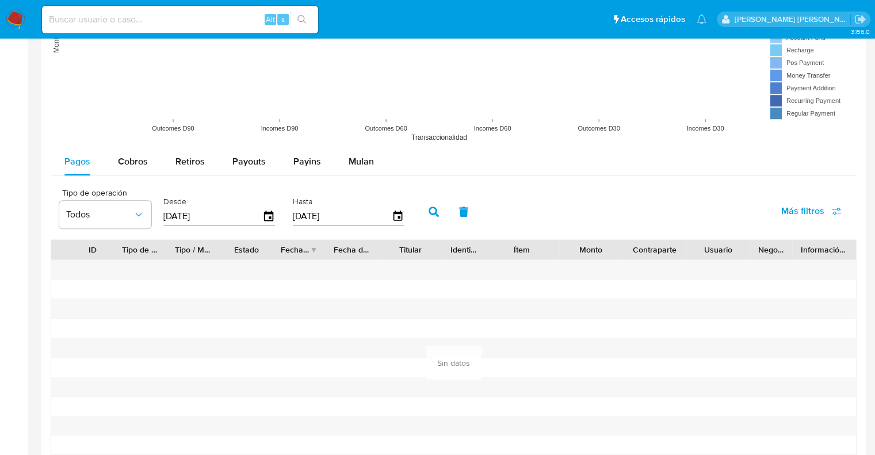
click at [431, 214] on icon "button" at bounding box center [433, 211] width 10 height 10
click at [126, 164] on span "Cobros" at bounding box center [133, 161] width 30 height 13
select select "10"
click at [267, 219] on icon "button" at bounding box center [269, 216] width 20 height 20
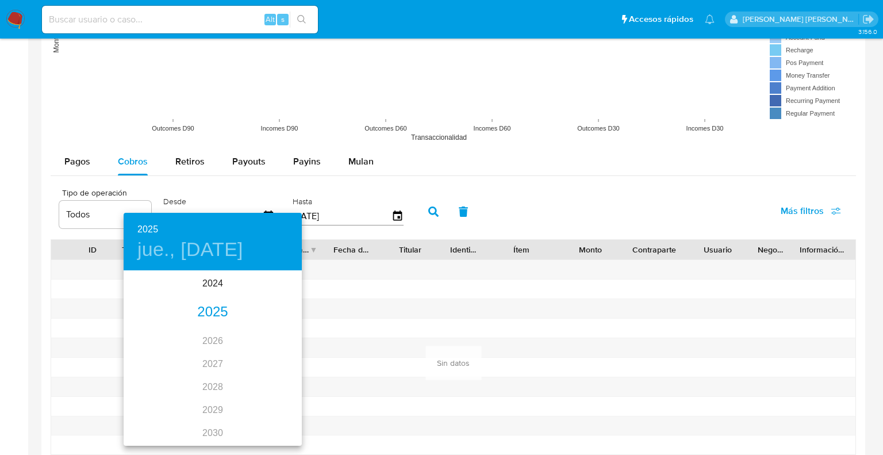
click at [211, 315] on div "2025" at bounding box center [213, 312] width 178 height 23
click at [152, 290] on div "ene." at bounding box center [153, 293] width 59 height 43
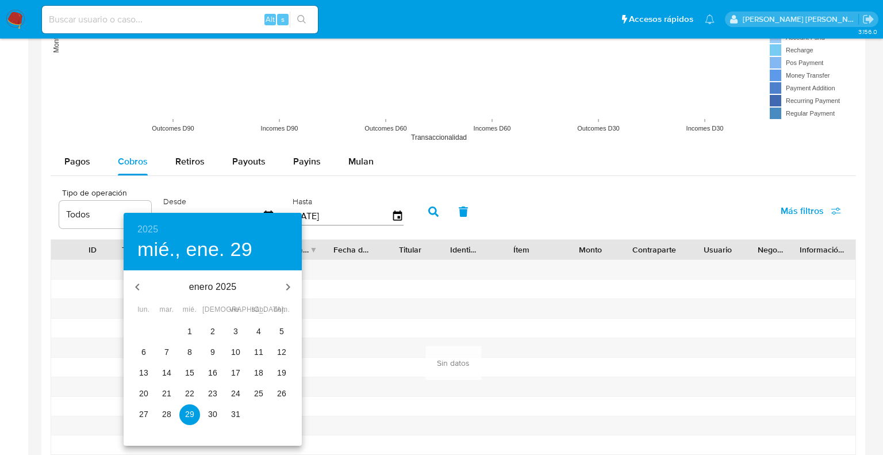
click at [191, 328] on p "1" at bounding box center [189, 331] width 5 height 12
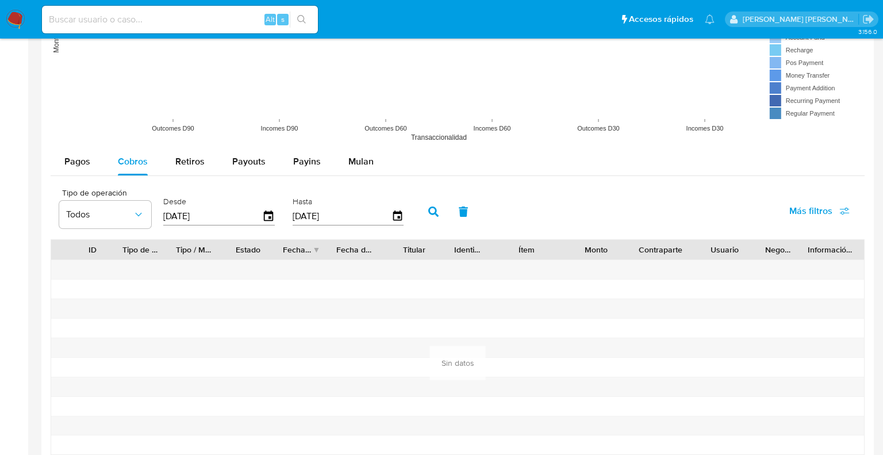
type input "01/01/2025"
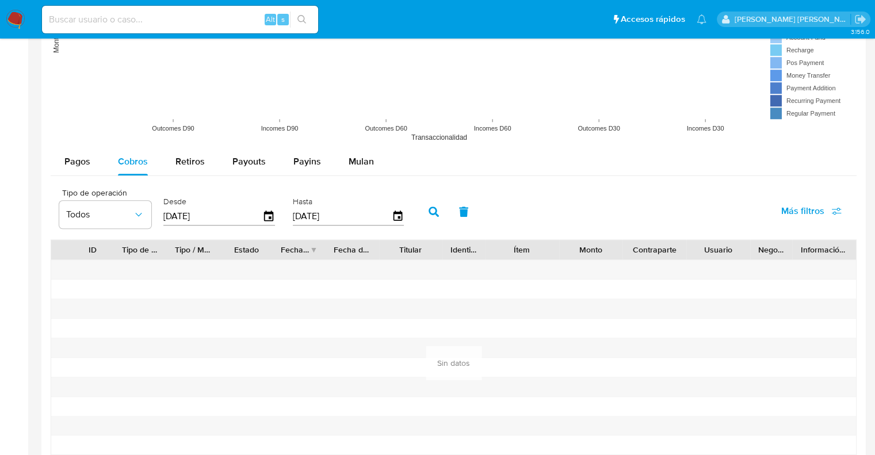
click at [435, 213] on icon "button" at bounding box center [433, 211] width 10 height 10
click at [185, 163] on span "Retiros" at bounding box center [189, 161] width 29 height 13
select select "10"
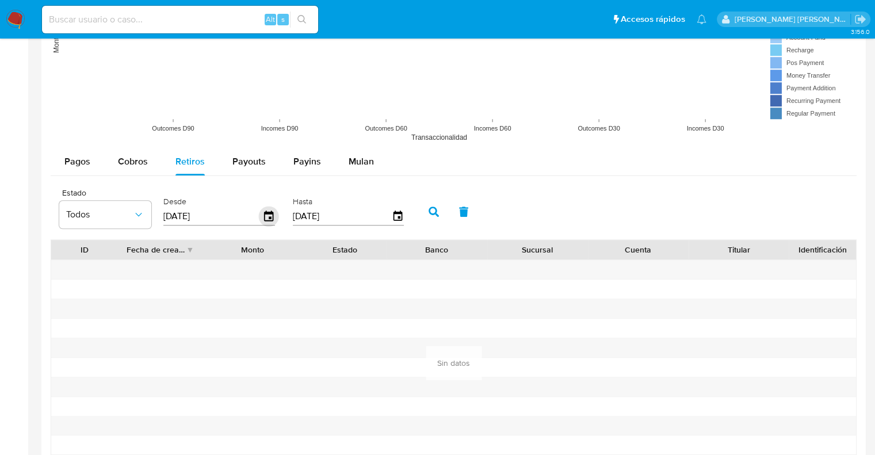
click at [262, 212] on icon "button" at bounding box center [269, 216] width 20 height 20
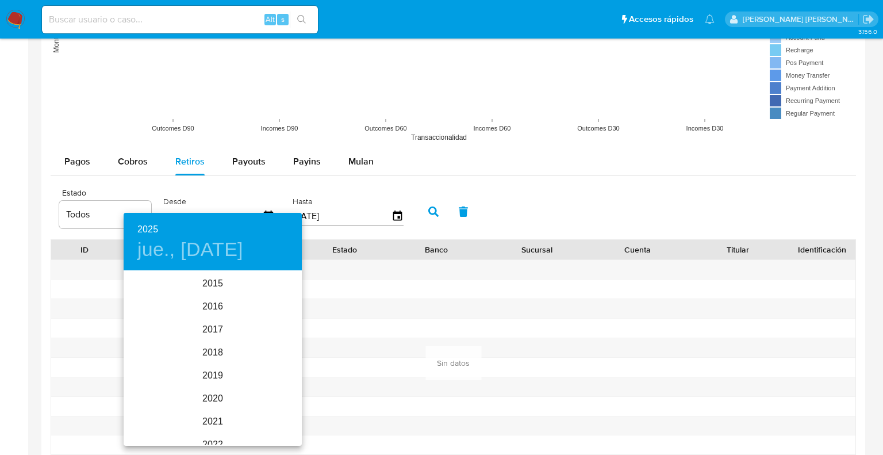
scroll to position [161, 0]
click at [209, 358] on div "2025" at bounding box center [213, 358] width 178 height 23
click at [150, 289] on div "ene." at bounding box center [153, 293] width 59 height 43
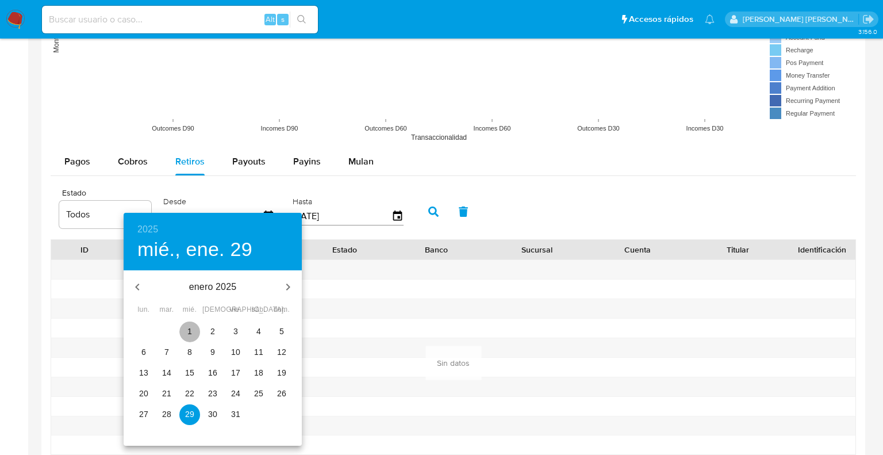
click at [187, 331] on p "1" at bounding box center [189, 331] width 5 height 12
type input "01/01/2025"
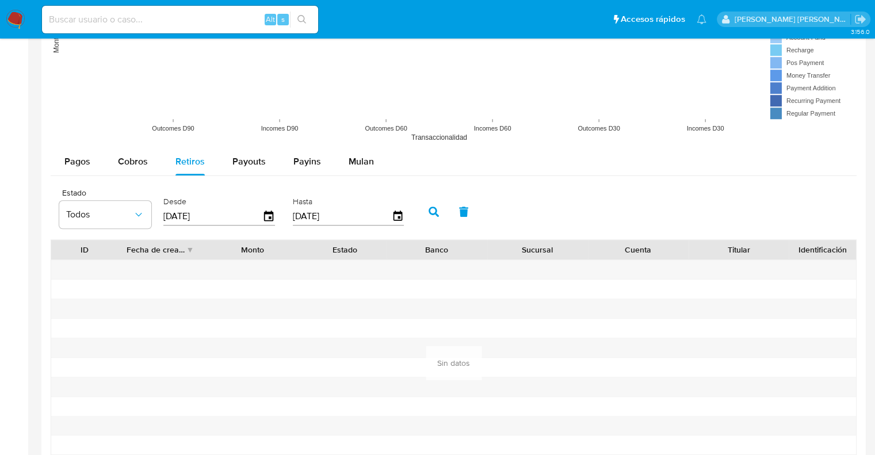
click at [427, 212] on button "button" at bounding box center [434, 212] width 30 height 28
click at [250, 167] on span "Payouts" at bounding box center [248, 161] width 33 height 13
select select "10"
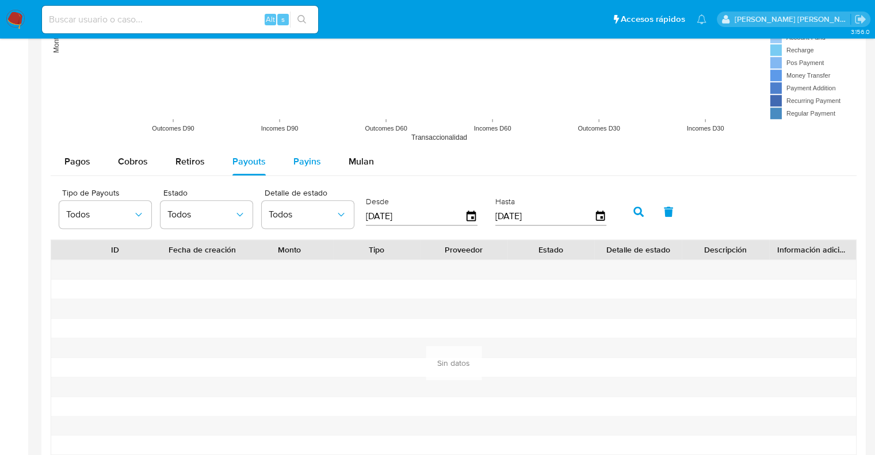
click at [300, 164] on span "Payins" at bounding box center [307, 161] width 28 height 13
select select "10"
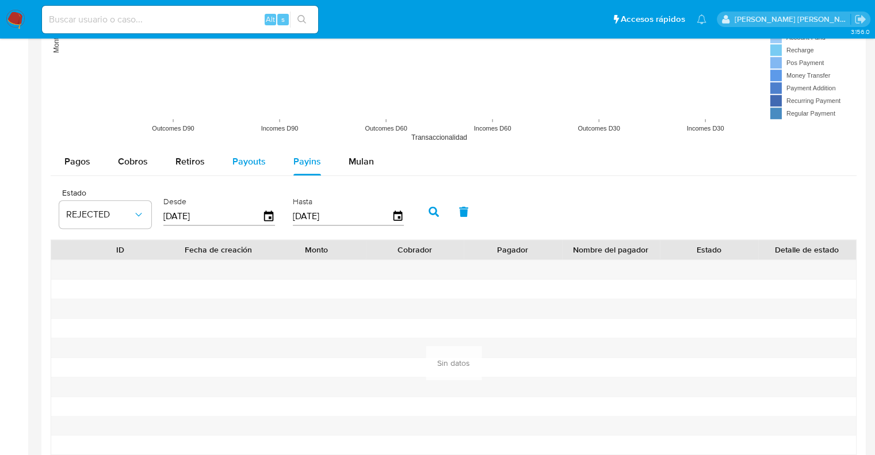
click at [245, 167] on span "Payouts" at bounding box center [248, 161] width 33 height 13
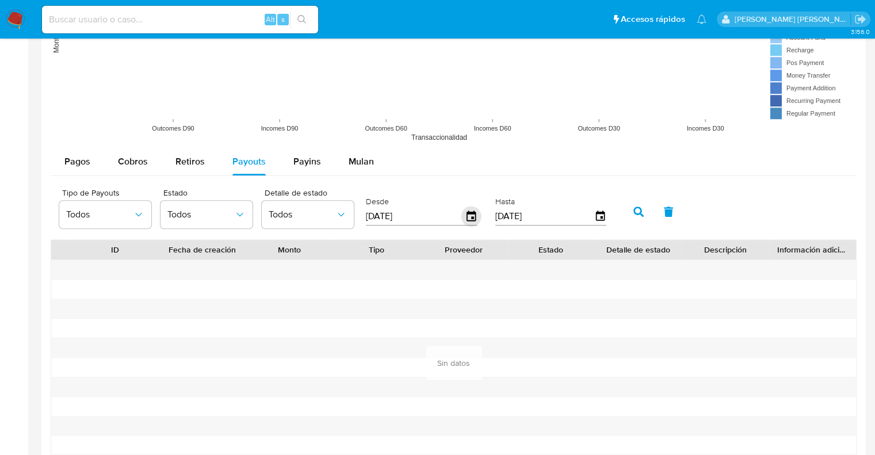
click at [470, 216] on icon "button" at bounding box center [471, 216] width 20 height 20
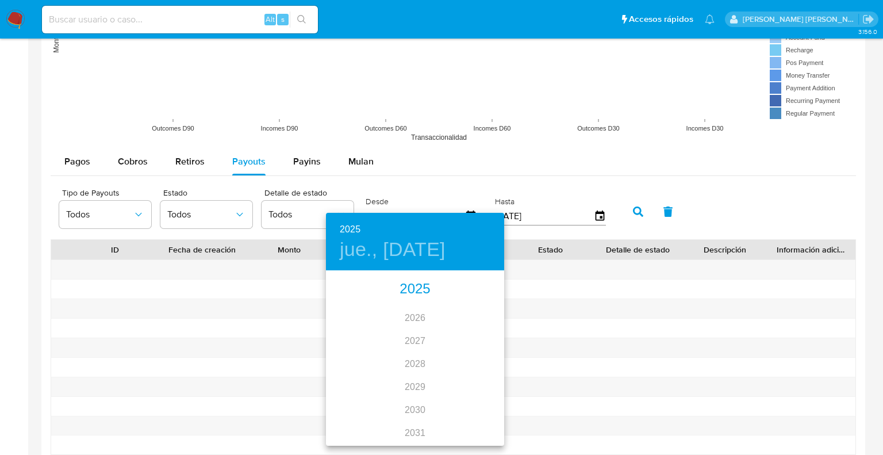
click at [415, 292] on div "2025" at bounding box center [415, 289] width 178 height 23
click at [409, 293] on div "feb." at bounding box center [414, 293] width 59 height 43
click at [396, 419] on p "26" at bounding box center [392, 414] width 9 height 12
type input "26/02/2025"
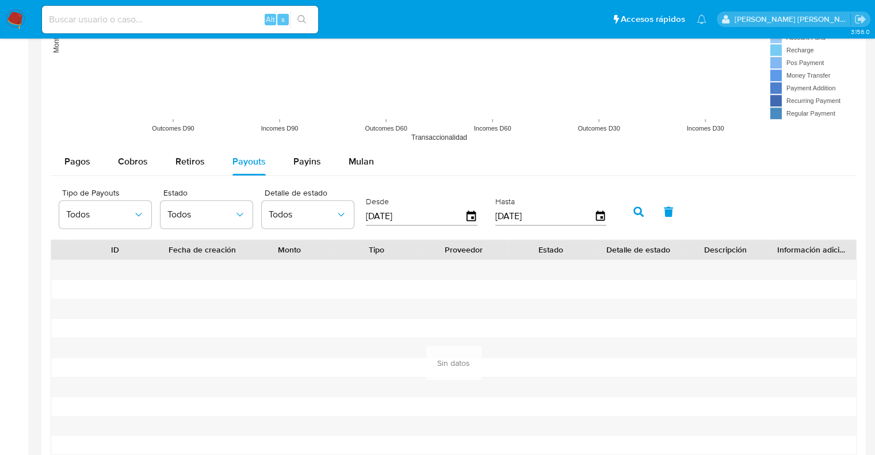
click at [637, 214] on icon "button" at bounding box center [638, 211] width 10 height 10
click at [306, 164] on span "Payins" at bounding box center [307, 161] width 28 height 13
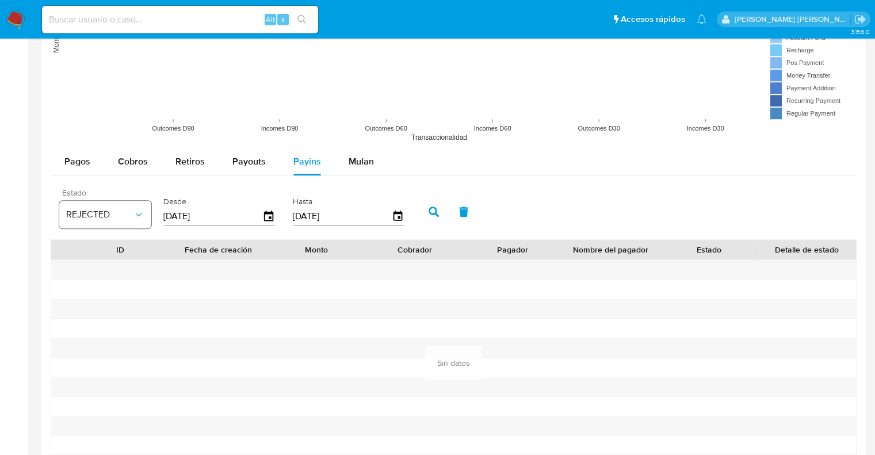
click at [128, 219] on span "REJECTED" at bounding box center [99, 215] width 67 height 12
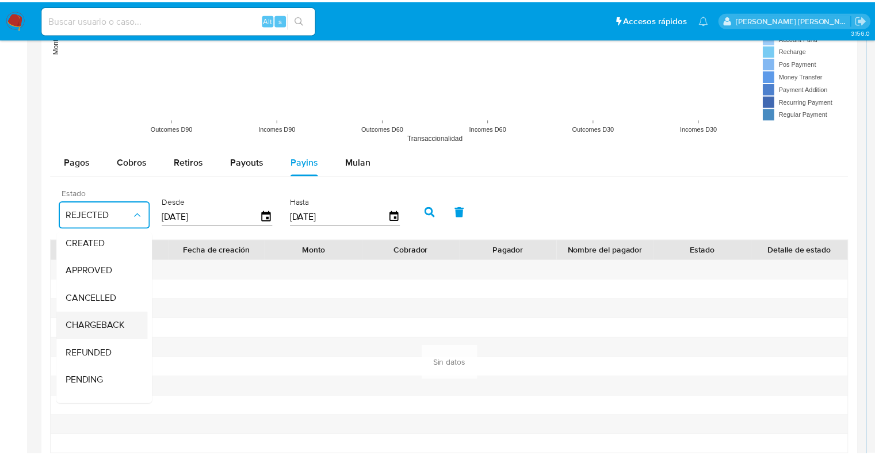
scroll to position [85, 0]
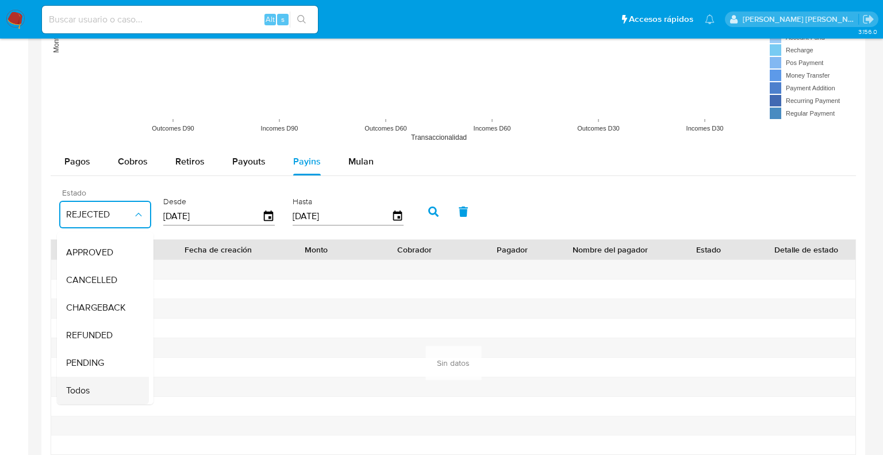
click at [98, 379] on div "Todos" at bounding box center [99, 391] width 67 height 28
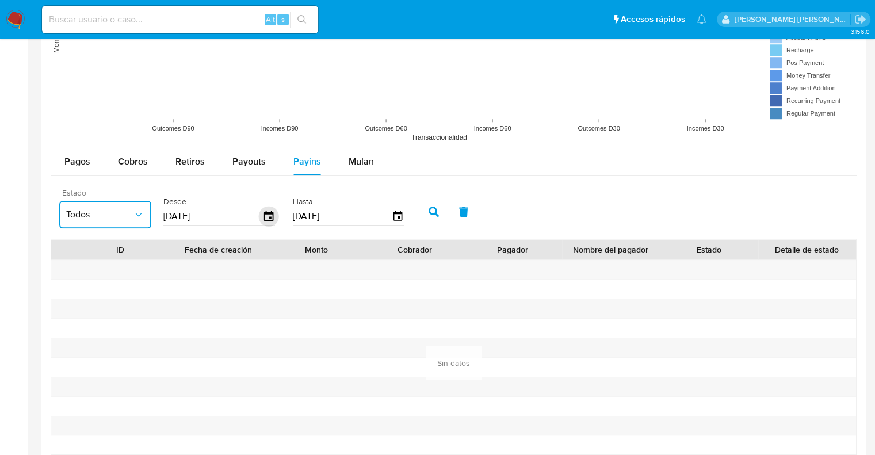
click at [267, 217] on icon "button" at bounding box center [269, 216] width 20 height 20
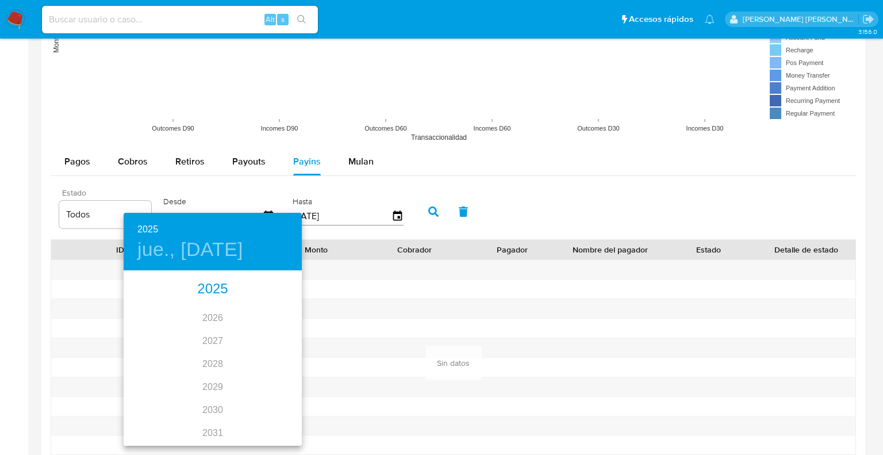
click at [206, 293] on div "2025" at bounding box center [213, 289] width 178 height 23
click at [206, 342] on div "may." at bounding box center [212, 336] width 59 height 43
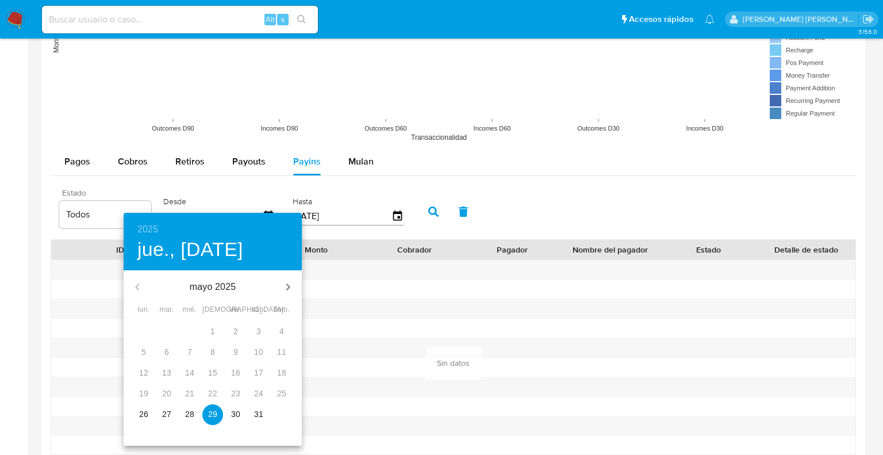
click at [147, 416] on p "26" at bounding box center [143, 414] width 9 height 12
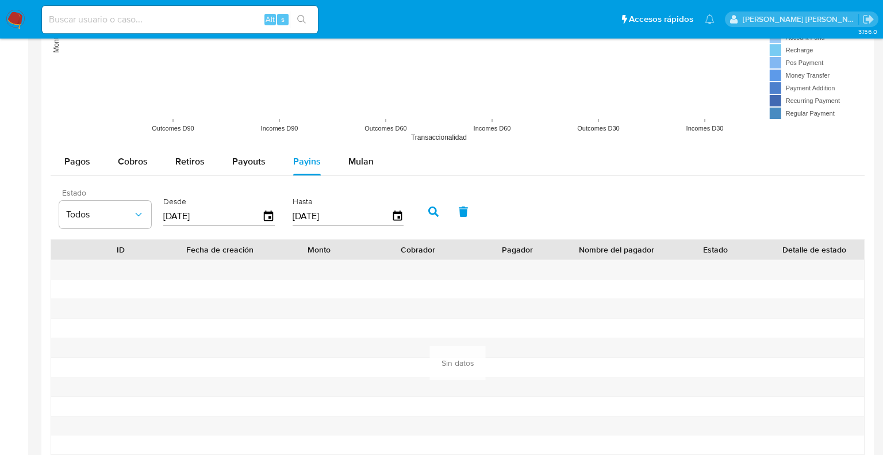
type input "26/05/2025"
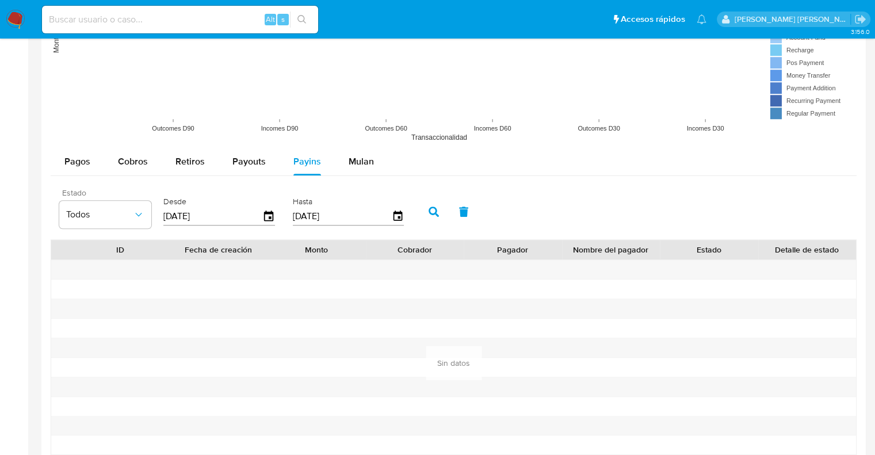
click at [430, 216] on icon "button" at bounding box center [433, 211] width 10 height 10
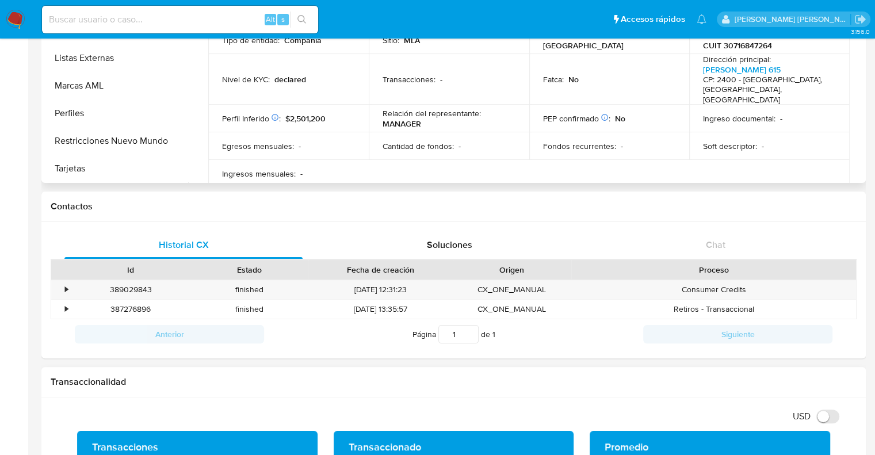
scroll to position [0, 0]
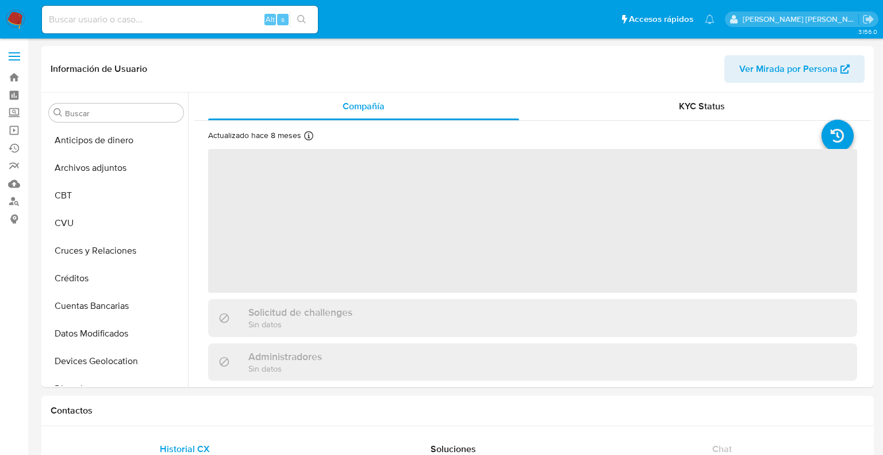
select select "10"
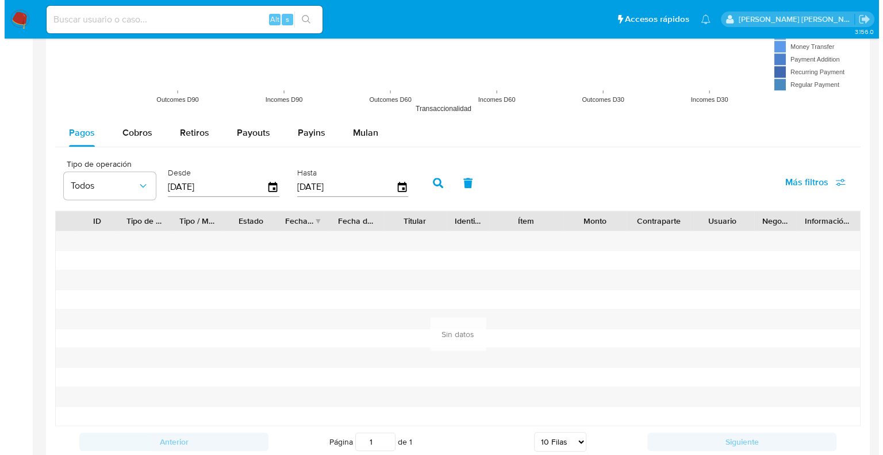
scroll to position [1035, 0]
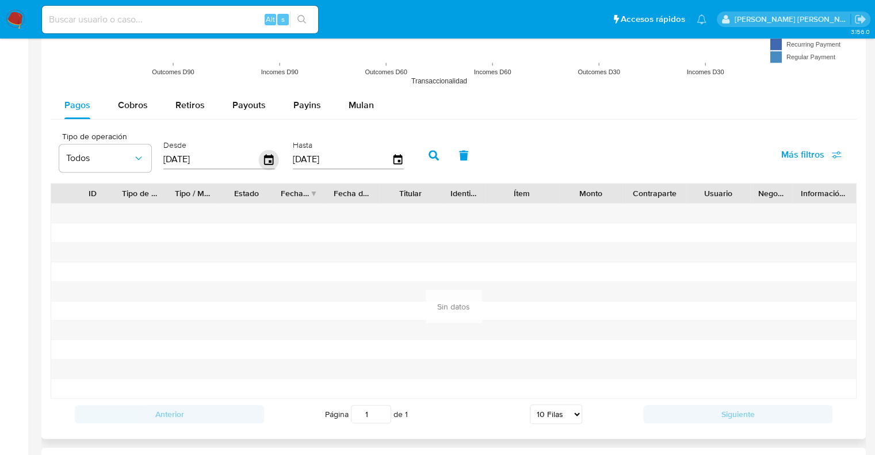
click at [268, 154] on icon "button" at bounding box center [268, 159] width 9 height 10
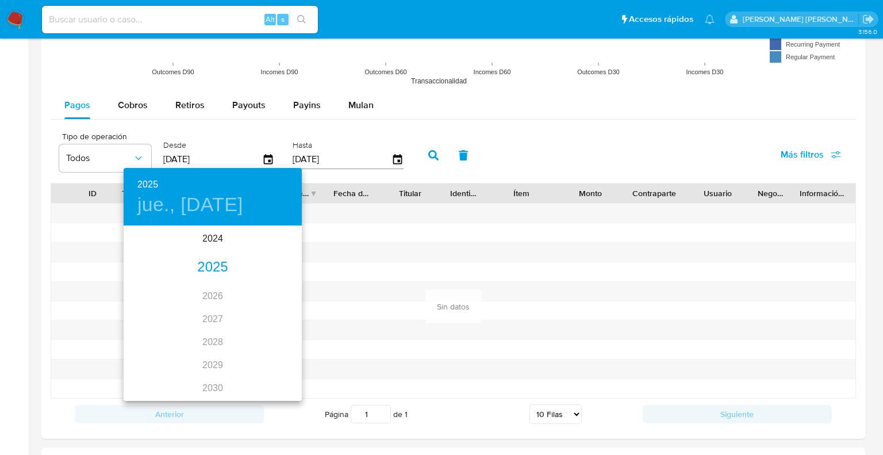
click at [219, 273] on div "2025" at bounding box center [213, 267] width 178 height 23
click at [152, 252] on div "ene." at bounding box center [153, 248] width 59 height 43
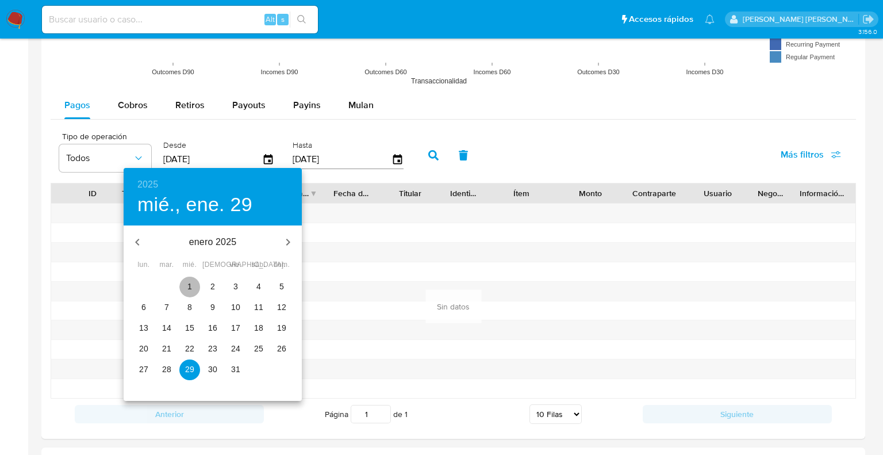
click at [186, 292] on button "1" at bounding box center [189, 287] width 21 height 21
type input "01/01/2025"
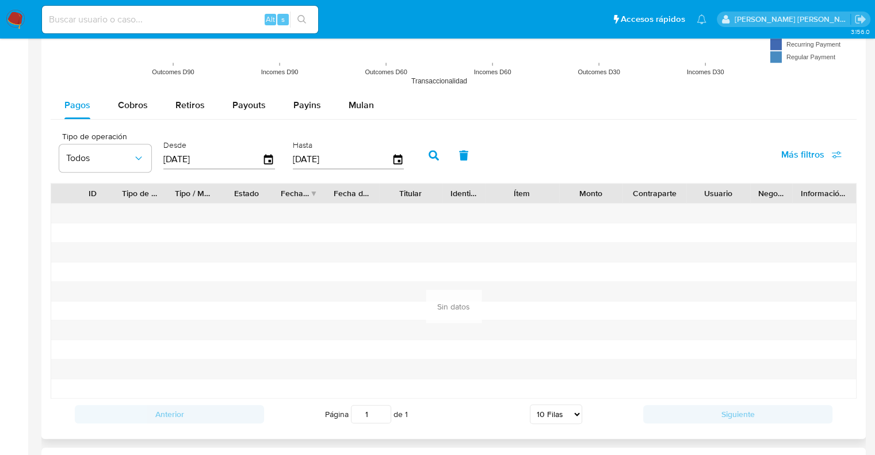
click at [424, 152] on button "button" at bounding box center [434, 155] width 30 height 28
click at [150, 105] on button "Cobros" at bounding box center [133, 105] width 58 height 28
select select "10"
click at [267, 160] on icon "button" at bounding box center [269, 160] width 20 height 20
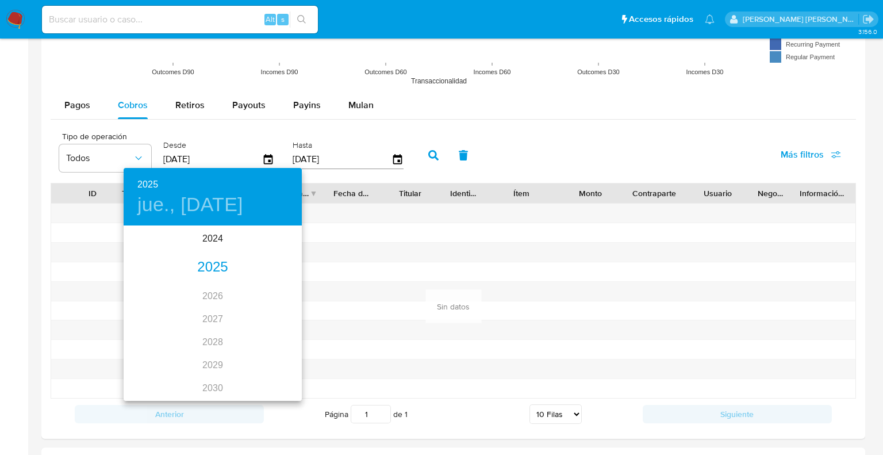
click at [204, 270] on div "2025" at bounding box center [213, 267] width 178 height 23
click at [147, 248] on div "ene." at bounding box center [153, 248] width 59 height 43
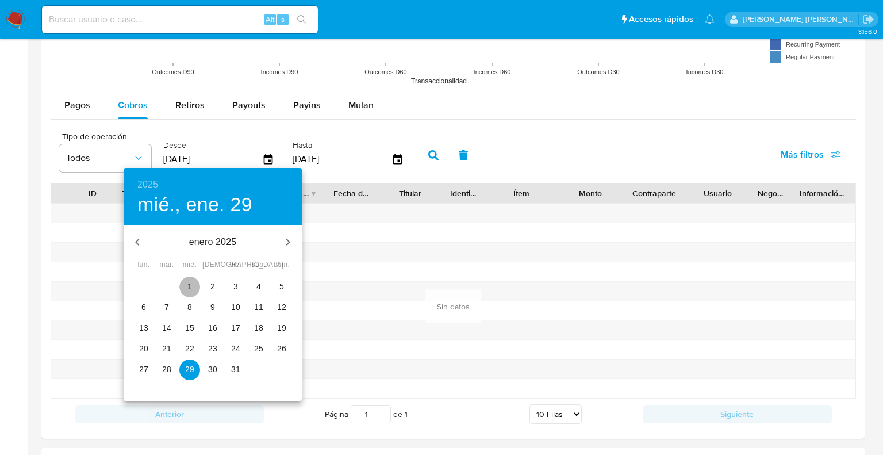
click at [189, 286] on p "1" at bounding box center [189, 287] width 5 height 12
type input "01/01/2025"
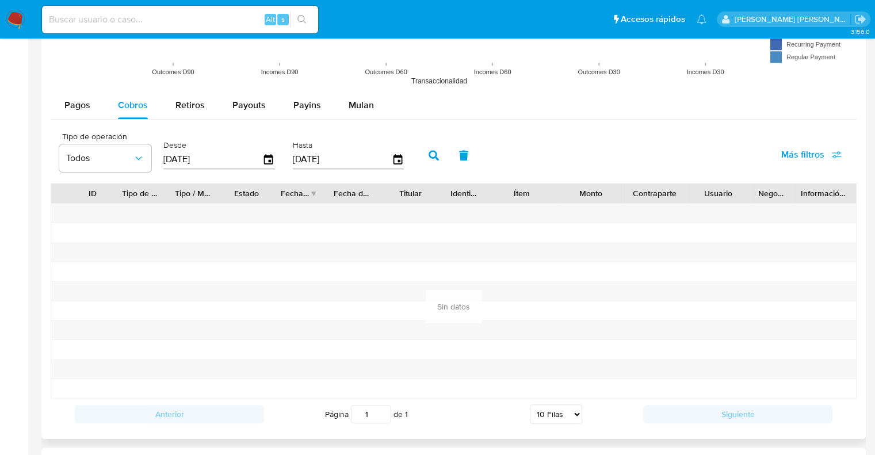
click at [428, 154] on icon "button" at bounding box center [433, 155] width 10 height 10
click at [193, 106] on span "Retiros" at bounding box center [189, 104] width 29 height 13
select select "10"
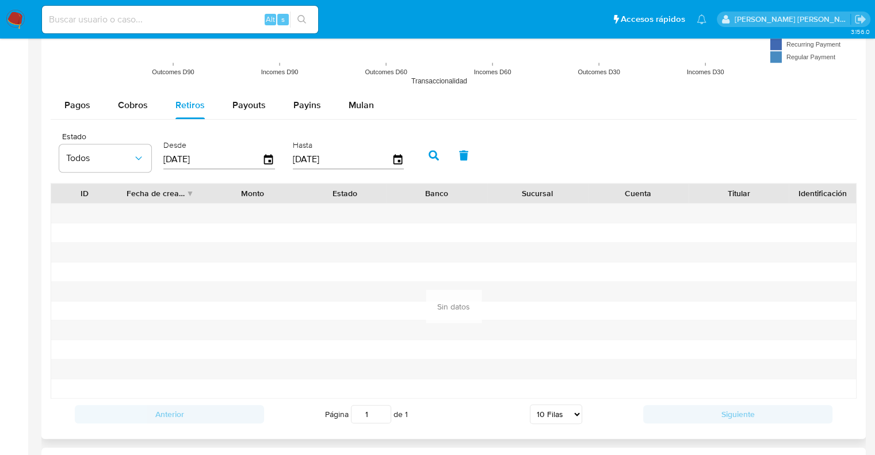
click at [270, 165] on div "[DATE]" at bounding box center [219, 159] width 112 height 18
click at [269, 161] on icon "button" at bounding box center [268, 159] width 9 height 10
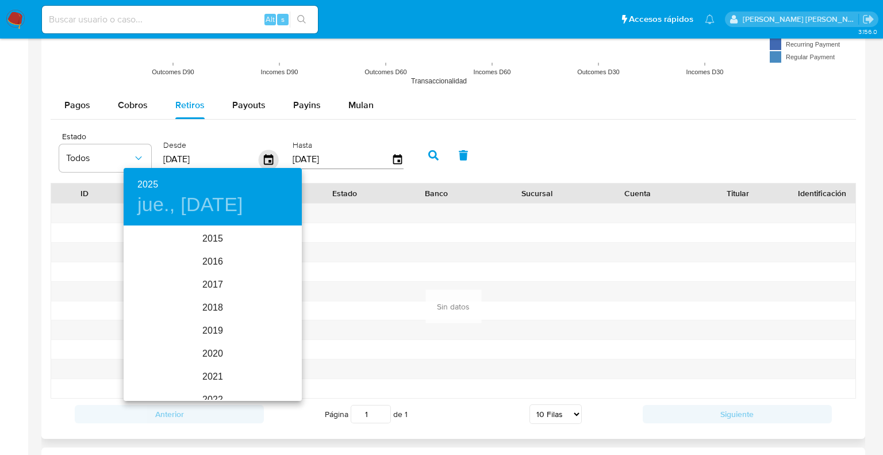
scroll to position [161, 0]
click at [209, 304] on div "2025" at bounding box center [213, 313] width 178 height 23
click at [143, 243] on div "ene." at bounding box center [153, 248] width 59 height 43
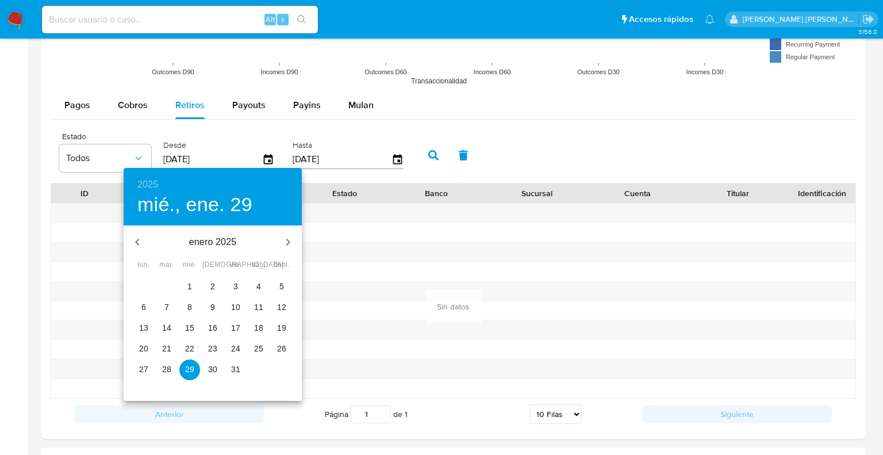
click at [185, 285] on span "1" at bounding box center [189, 287] width 21 height 12
type input "01/01/2025"
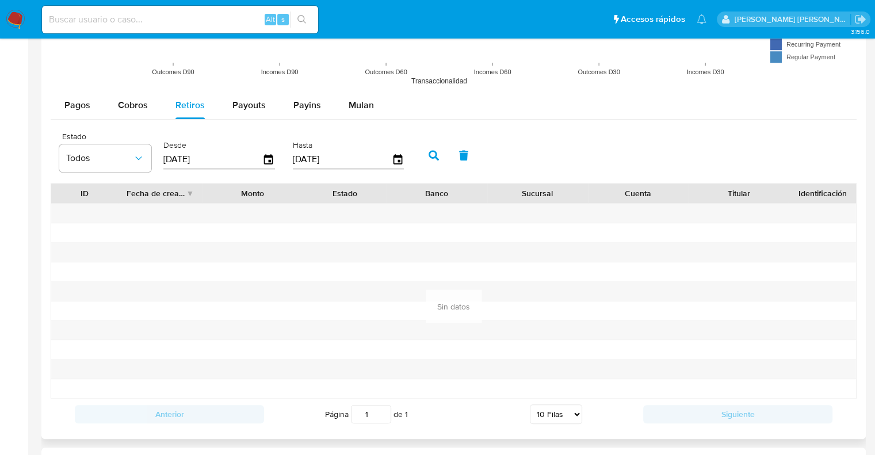
click at [433, 158] on icon "button" at bounding box center [433, 155] width 10 height 10
click at [254, 106] on span "Payouts" at bounding box center [248, 104] width 33 height 13
select select "10"
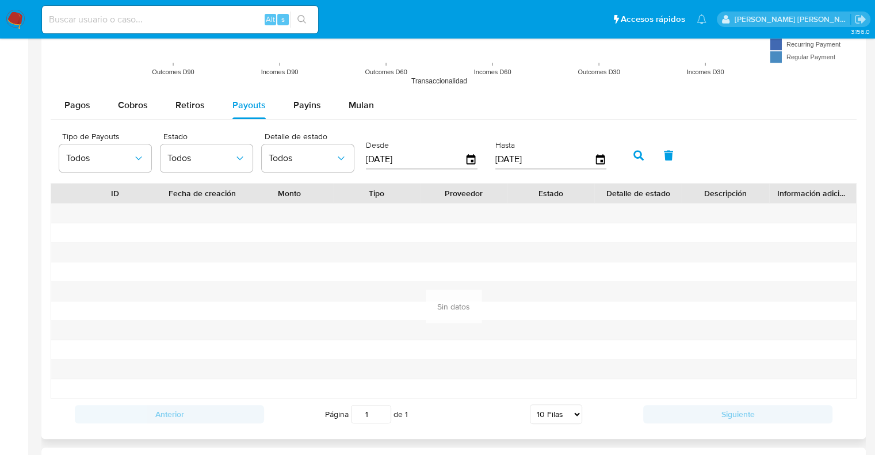
click at [462, 161] on input "[DATE]" at bounding box center [415, 159] width 99 height 18
click at [472, 153] on icon "button" at bounding box center [471, 160] width 20 height 20
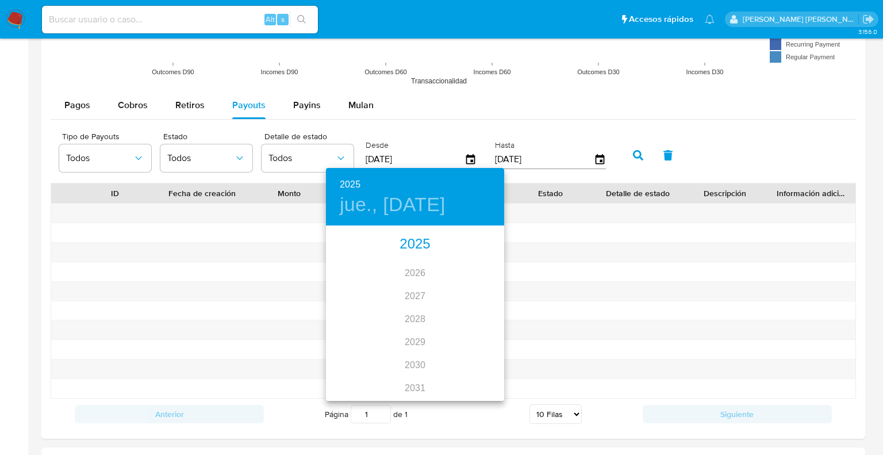
click at [423, 246] on div "2025" at bounding box center [415, 244] width 178 height 23
click at [412, 250] on div "feb." at bounding box center [414, 248] width 59 height 43
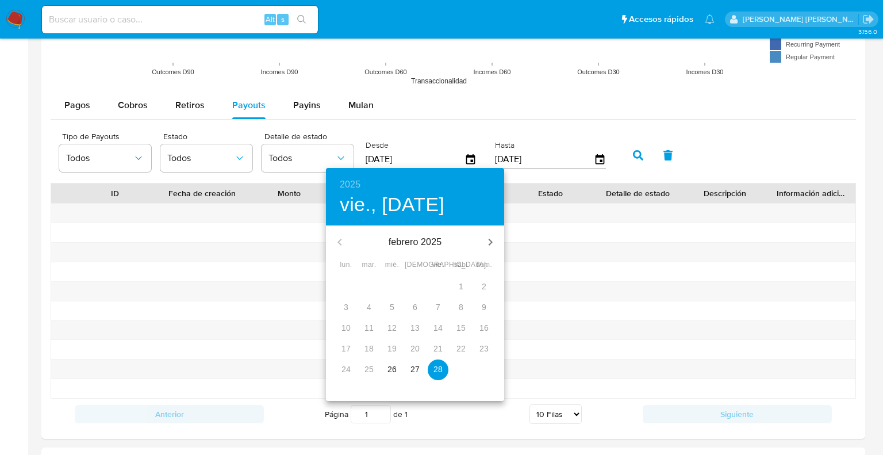
click at [388, 371] on p "26" at bounding box center [392, 369] width 9 height 12
type input "26/02/2025"
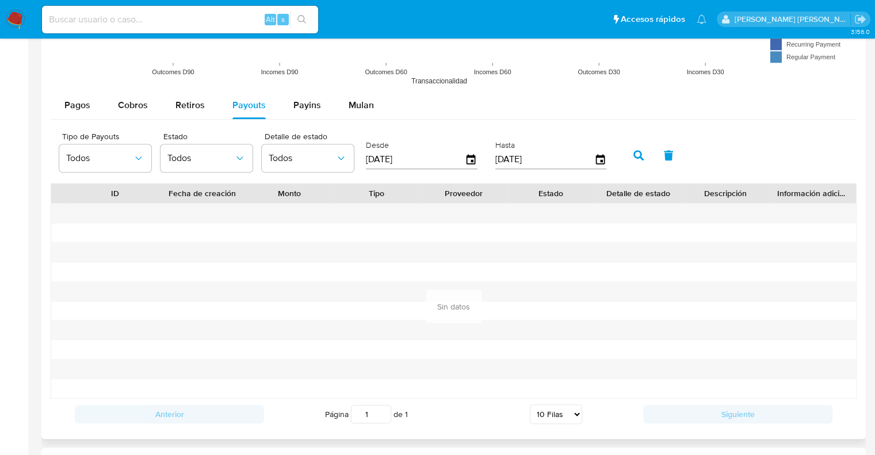
click at [642, 156] on icon "button" at bounding box center [638, 155] width 10 height 10
click at [308, 108] on span "Payins" at bounding box center [307, 104] width 28 height 13
select select "10"
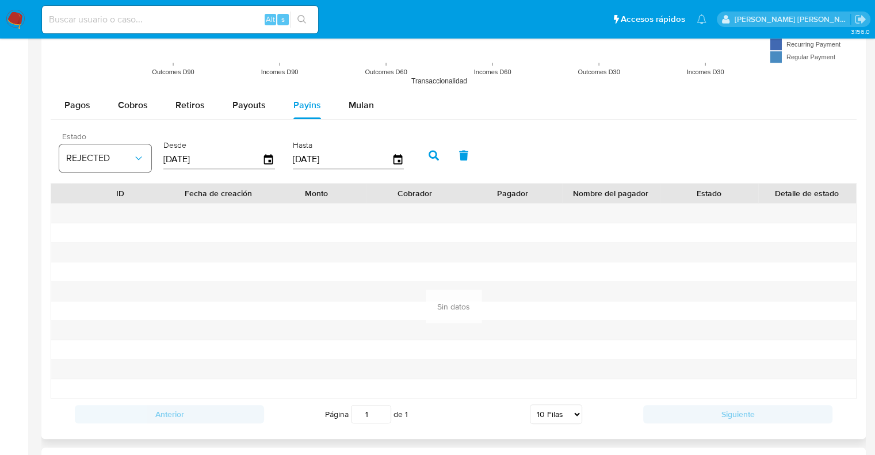
click at [135, 162] on icon "button" at bounding box center [139, 158] width 12 height 12
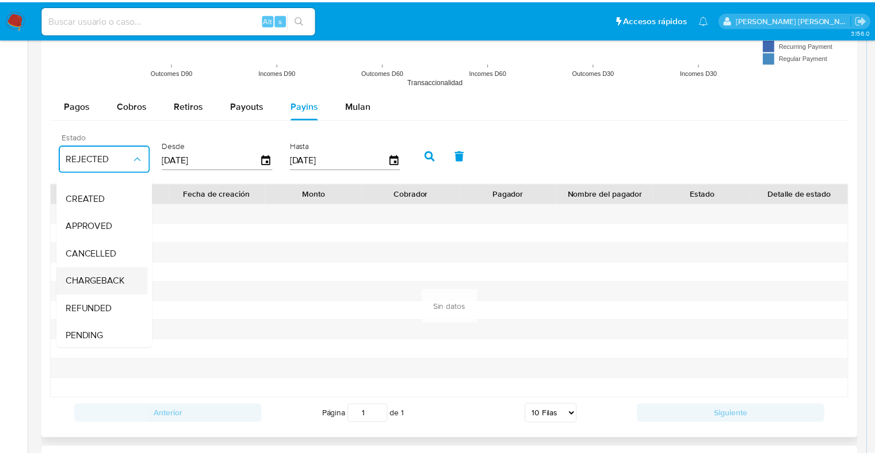
scroll to position [85, 0]
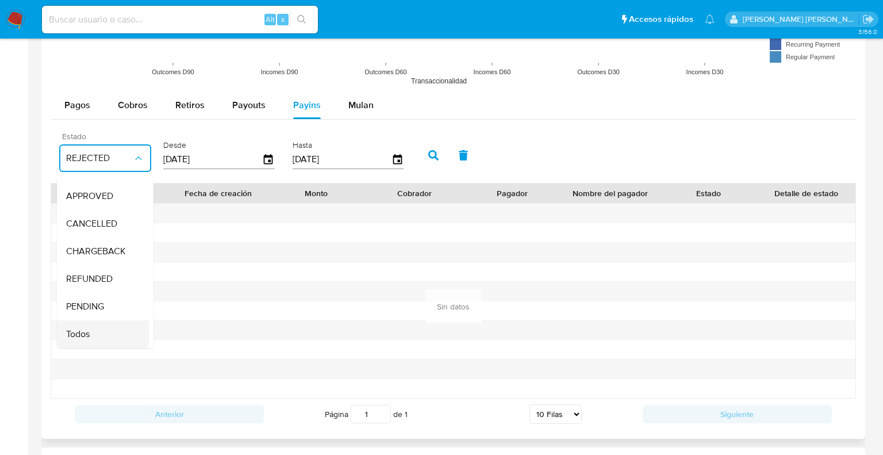
click at [83, 328] on span "Todos" at bounding box center [78, 334] width 24 height 12
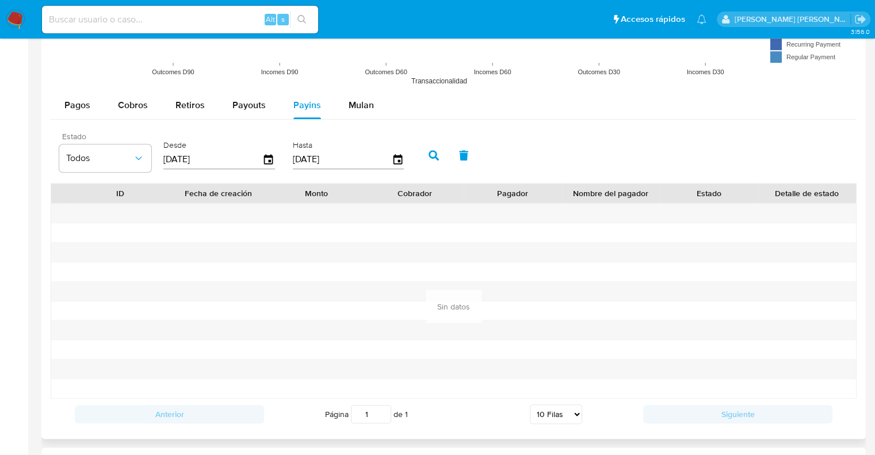
click at [268, 166] on div "[DATE]" at bounding box center [219, 159] width 112 height 18
click at [268, 155] on icon "button" at bounding box center [269, 160] width 20 height 20
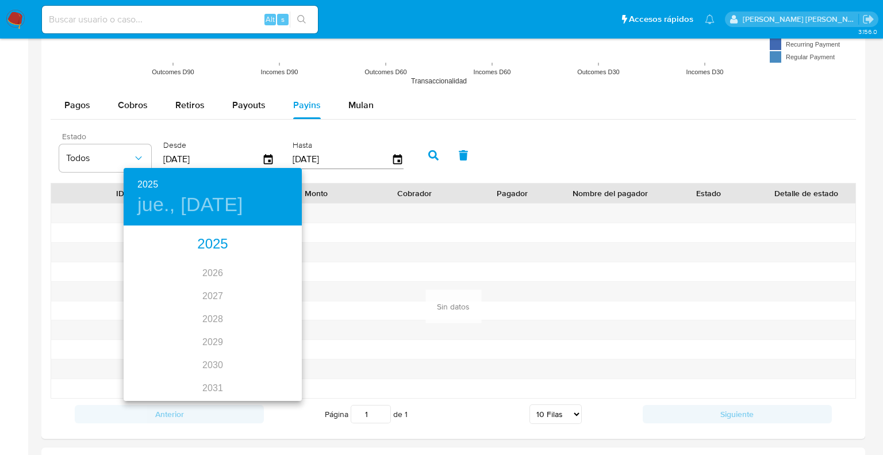
click at [223, 239] on div "2025" at bounding box center [213, 244] width 178 height 23
click at [208, 292] on div "may." at bounding box center [212, 291] width 59 height 43
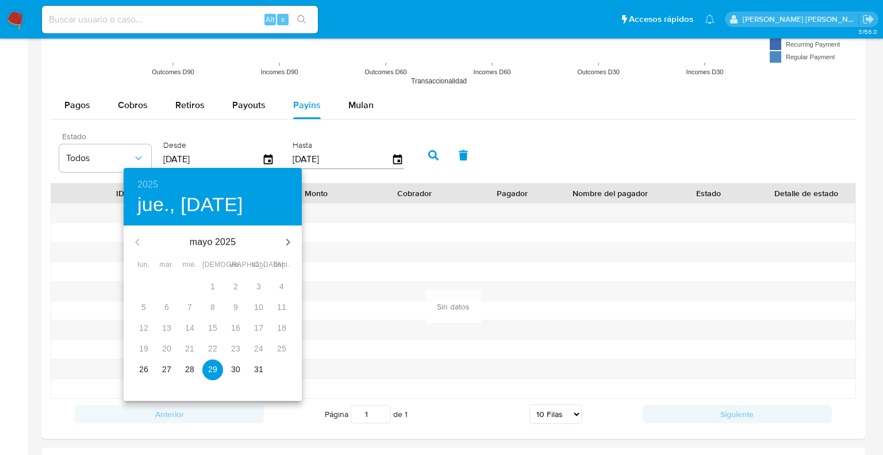
click at [144, 368] on p "26" at bounding box center [143, 369] width 9 height 12
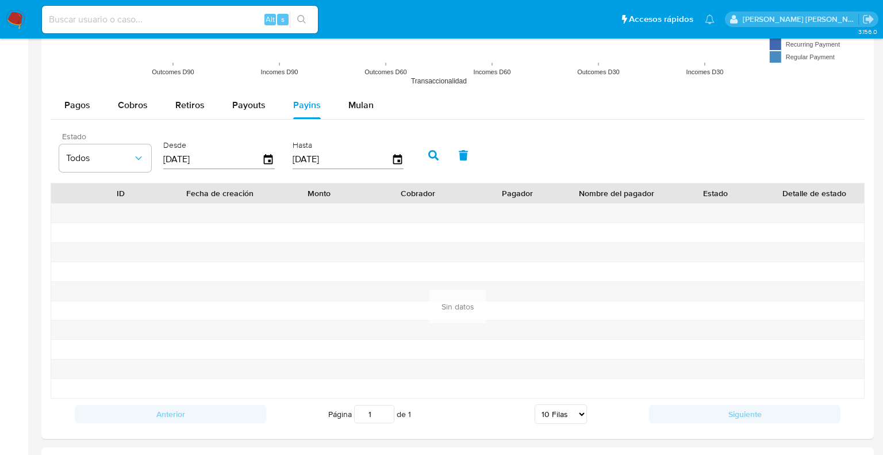
type input "26/05/2025"
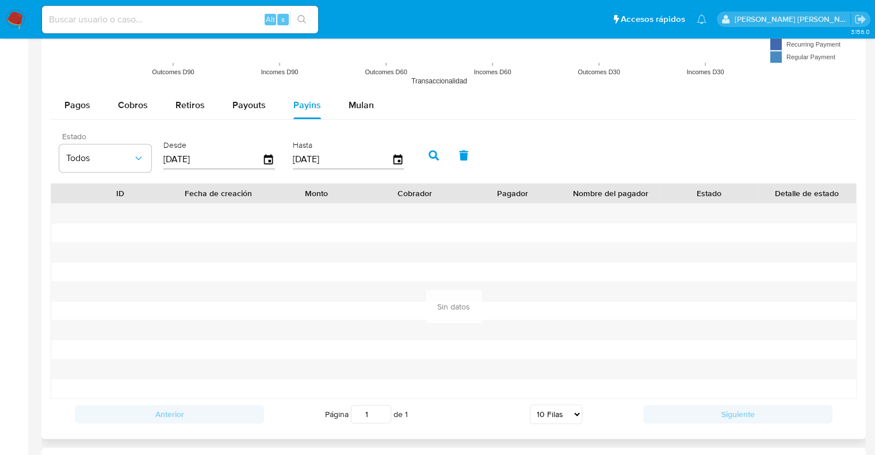
click at [434, 161] on button "button" at bounding box center [434, 155] width 30 height 28
click at [434, 158] on icon "button" at bounding box center [433, 155] width 10 height 10
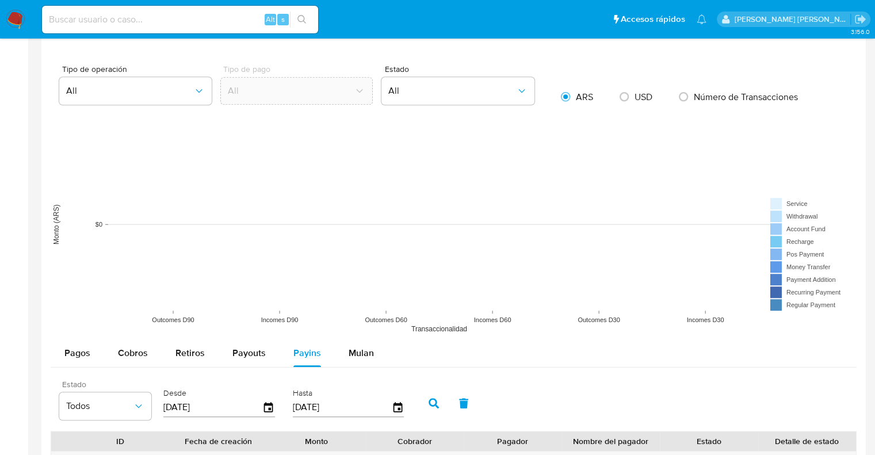
scroll to position [748, 0]
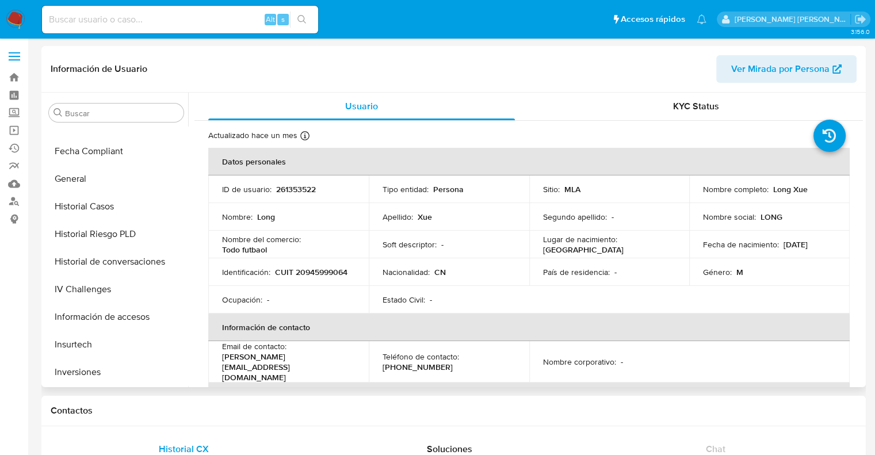
scroll to position [541, 0]
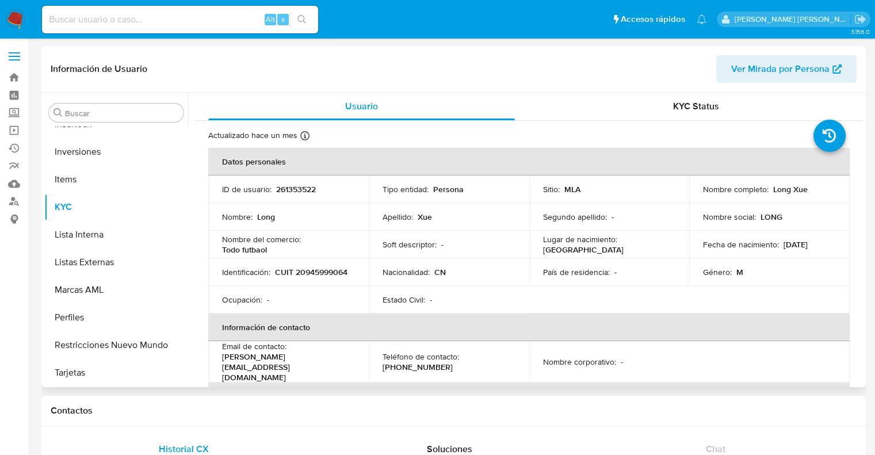
select select "10"
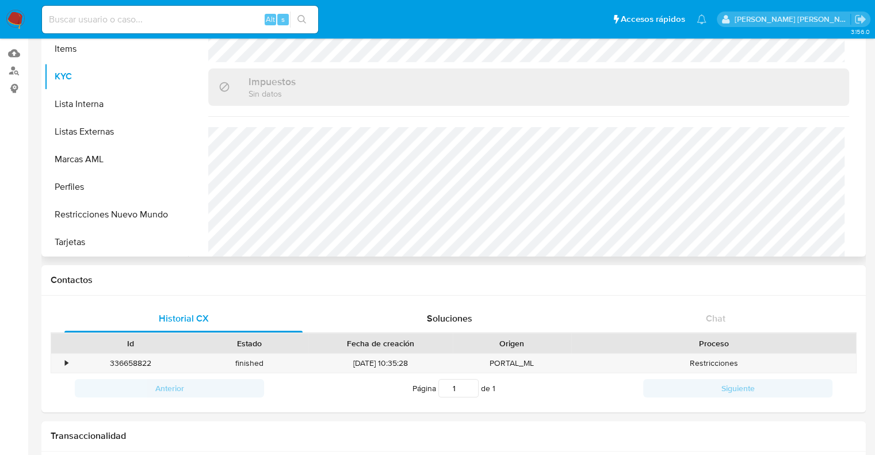
scroll to position [173, 0]
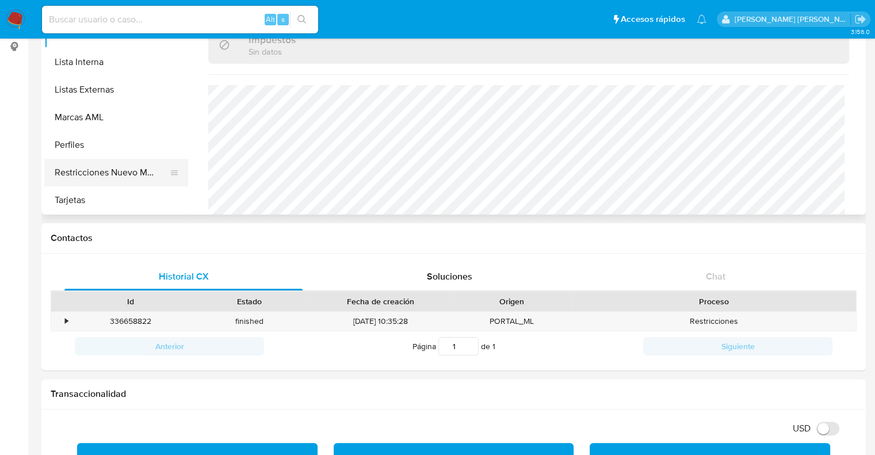
click at [113, 171] on button "Restricciones Nuevo Mundo" at bounding box center [111, 173] width 135 height 28
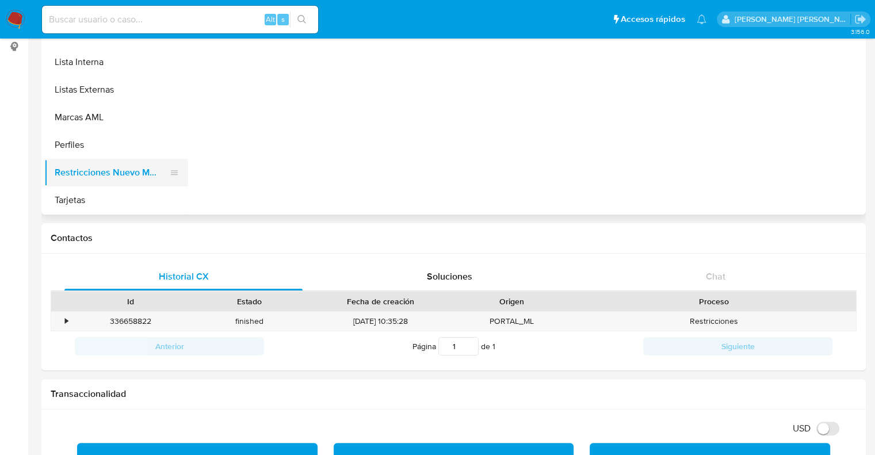
scroll to position [0, 0]
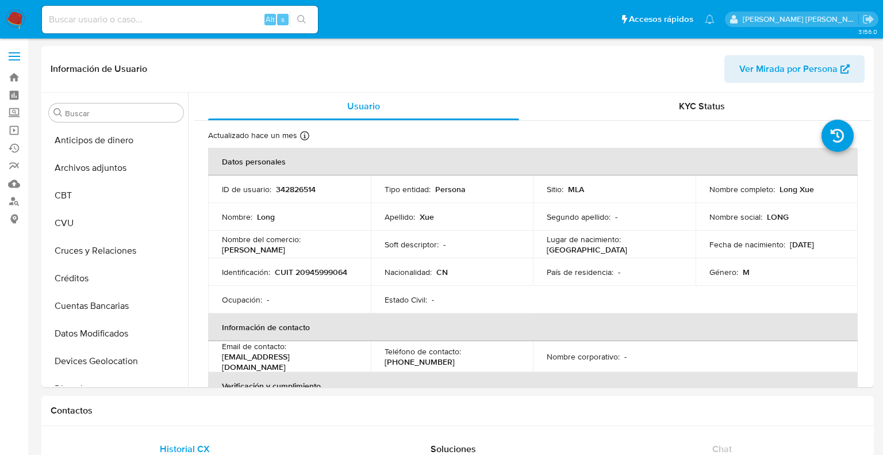
select select "10"
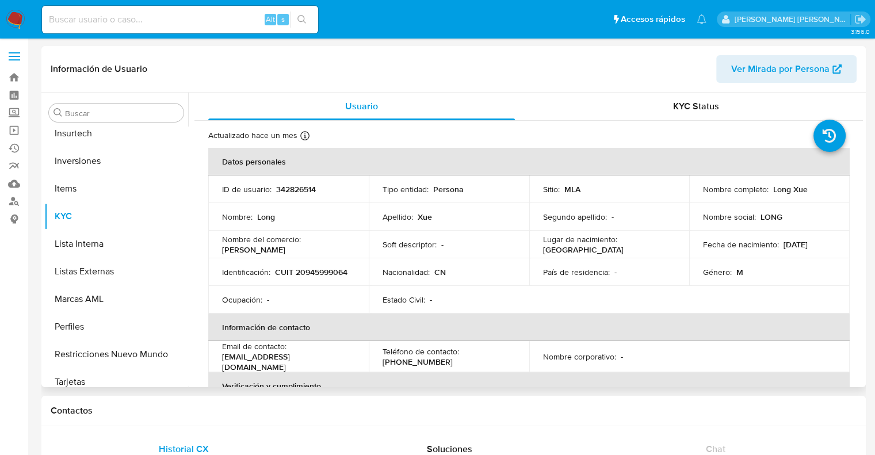
scroll to position [541, 0]
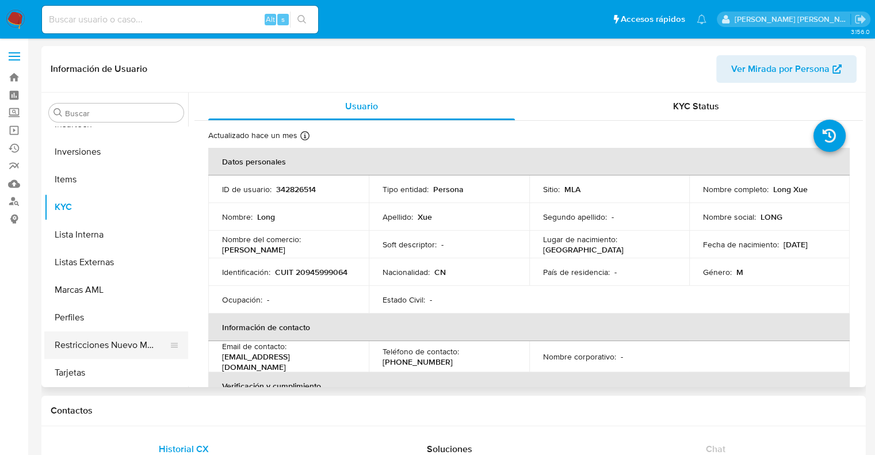
click at [107, 340] on button "Restricciones Nuevo Mundo" at bounding box center [111, 345] width 135 height 28
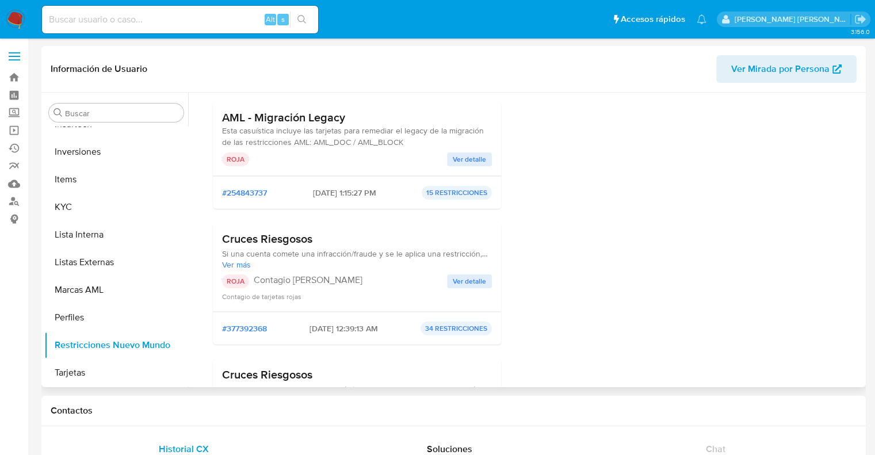
scroll to position [0, 0]
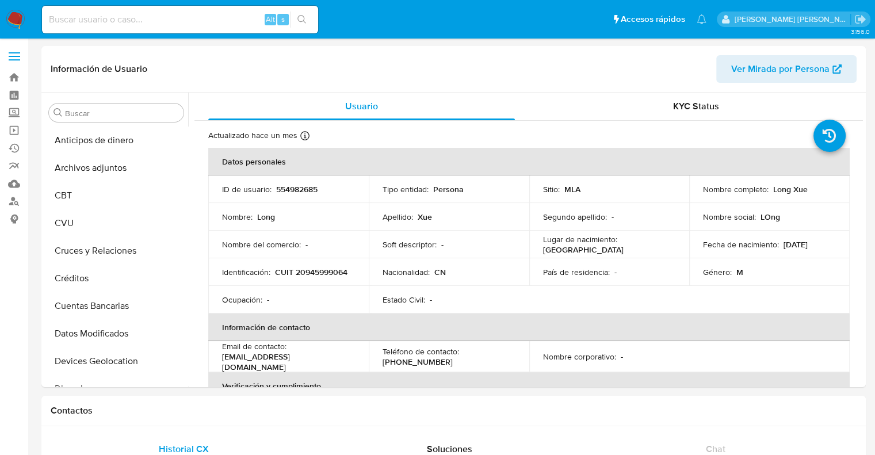
select select "10"
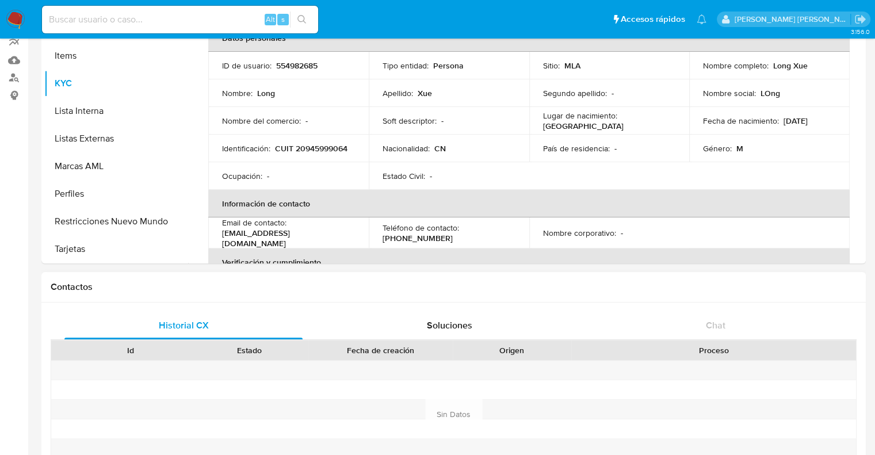
scroll to position [173, 0]
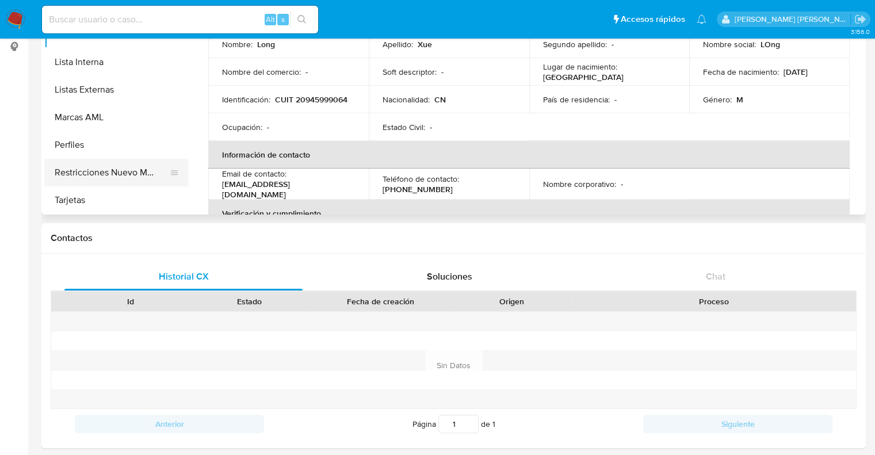
click at [118, 175] on button "Restricciones Nuevo Mundo" at bounding box center [111, 173] width 135 height 28
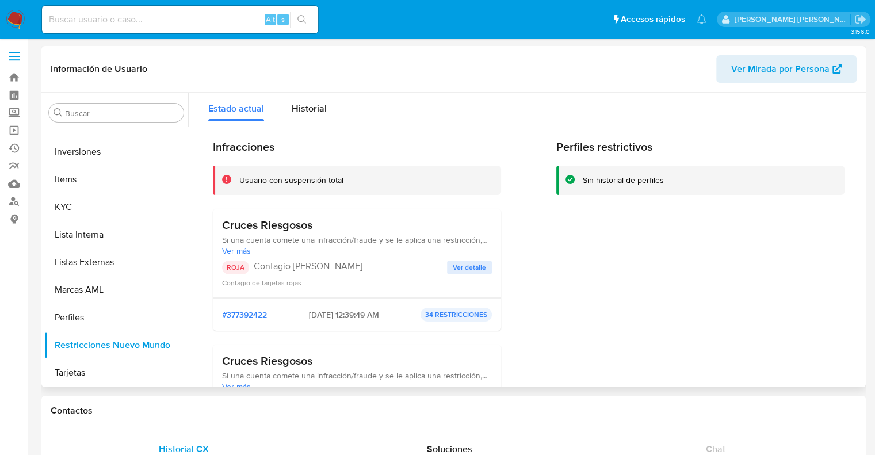
scroll to position [0, 0]
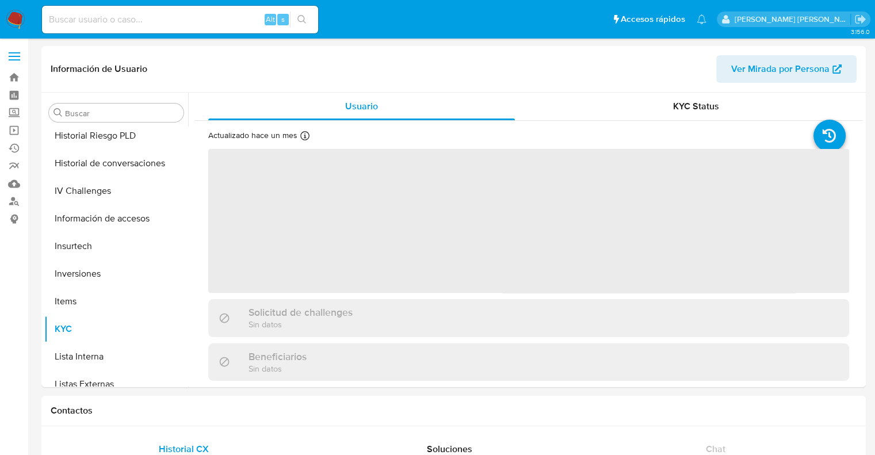
scroll to position [541, 0]
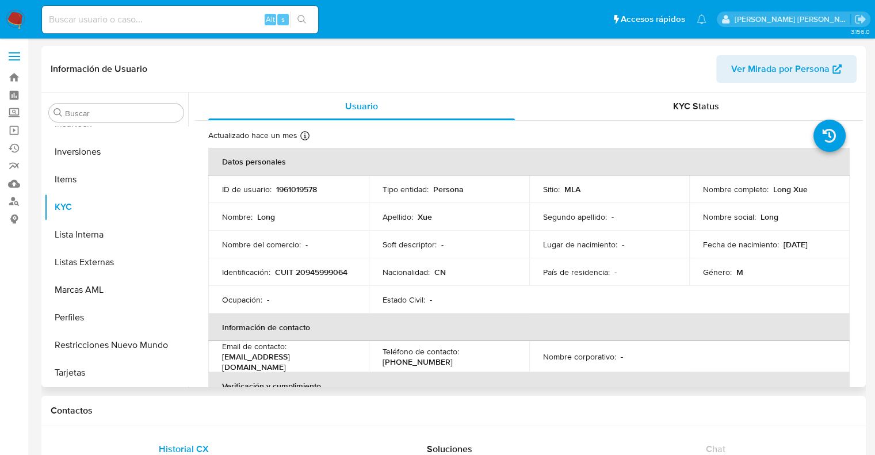
select select "10"
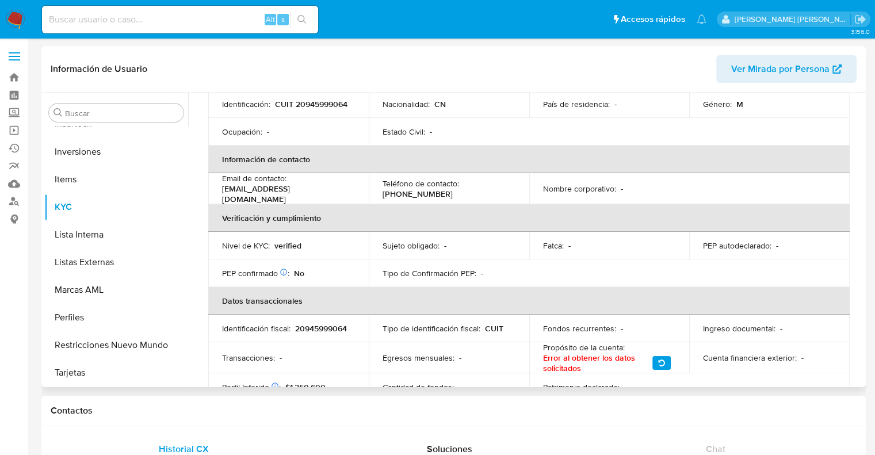
scroll to position [230, 0]
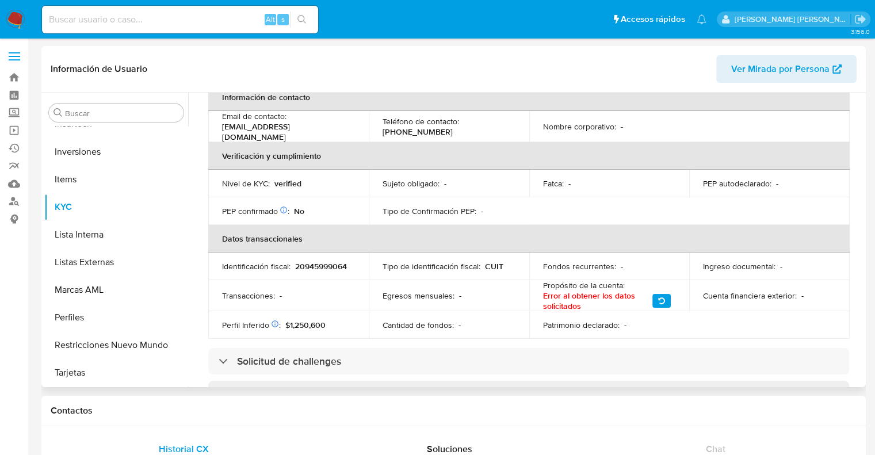
click at [771, 65] on span "Ver Mirada por Persona" at bounding box center [780, 69] width 98 height 28
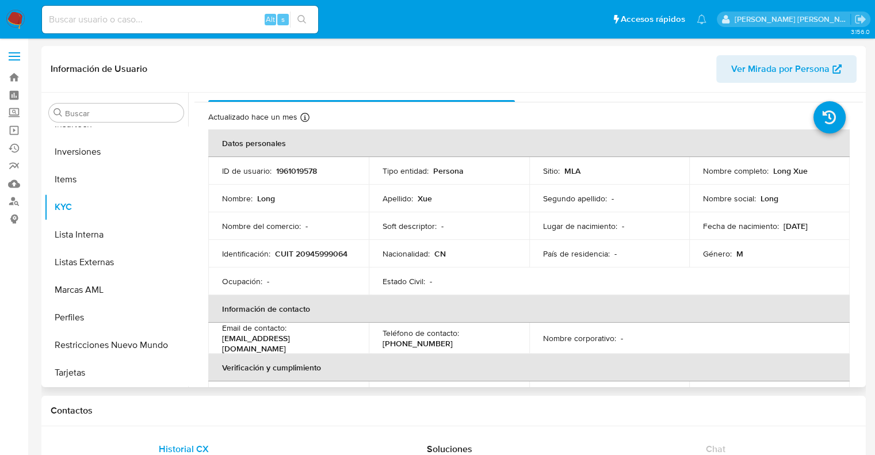
scroll to position [0, 0]
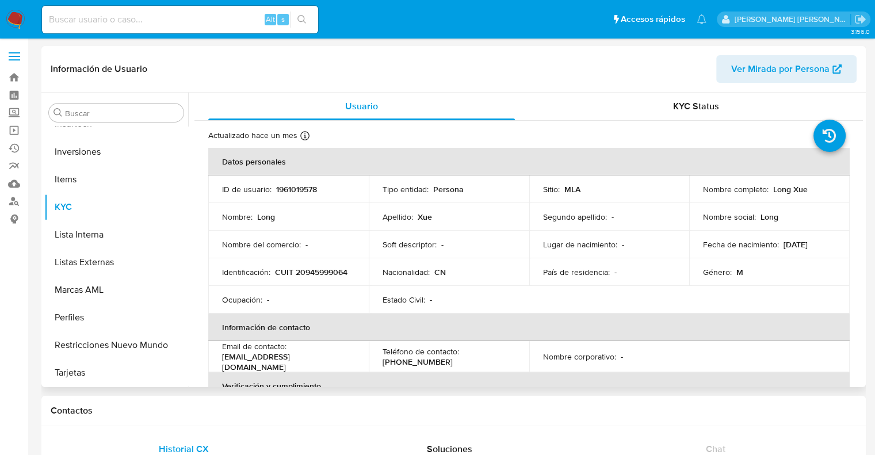
click at [294, 189] on p "1961019578" at bounding box center [296, 189] width 41 height 10
copy p "1961019578"
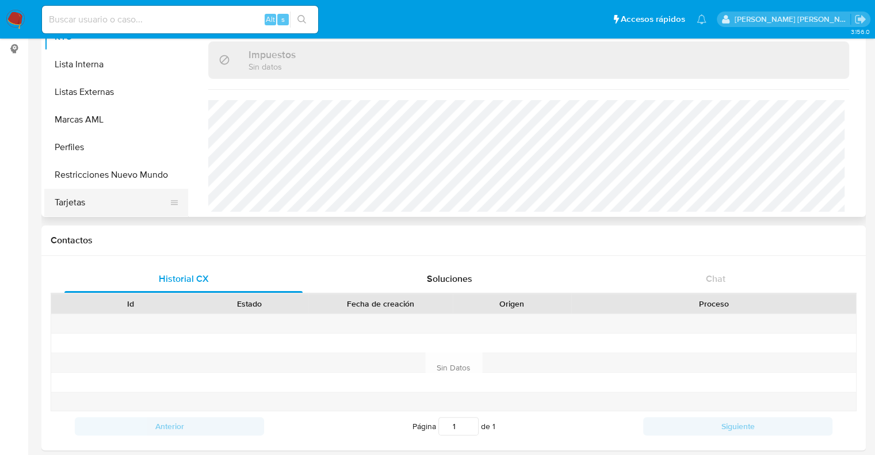
scroll to position [173, 0]
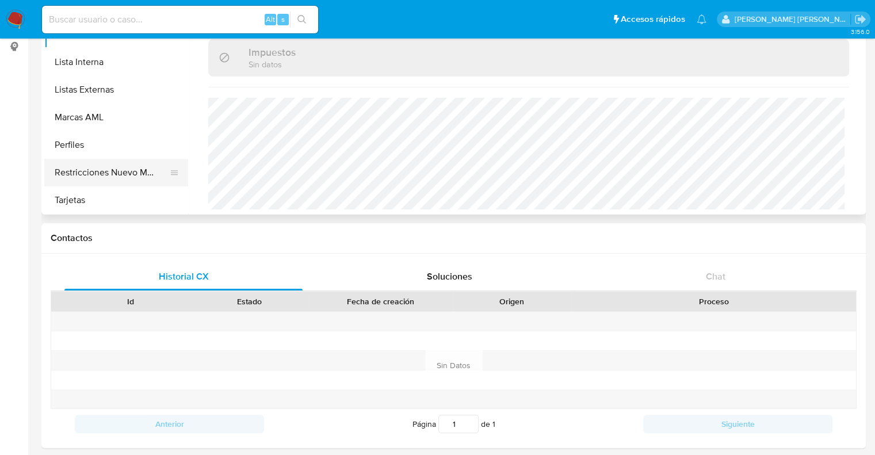
click at [125, 170] on button "Restricciones Nuevo Mundo" at bounding box center [111, 173] width 135 height 28
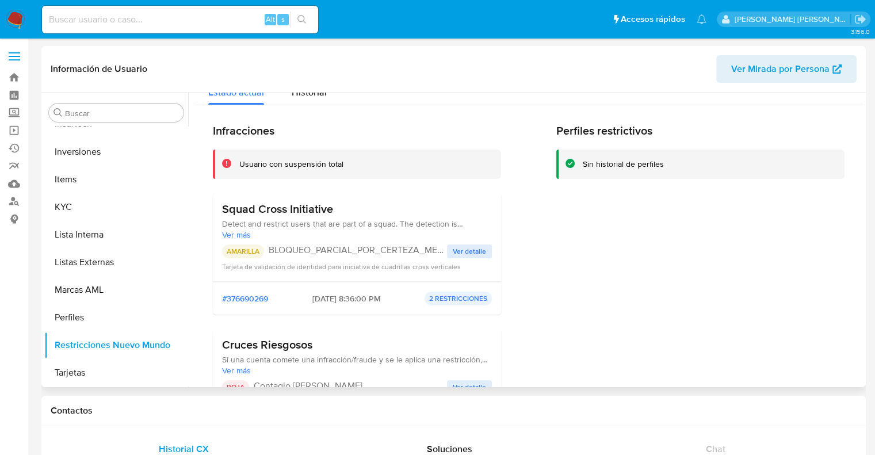
scroll to position [0, 0]
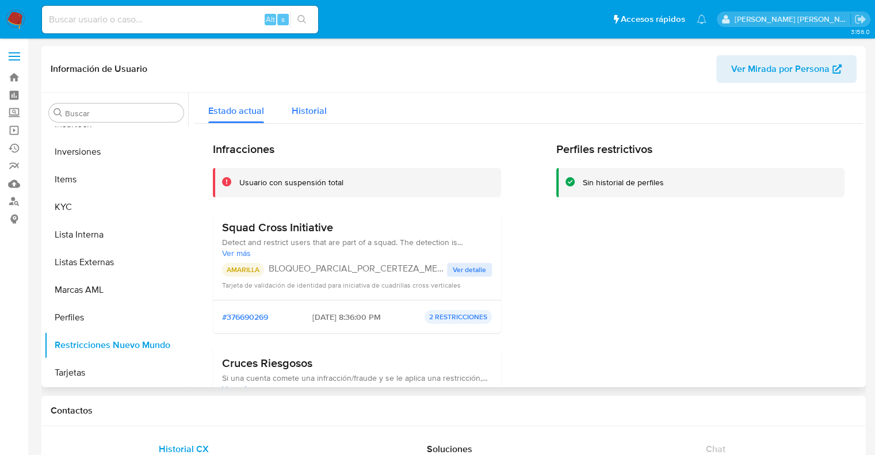
click at [304, 112] on span "Historial" at bounding box center [309, 110] width 35 height 13
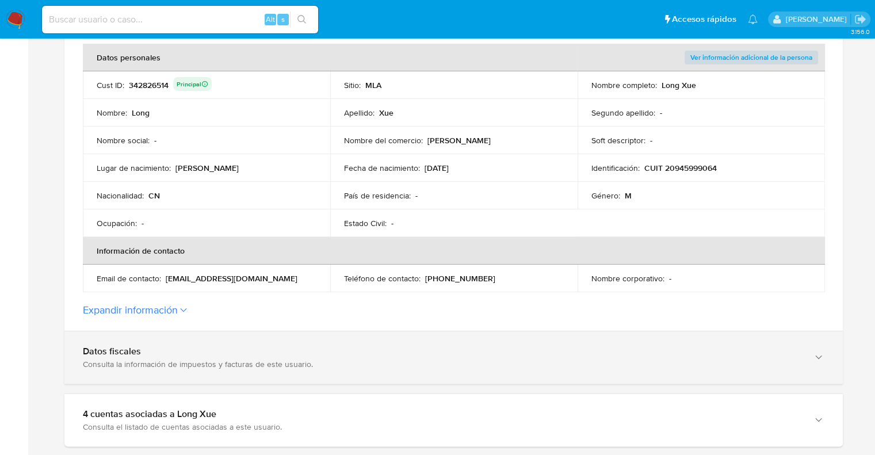
scroll to position [345, 0]
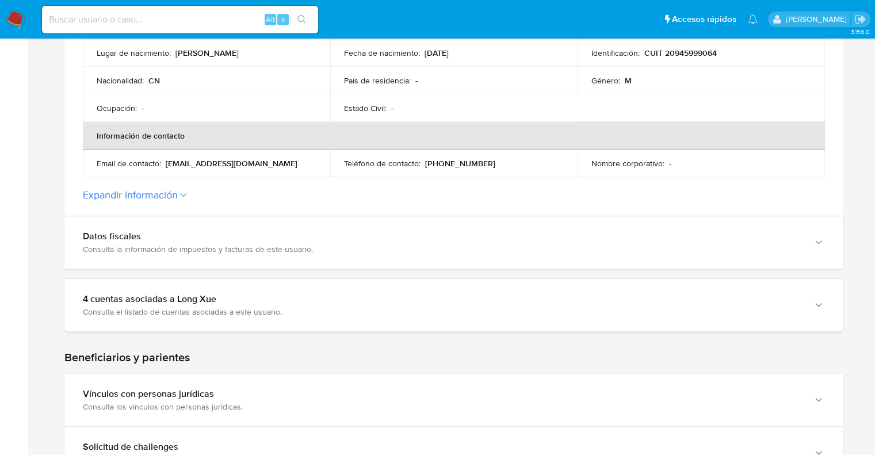
click at [144, 192] on button "Expandir información" at bounding box center [130, 195] width 95 height 13
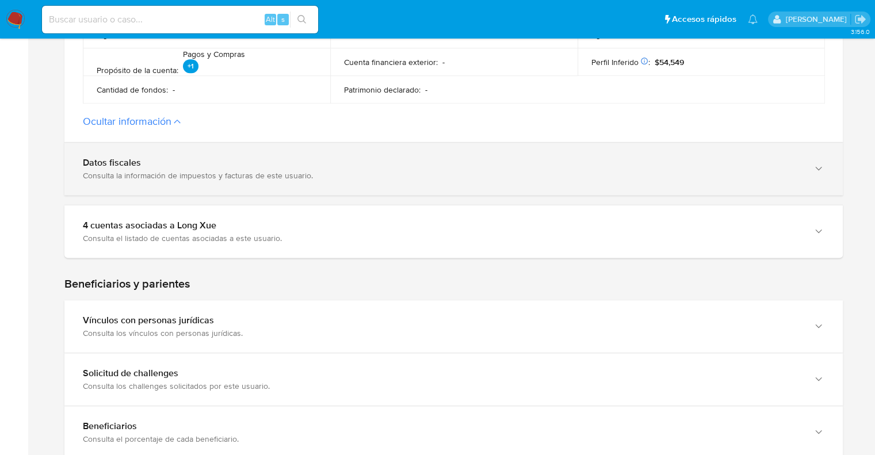
scroll to position [690, 0]
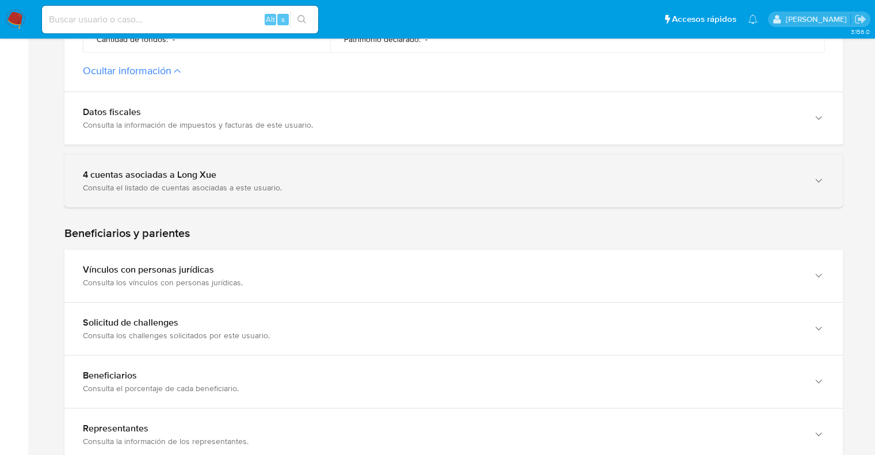
click at [219, 195] on div "4 cuentas asociadas a Long Xue Consulta el listado de cuentas asociadas a este …" at bounding box center [453, 181] width 778 height 52
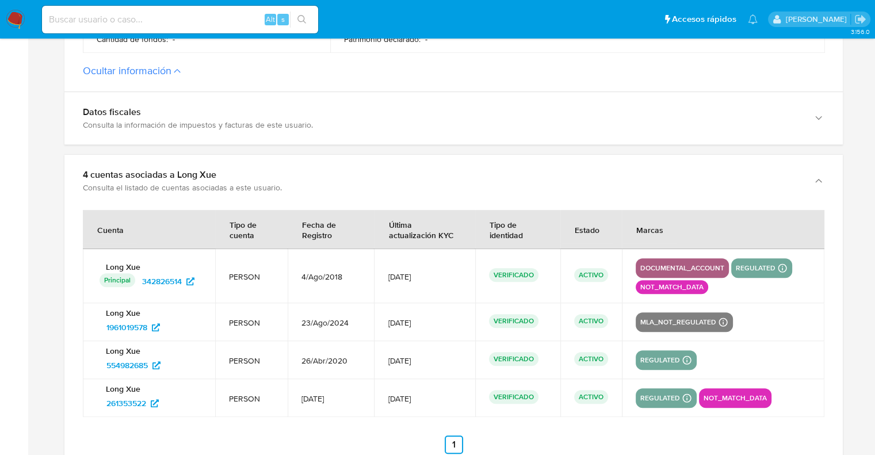
scroll to position [748, 0]
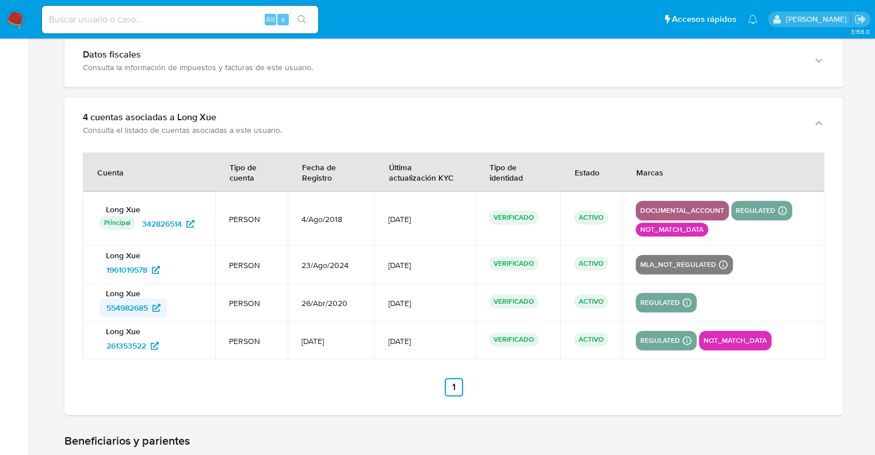
drag, startPoint x: 93, startPoint y: 309, endPoint x: 152, endPoint y: 308, distance: 58.7
click at [152, 308] on td "Long Xue 554982685" at bounding box center [149, 302] width 132 height 38
drag, startPoint x: 99, startPoint y: 344, endPoint x: 151, endPoint y: 347, distance: 52.4
click at [151, 347] on div "Long Xue 261353522" at bounding box center [149, 340] width 105 height 29
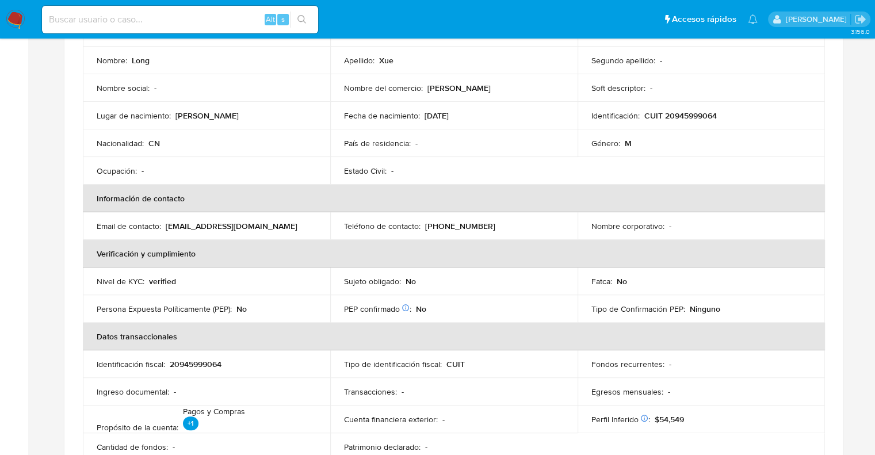
scroll to position [58, 0]
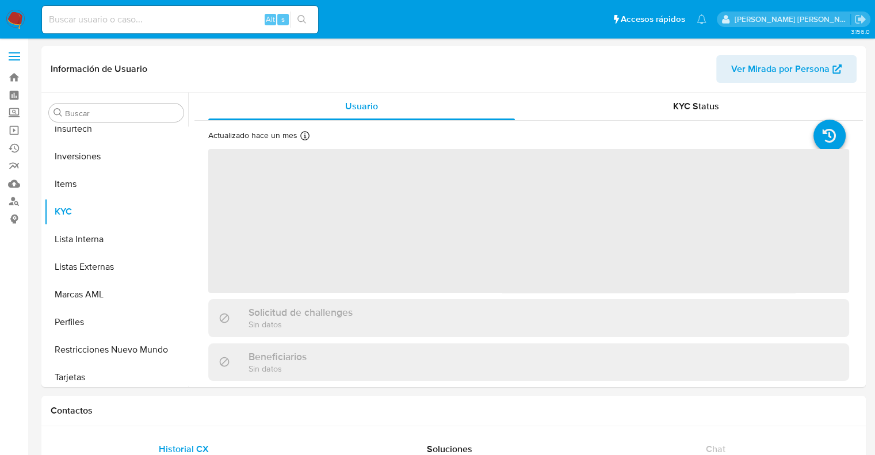
scroll to position [541, 0]
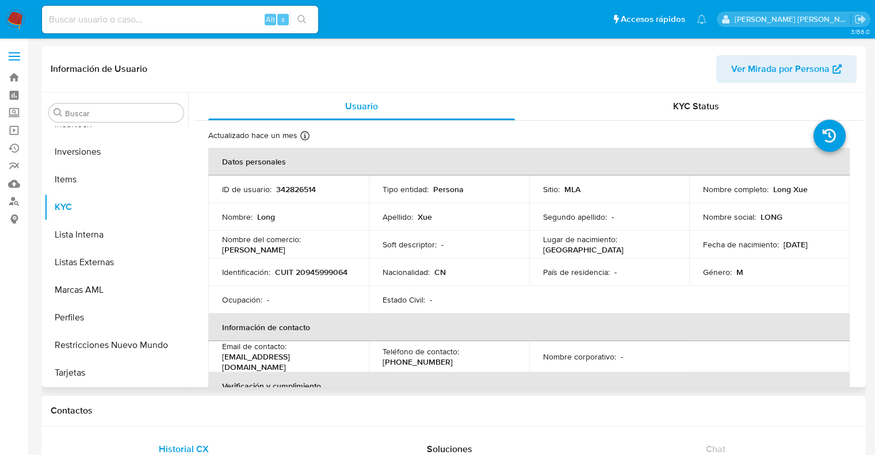
select select "10"
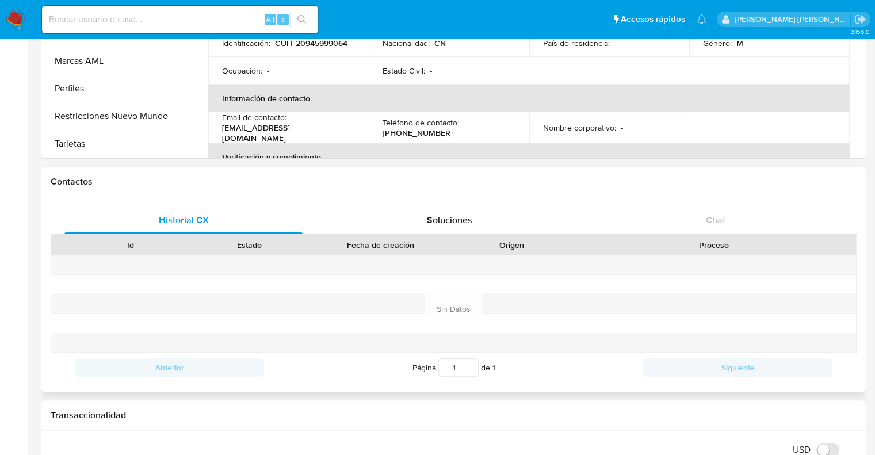
scroll to position [230, 0]
click at [136, 117] on button "Restricciones Nuevo Mundo" at bounding box center [111, 115] width 135 height 28
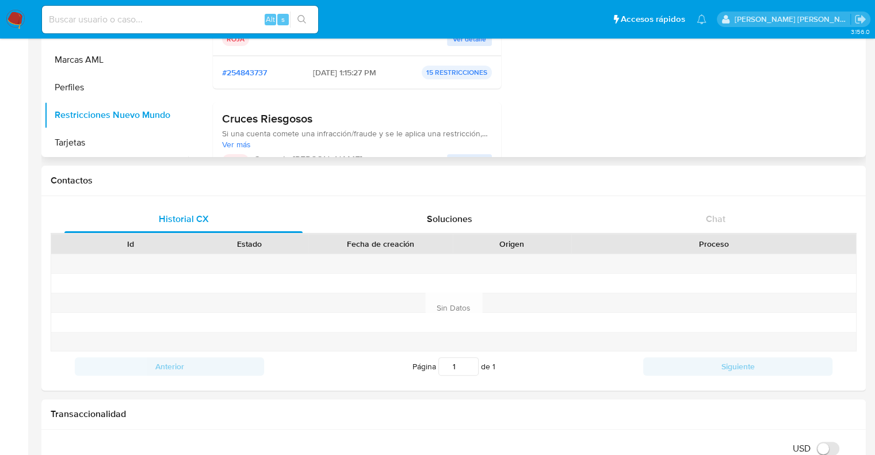
click at [650, 117] on div "Perfiles restrictivos Sin historial de perfiles" at bounding box center [700, 140] width 288 height 457
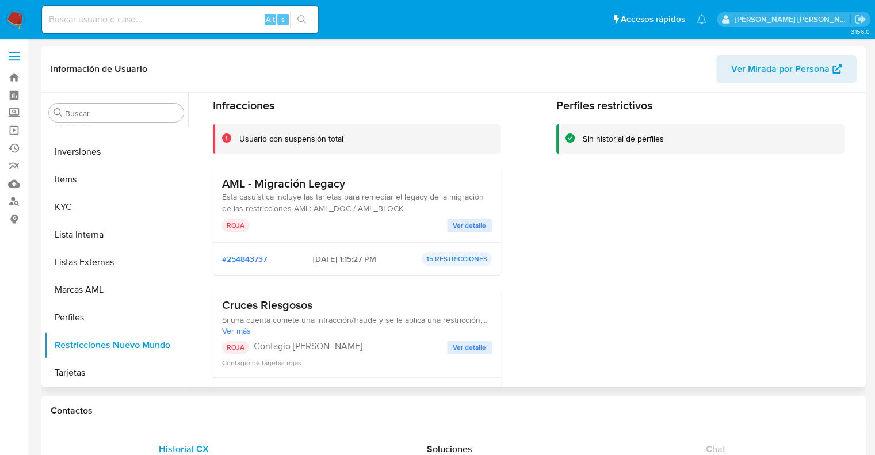
scroll to position [0, 0]
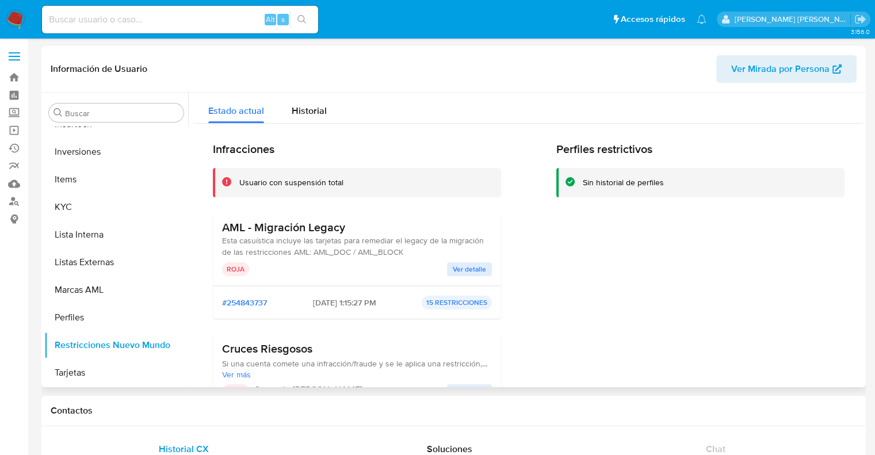
drag, startPoint x: 219, startPoint y: 228, endPoint x: 345, endPoint y: 231, distance: 126.5
click at [345, 231] on div "AML - Migración Legacy Esta casuística incluye las tarjetas para remediar el le…" at bounding box center [357, 248] width 288 height 75
click at [294, 224] on h3 "AML - Migración Legacy" at bounding box center [357, 227] width 270 height 14
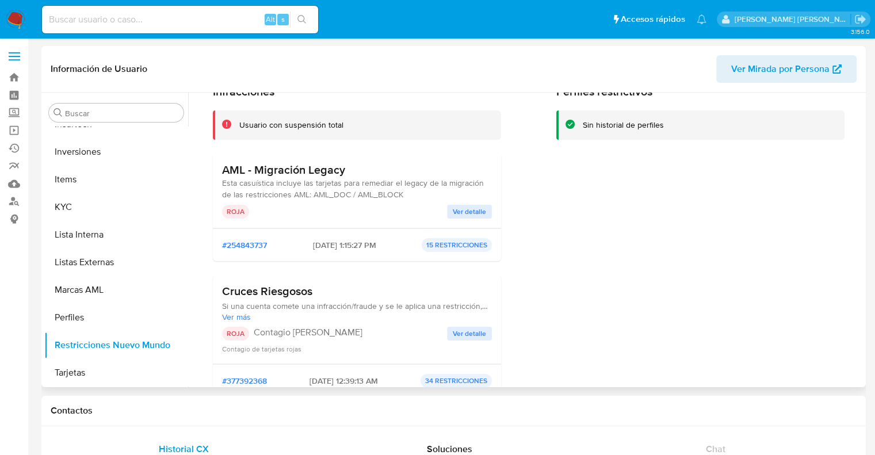
drag, startPoint x: 216, startPoint y: 171, endPoint x: 369, endPoint y: 174, distance: 153.0
click at [369, 174] on div "AML - Migración Legacy Esta casuística incluye las tarjetas para remediar el le…" at bounding box center [357, 191] width 288 height 75
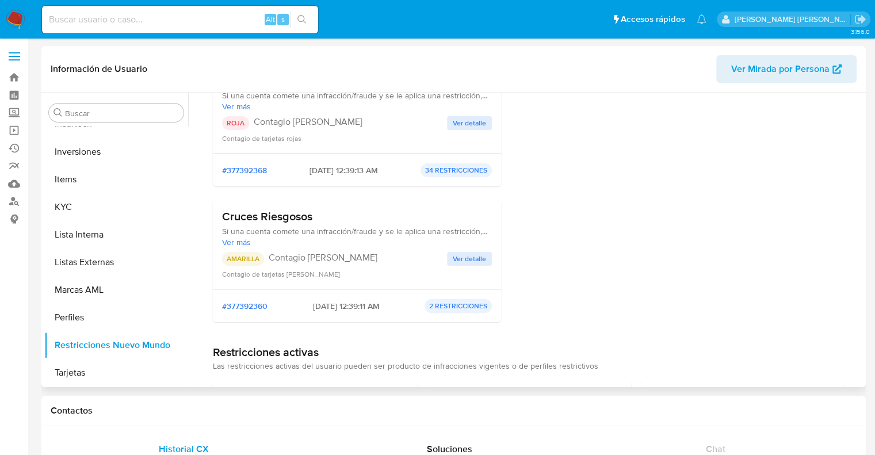
scroll to position [345, 0]
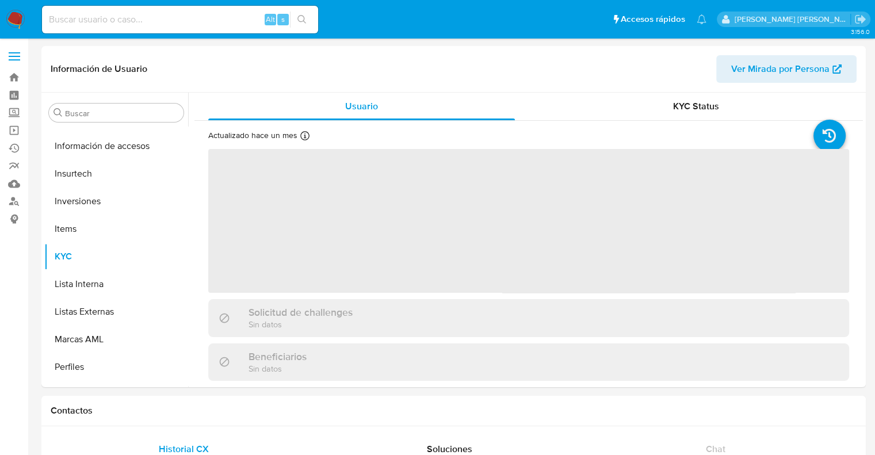
scroll to position [541, 0]
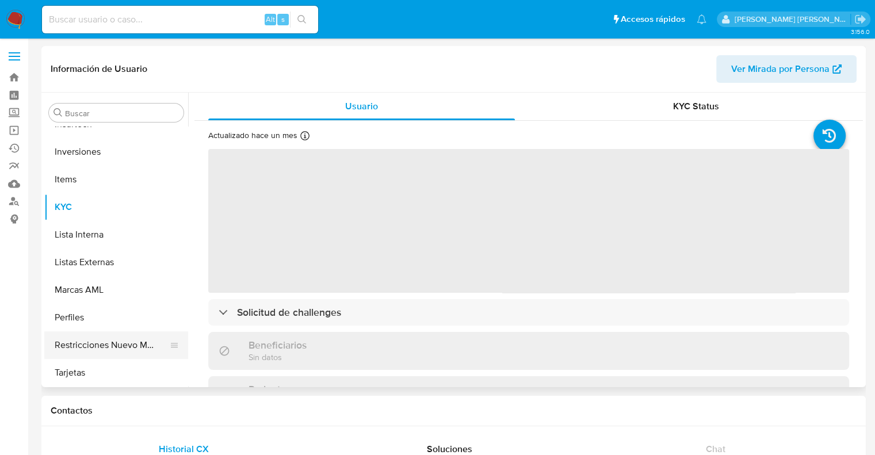
click at [97, 343] on button "Restricciones Nuevo Mundo" at bounding box center [111, 345] width 135 height 28
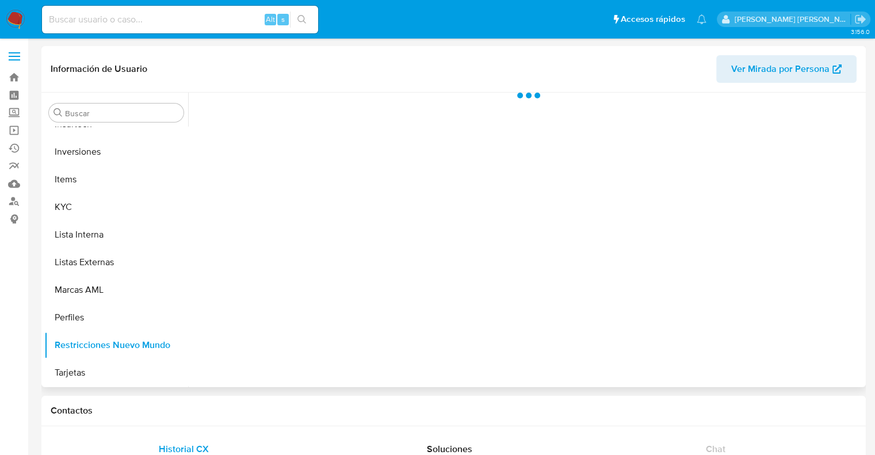
select select "10"
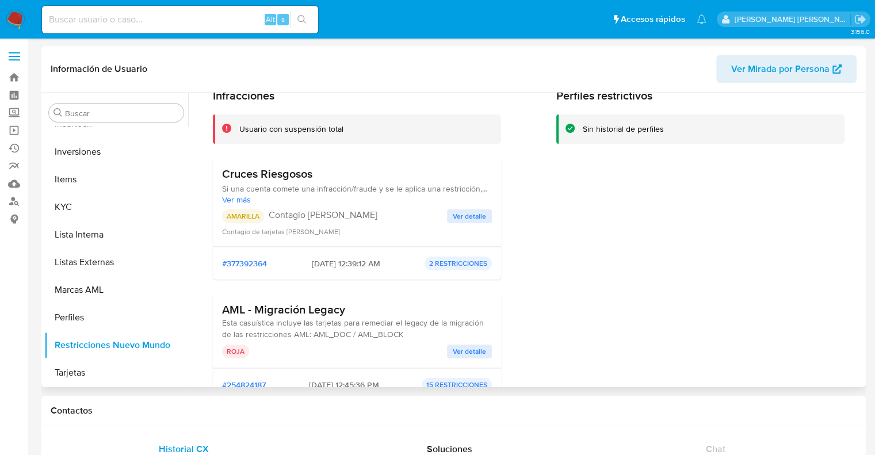
scroll to position [0, 0]
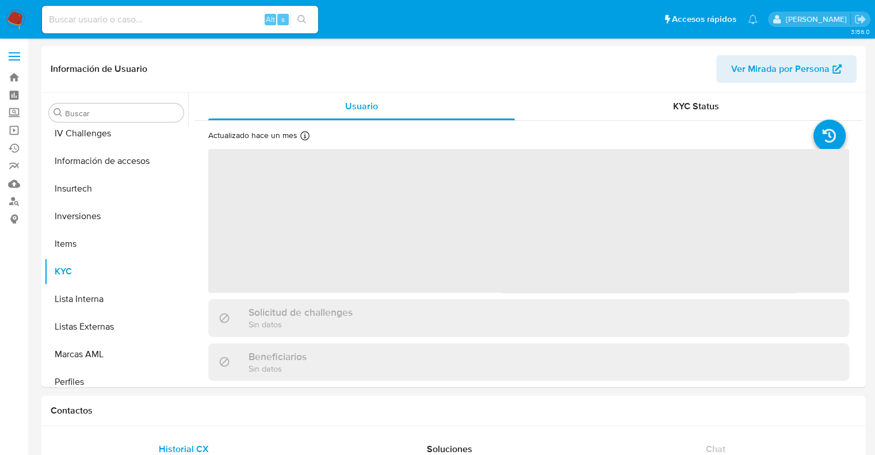
scroll to position [541, 0]
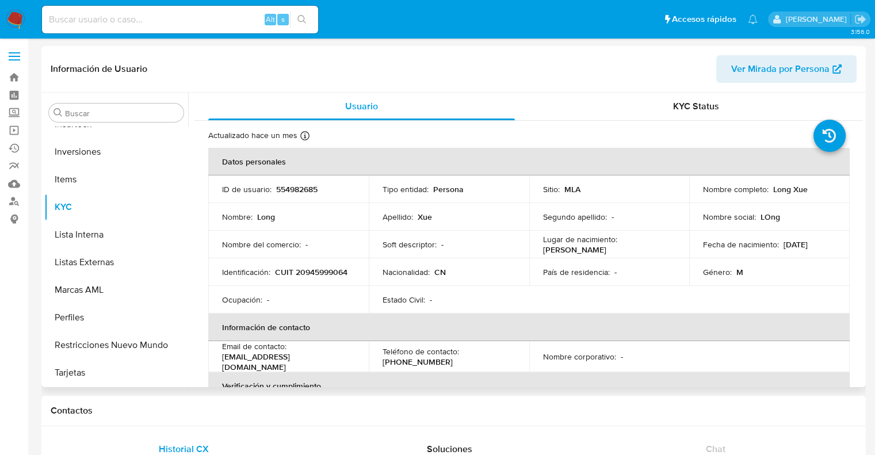
select select "10"
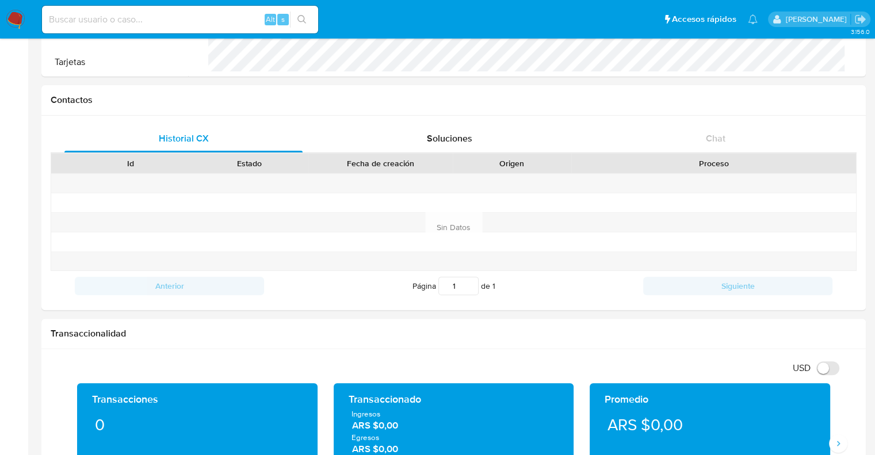
scroll to position [173, 0]
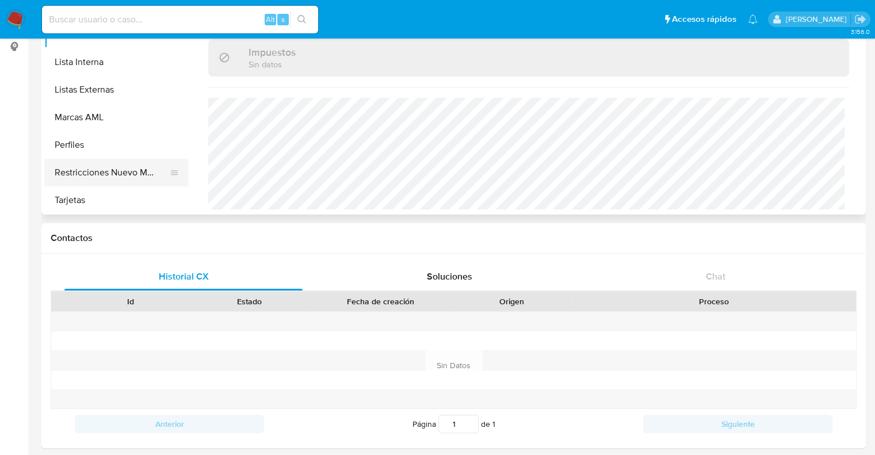
click at [115, 172] on button "Restricciones Nuevo Mundo" at bounding box center [111, 173] width 135 height 28
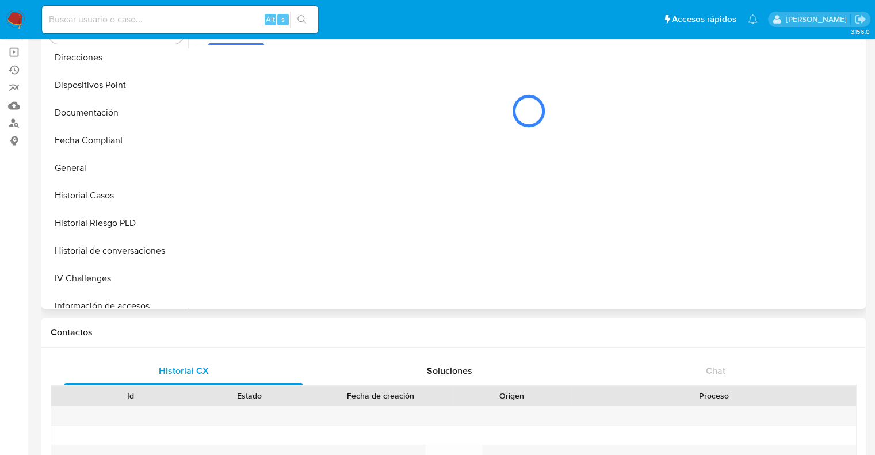
scroll to position [0, 0]
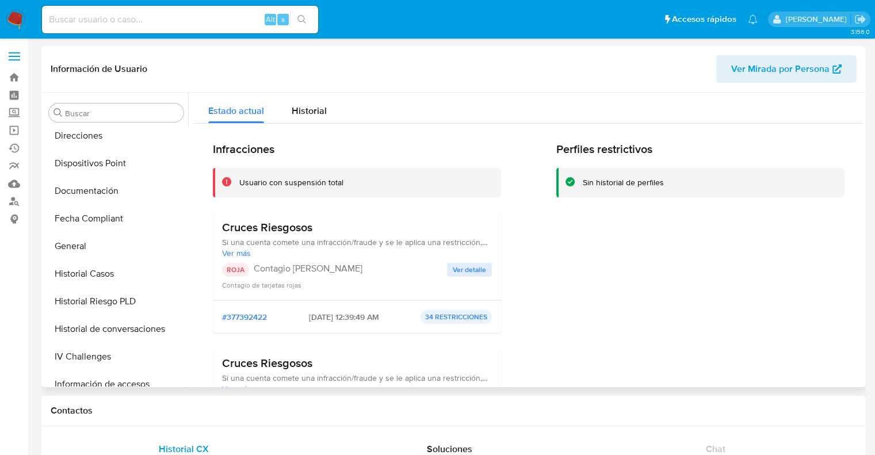
drag, startPoint x: 219, startPoint y: 226, endPoint x: 320, endPoint y: 230, distance: 101.3
click at [320, 230] on div "Cruces Riesgosos Si una cuenta comete una infracción/fraude y se le aplica una …" at bounding box center [357, 255] width 288 height 89
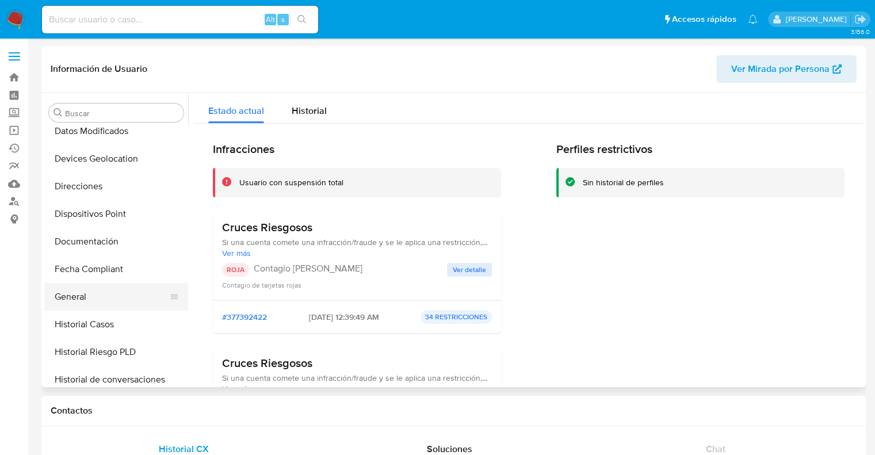
scroll to position [230, 0]
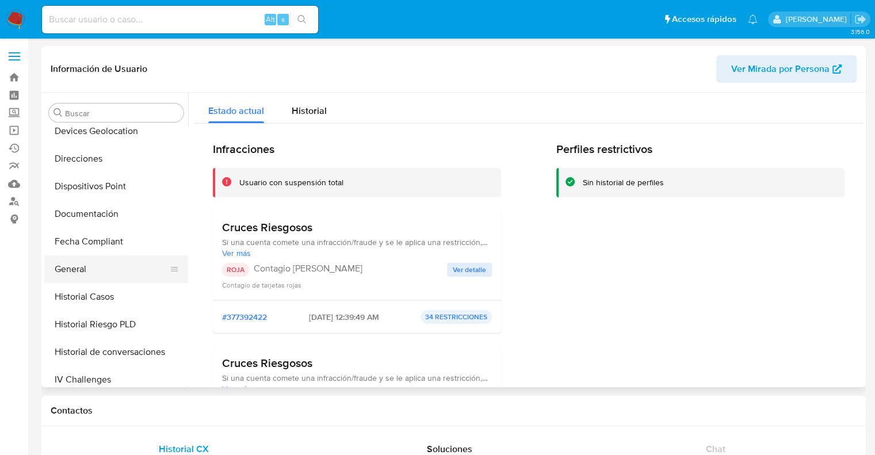
click at [94, 267] on button "General" at bounding box center [111, 269] width 135 height 28
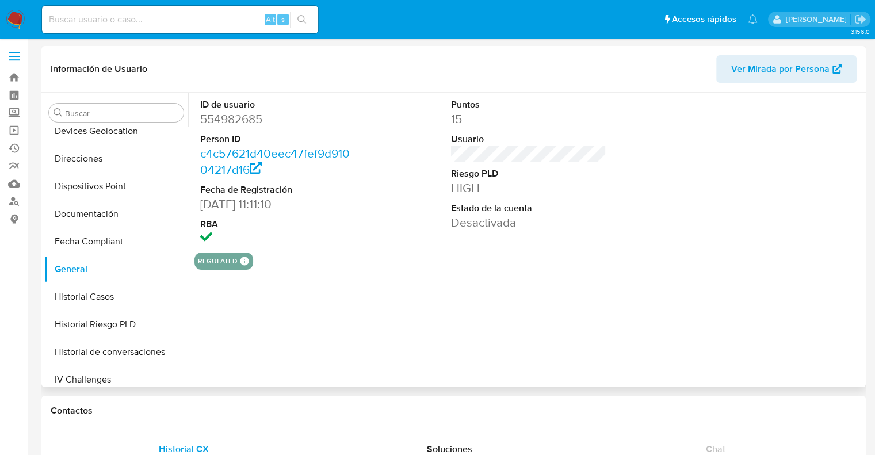
click at [228, 120] on dd "554982685" at bounding box center [278, 119] width 156 height 16
copy dd "554982685"
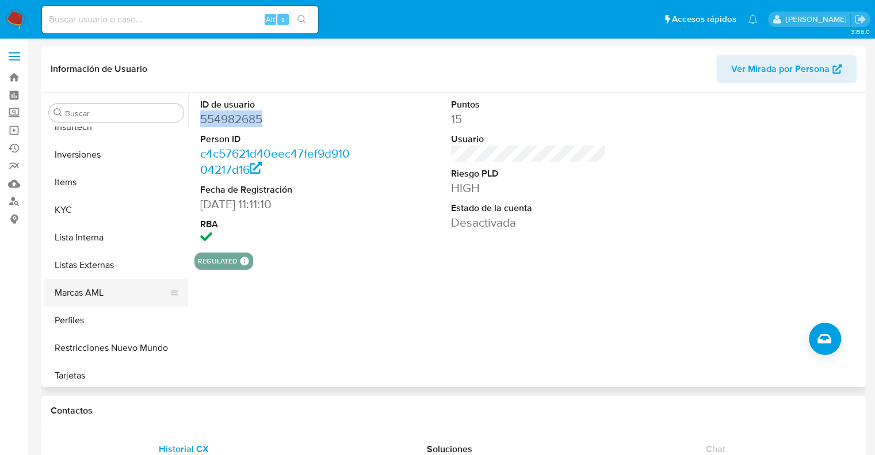
scroll to position [541, 0]
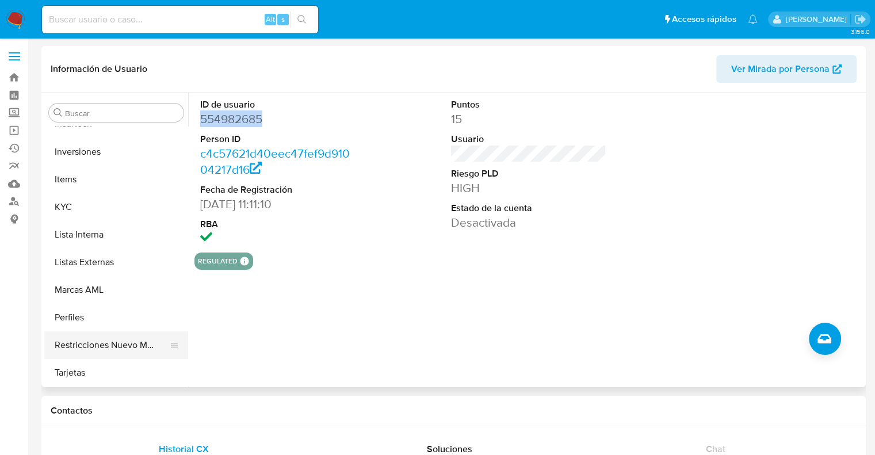
click at [97, 350] on button "Restricciones Nuevo Mundo" at bounding box center [111, 345] width 135 height 28
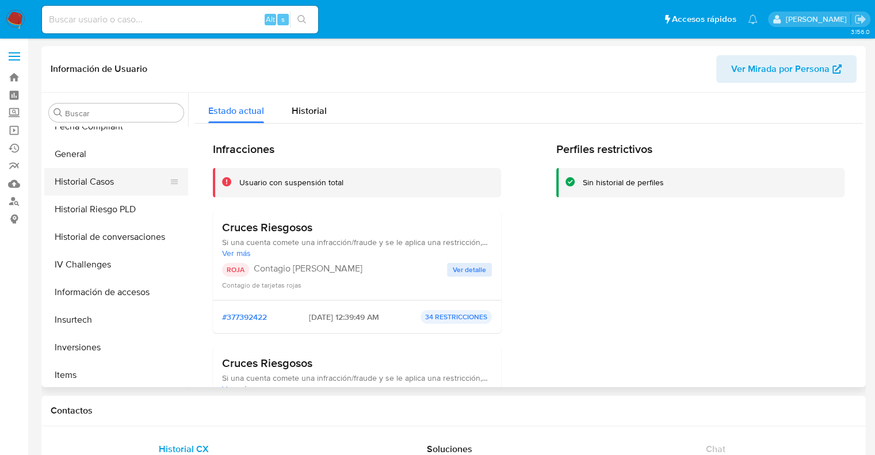
scroll to position [288, 0]
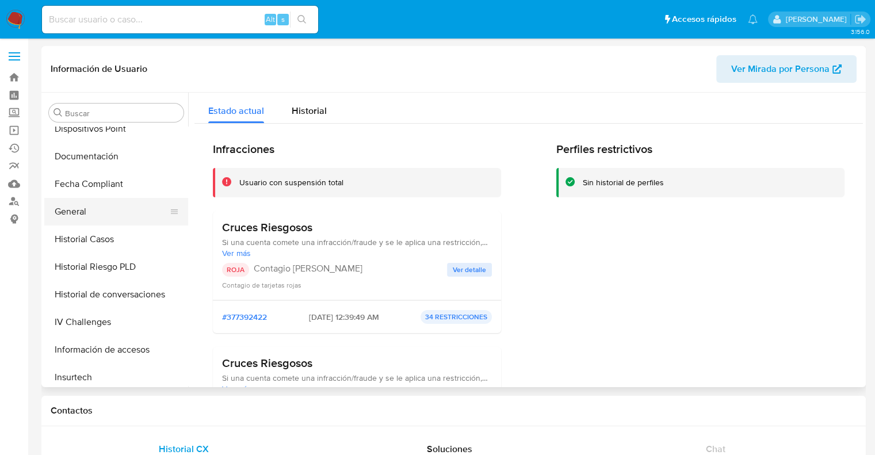
click at [87, 214] on button "General" at bounding box center [111, 212] width 135 height 28
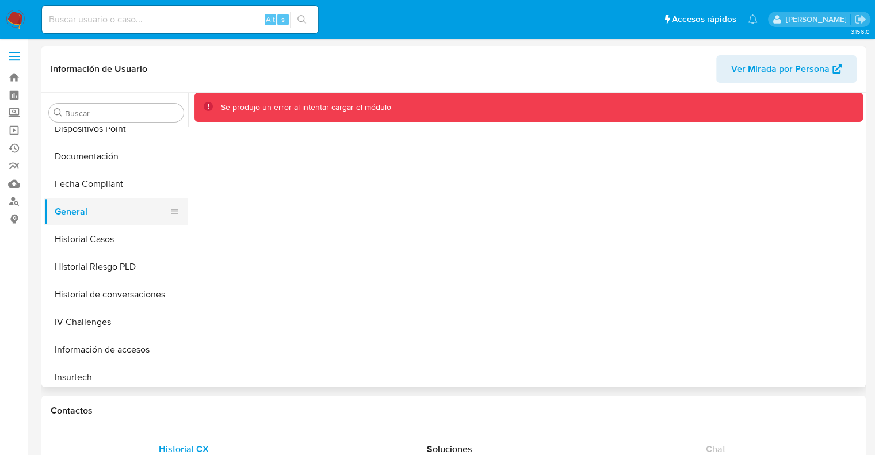
click at [87, 214] on button "General" at bounding box center [111, 212] width 135 height 28
click at [98, 242] on button "Historial Casos" at bounding box center [111, 239] width 135 height 28
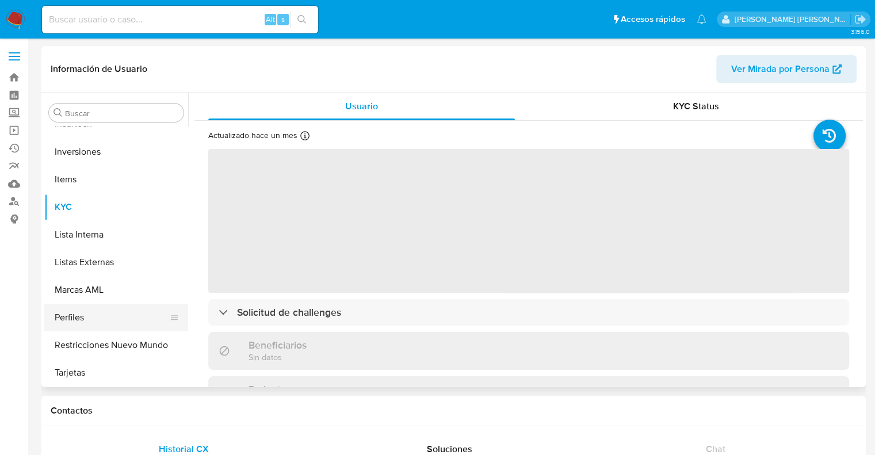
scroll to position [58, 0]
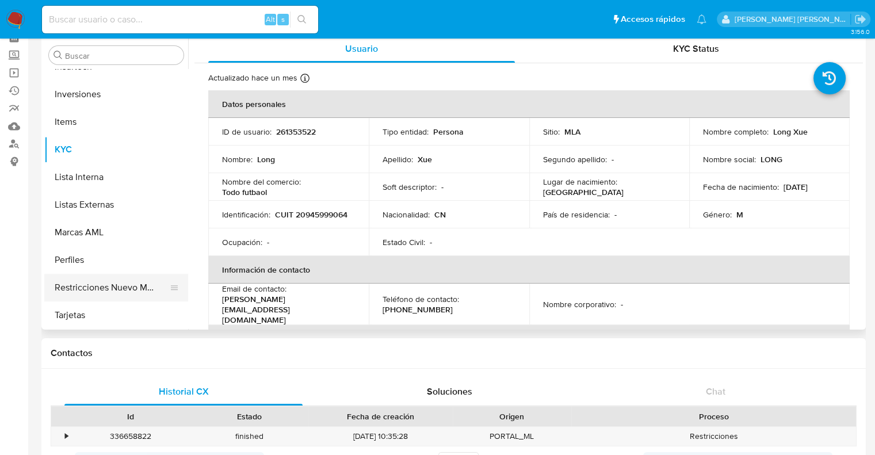
click at [124, 287] on button "Restricciones Nuevo Mundo" at bounding box center [111, 288] width 135 height 28
select select "10"
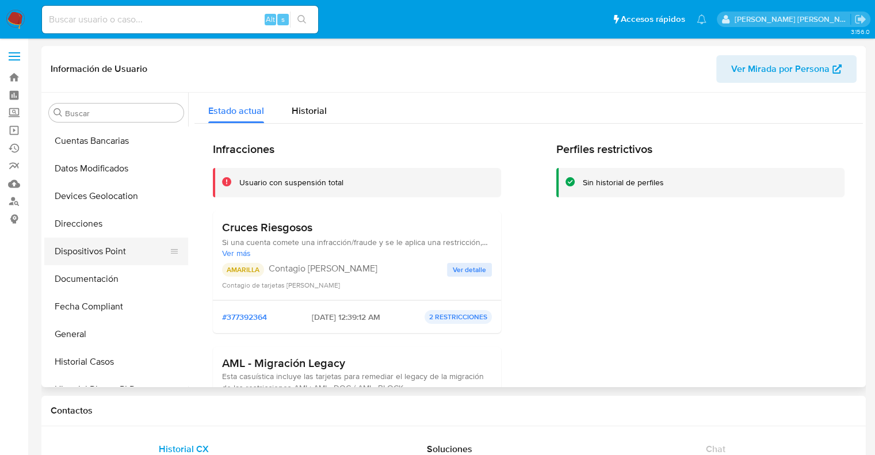
scroll to position [173, 0]
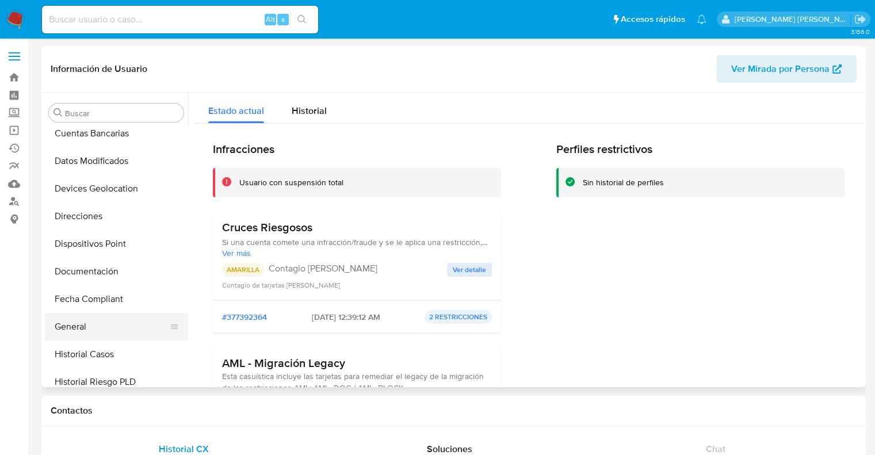
click at [91, 324] on button "General" at bounding box center [111, 327] width 135 height 28
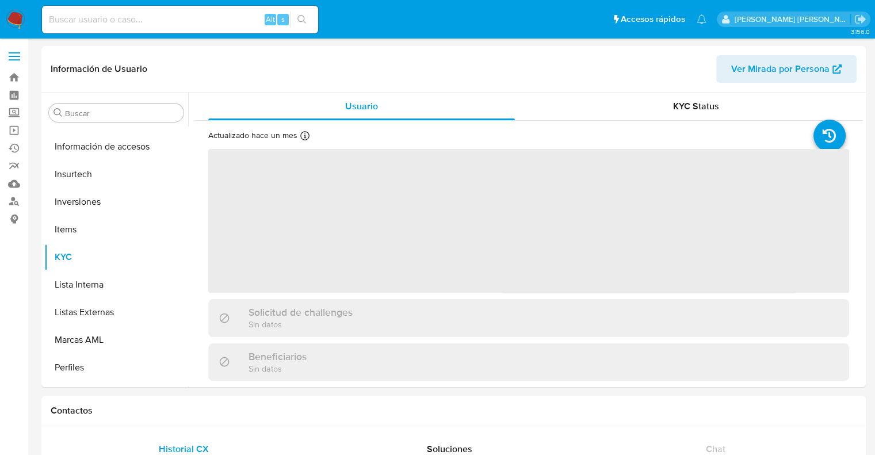
scroll to position [541, 0]
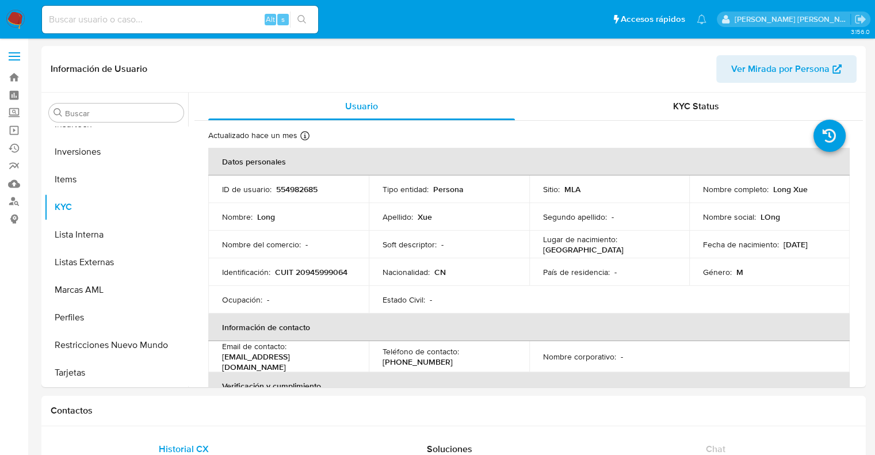
select select "10"
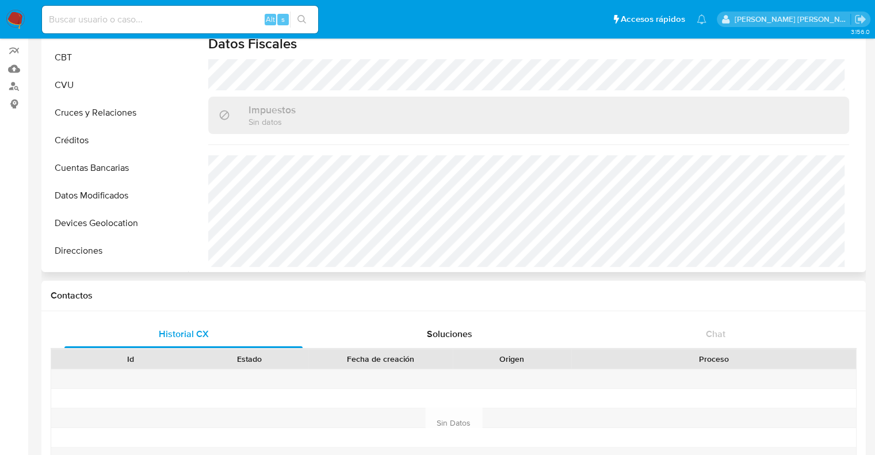
scroll to position [138, 0]
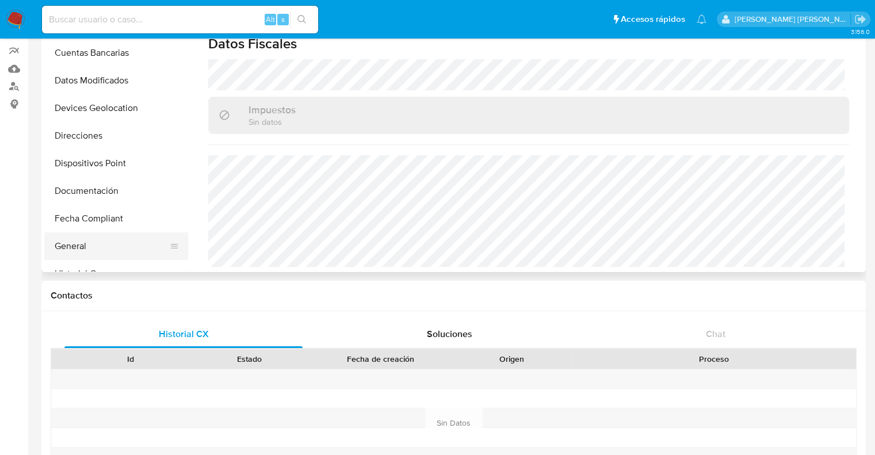
click at [69, 239] on button "General" at bounding box center [111, 246] width 135 height 28
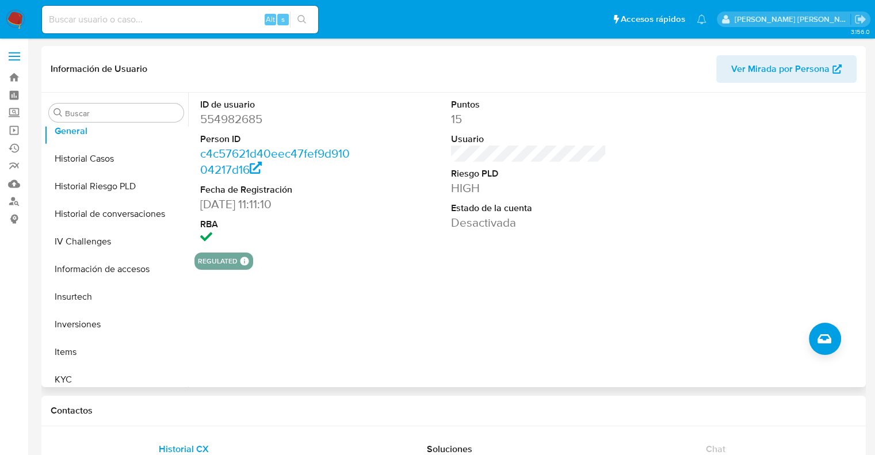
scroll to position [426, 0]
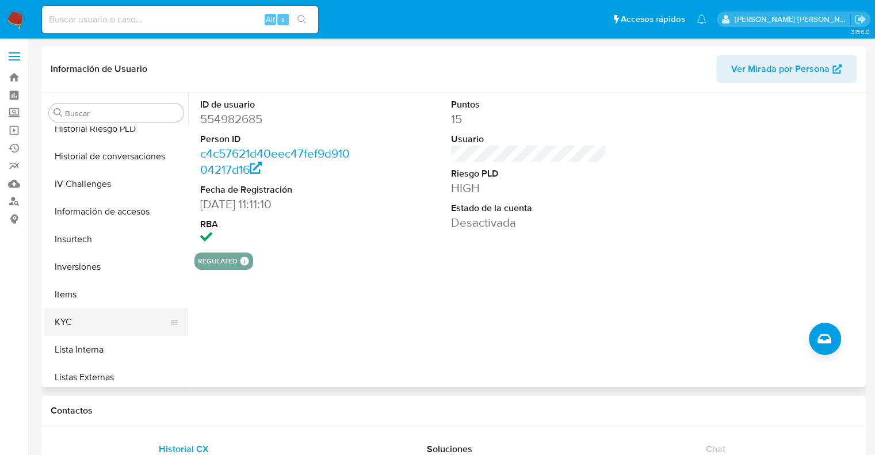
click at [70, 321] on button "KYC" at bounding box center [111, 322] width 135 height 28
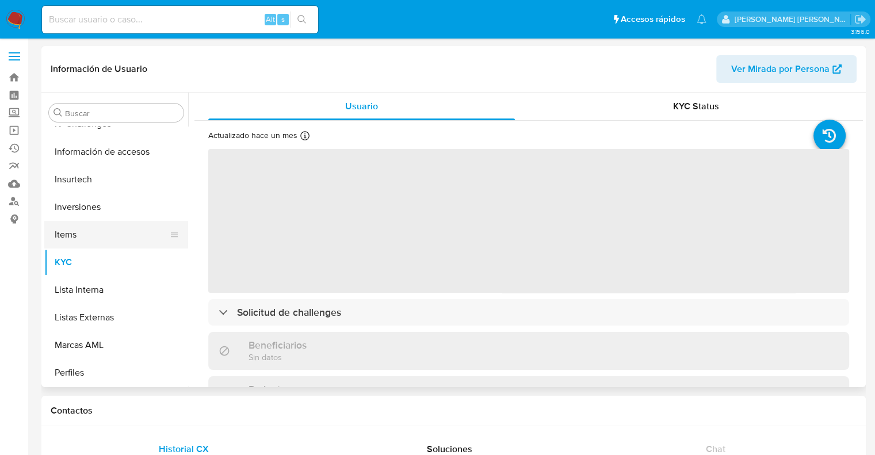
scroll to position [541, 0]
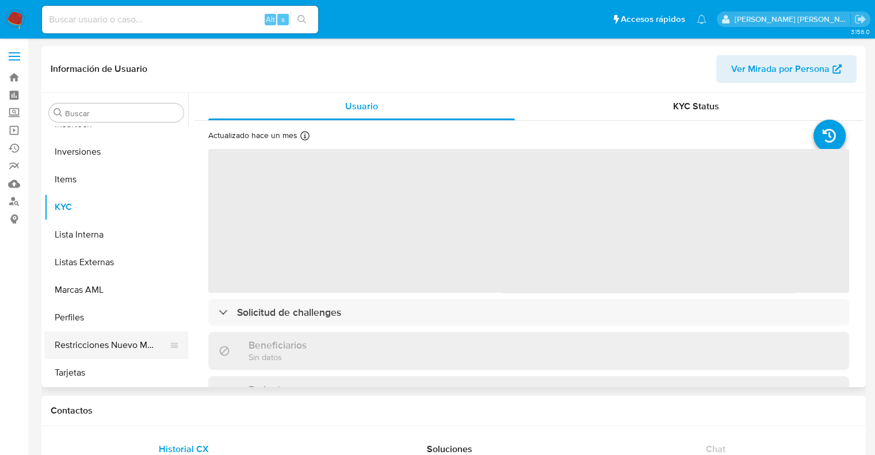
click at [105, 352] on button "Restricciones Nuevo Mundo" at bounding box center [111, 345] width 135 height 28
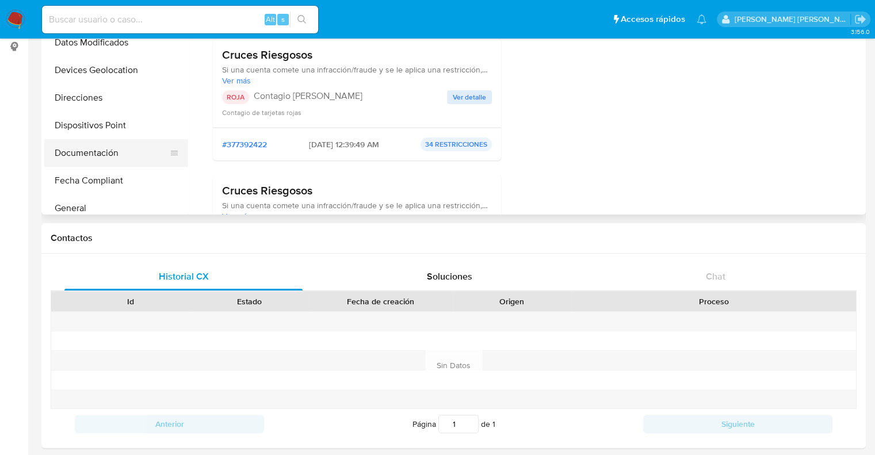
scroll to position [138, 0]
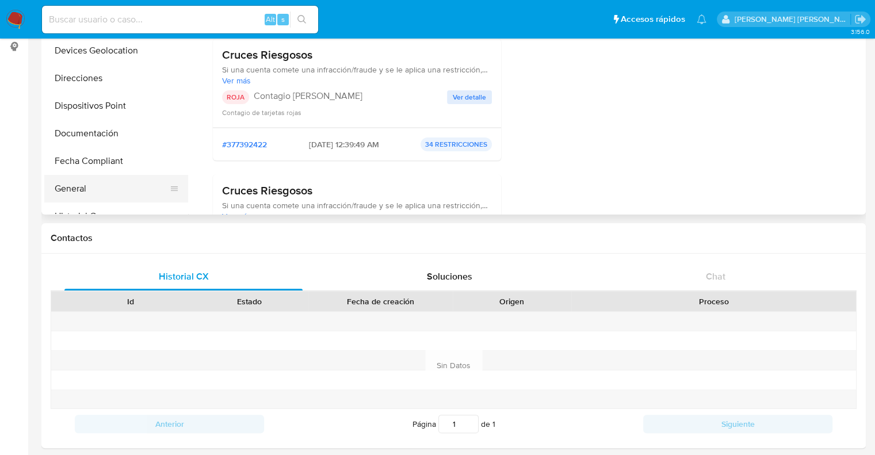
click at [77, 185] on button "General" at bounding box center [111, 189] width 135 height 28
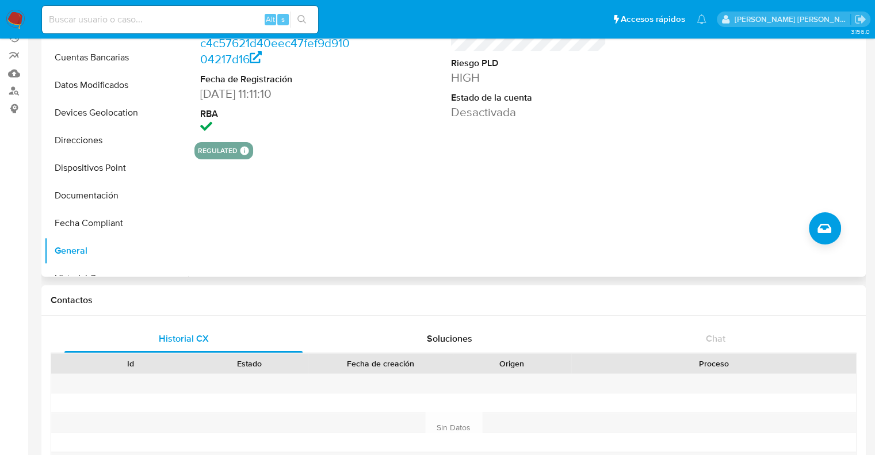
scroll to position [58, 0]
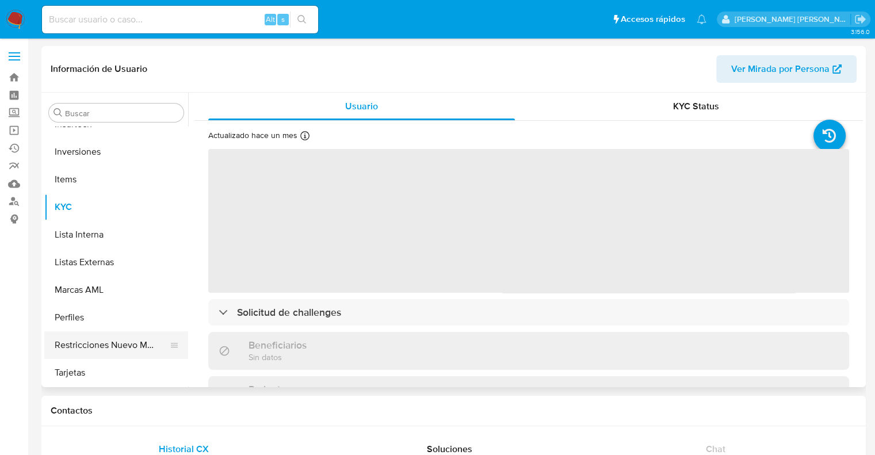
scroll to position [58, 0]
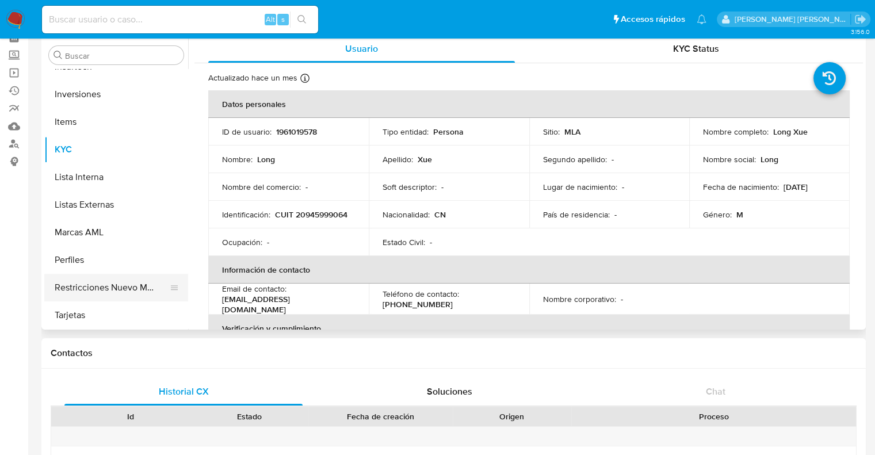
click at [127, 293] on button "Restricciones Nuevo Mundo" at bounding box center [111, 288] width 135 height 28
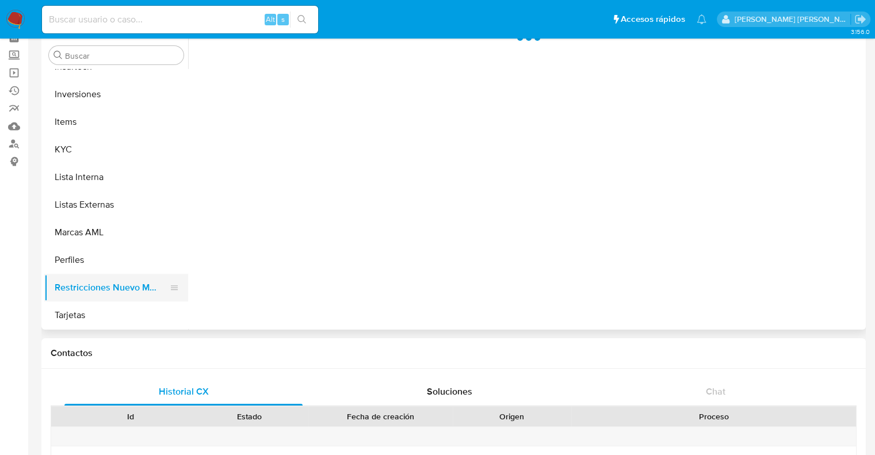
select select "10"
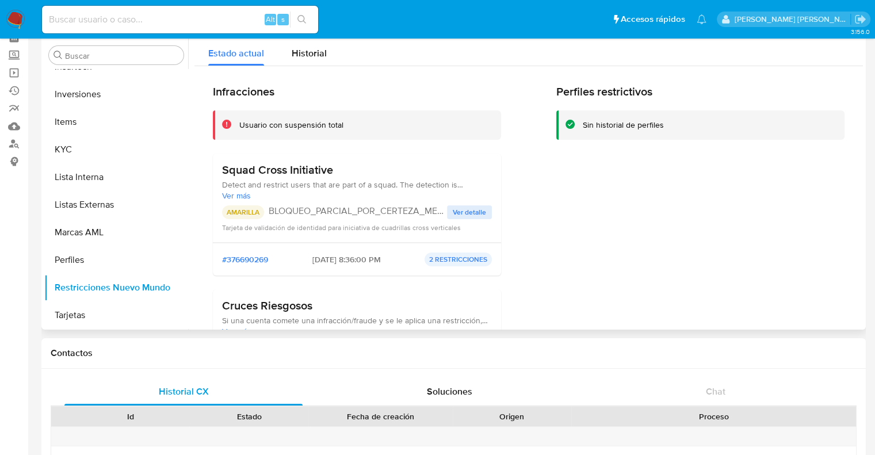
scroll to position [0, 0]
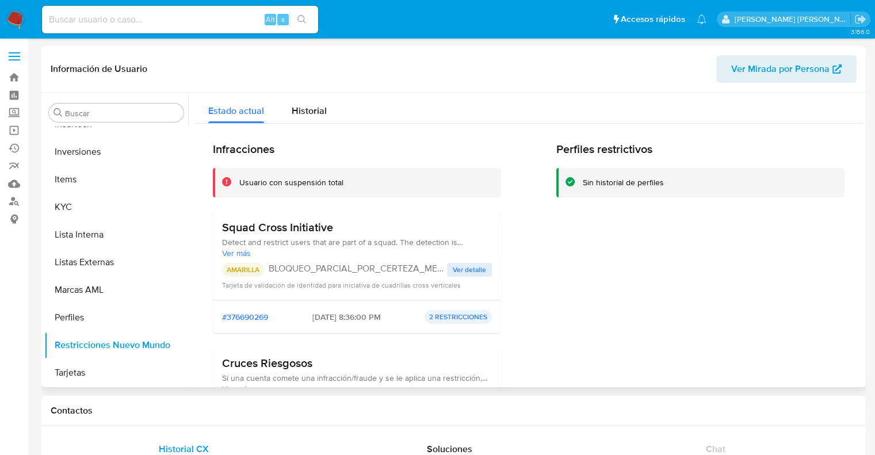
drag, startPoint x: 213, startPoint y: 227, endPoint x: 348, endPoint y: 225, distance: 134.6
click at [348, 225] on div "Squad Cross Initiative Detect and restrict users that are part of a squad. The …" at bounding box center [357, 255] width 288 height 89
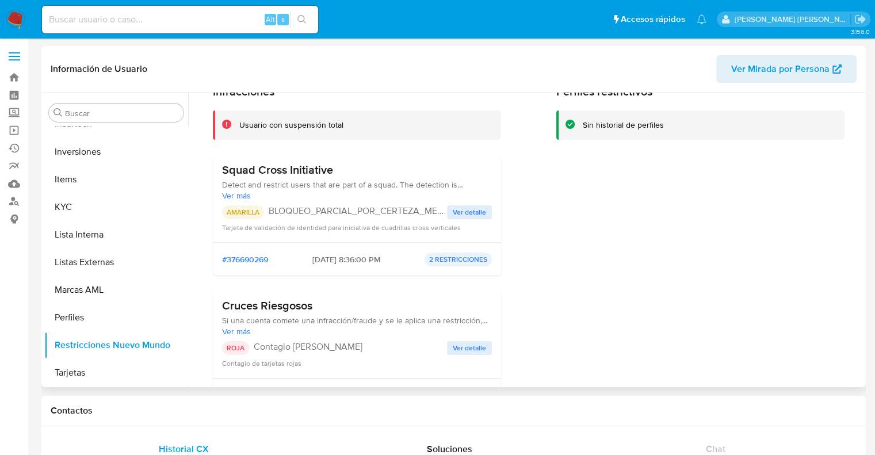
drag, startPoint x: 299, startPoint y: 260, endPoint x: 333, endPoint y: 260, distance: 33.9
click at [333, 260] on div "#376690269 [DATE] 8:36:00 PM 2 RESTRICCIONES" at bounding box center [357, 259] width 270 height 14
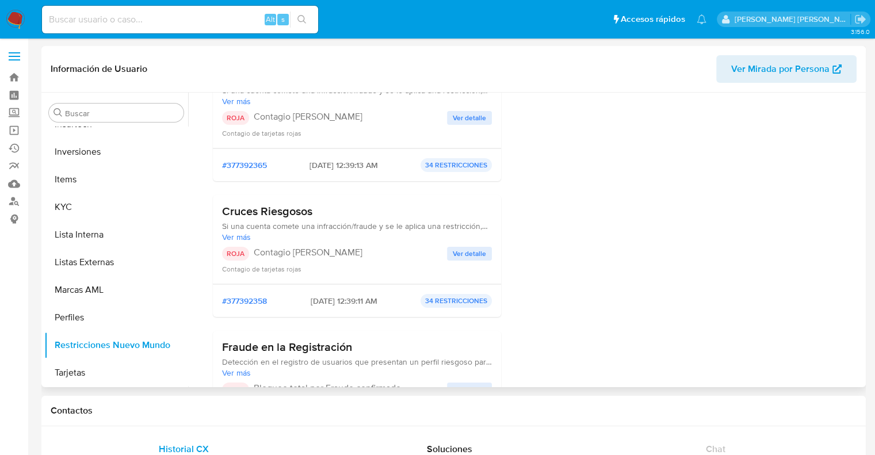
scroll to position [345, 0]
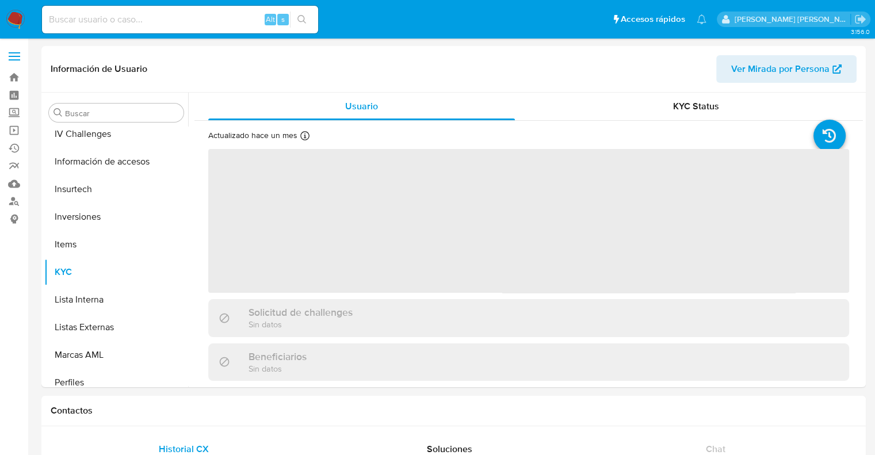
scroll to position [541, 0]
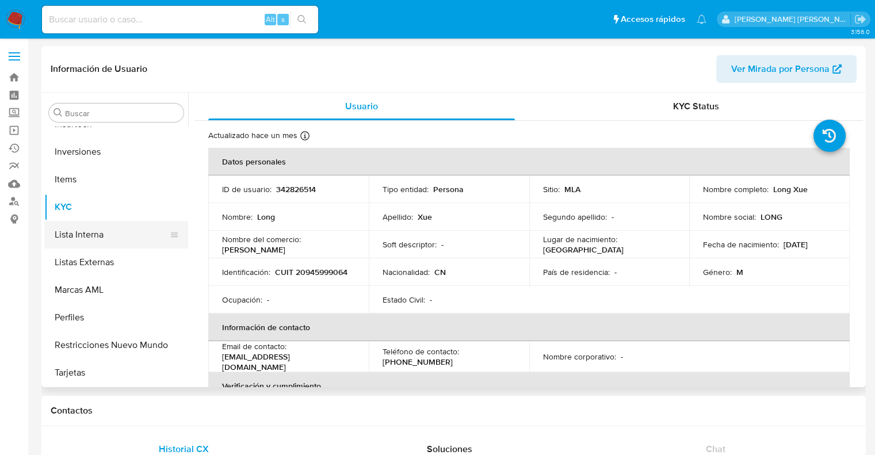
select select "10"
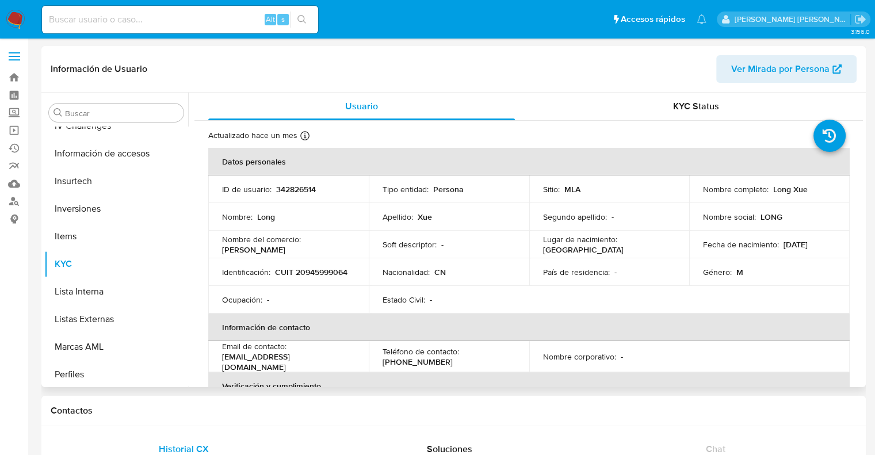
scroll to position [368, 0]
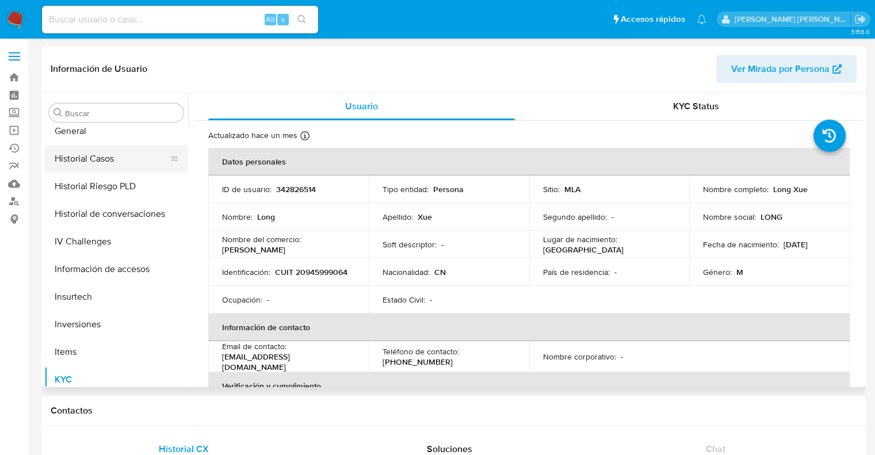
click at [99, 163] on button "Historial Casos" at bounding box center [111, 159] width 135 height 28
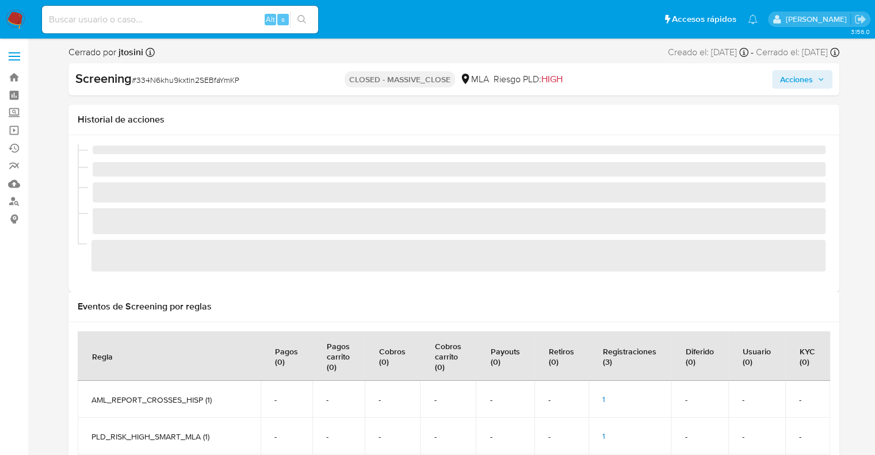
scroll to position [541, 0]
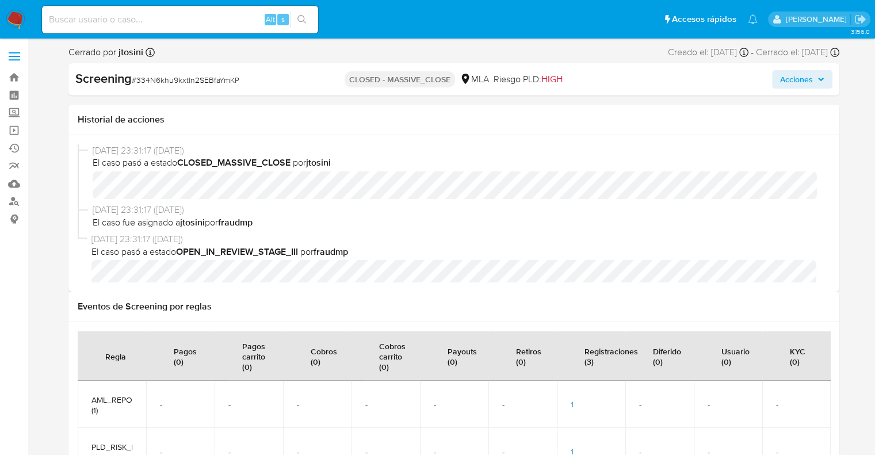
select select "10"
